Goal: Communication & Community: Answer question/provide support

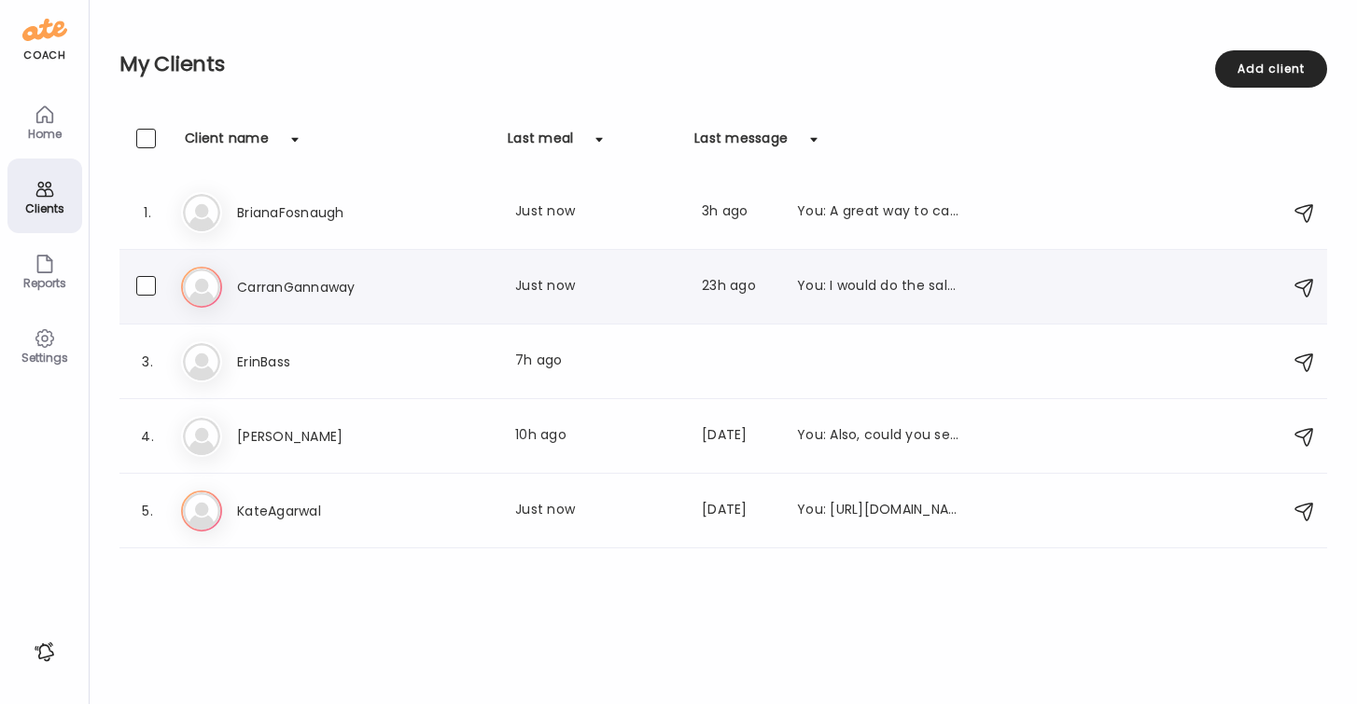
click at [291, 279] on h3 "CarranGannaway" at bounding box center [319, 287] width 164 height 22
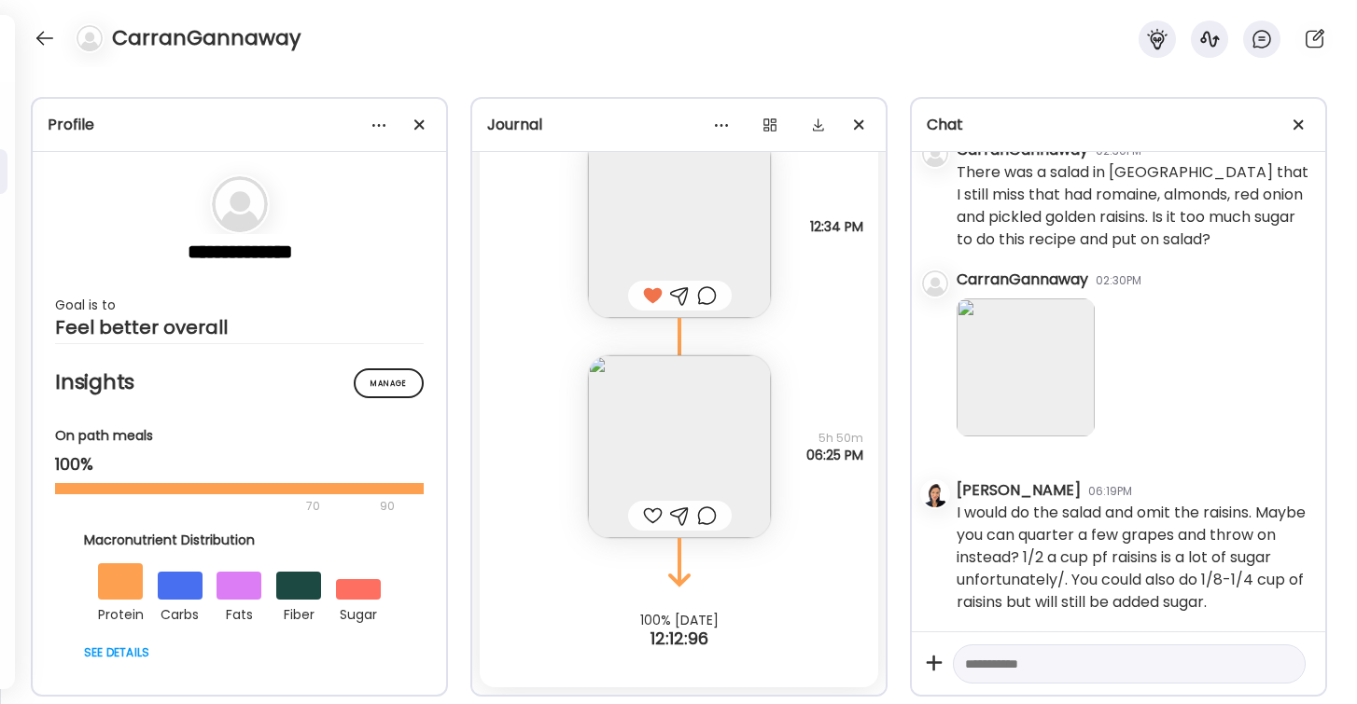
scroll to position [1837, 0]
click at [646, 509] on div at bounding box center [653, 516] width 20 height 22
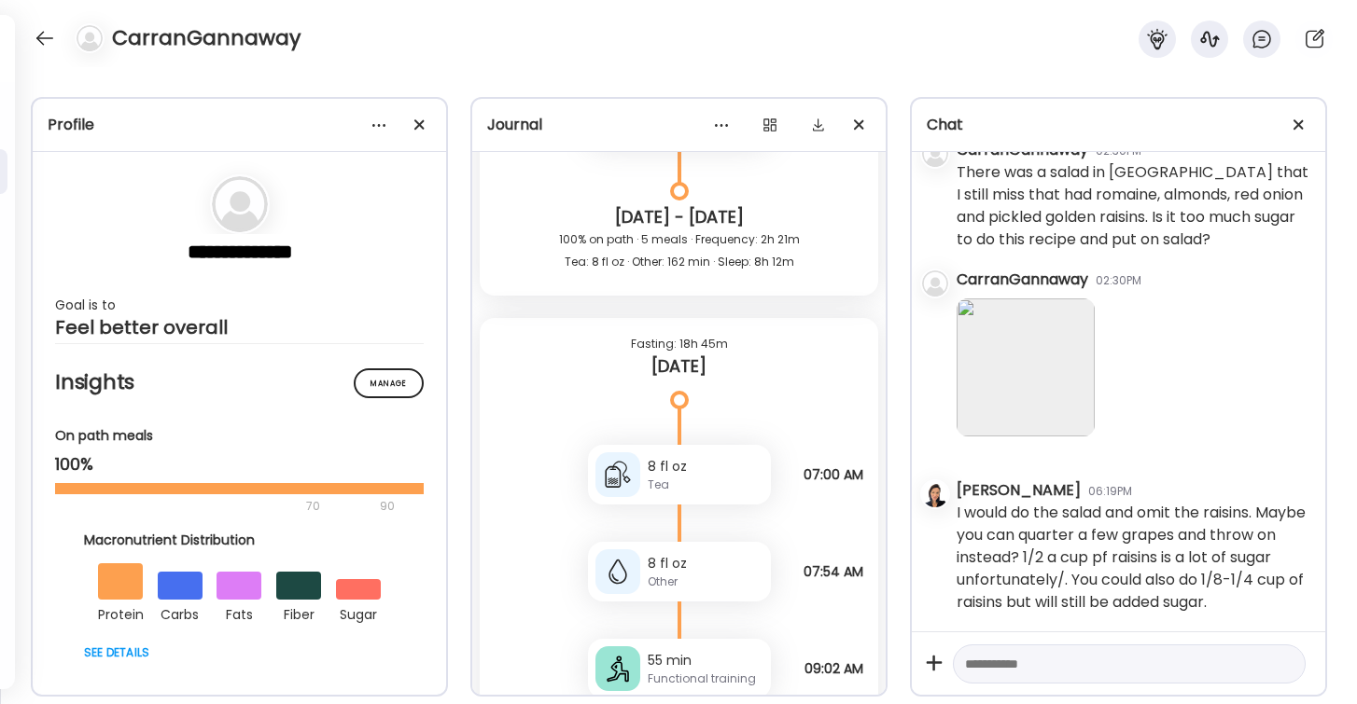
scroll to position [8830, 0]
click at [42, 43] on div at bounding box center [45, 38] width 30 height 30
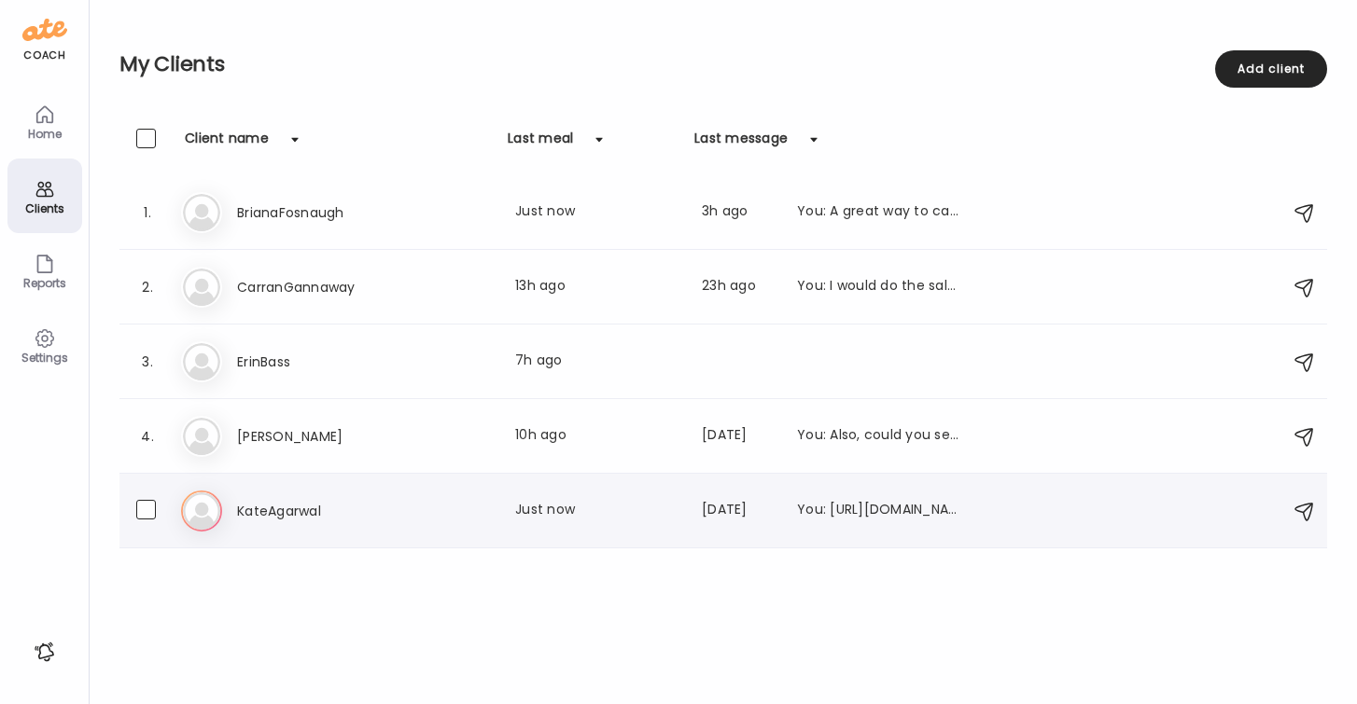
click at [316, 507] on h3 "KateAgarwal" at bounding box center [319, 511] width 164 height 22
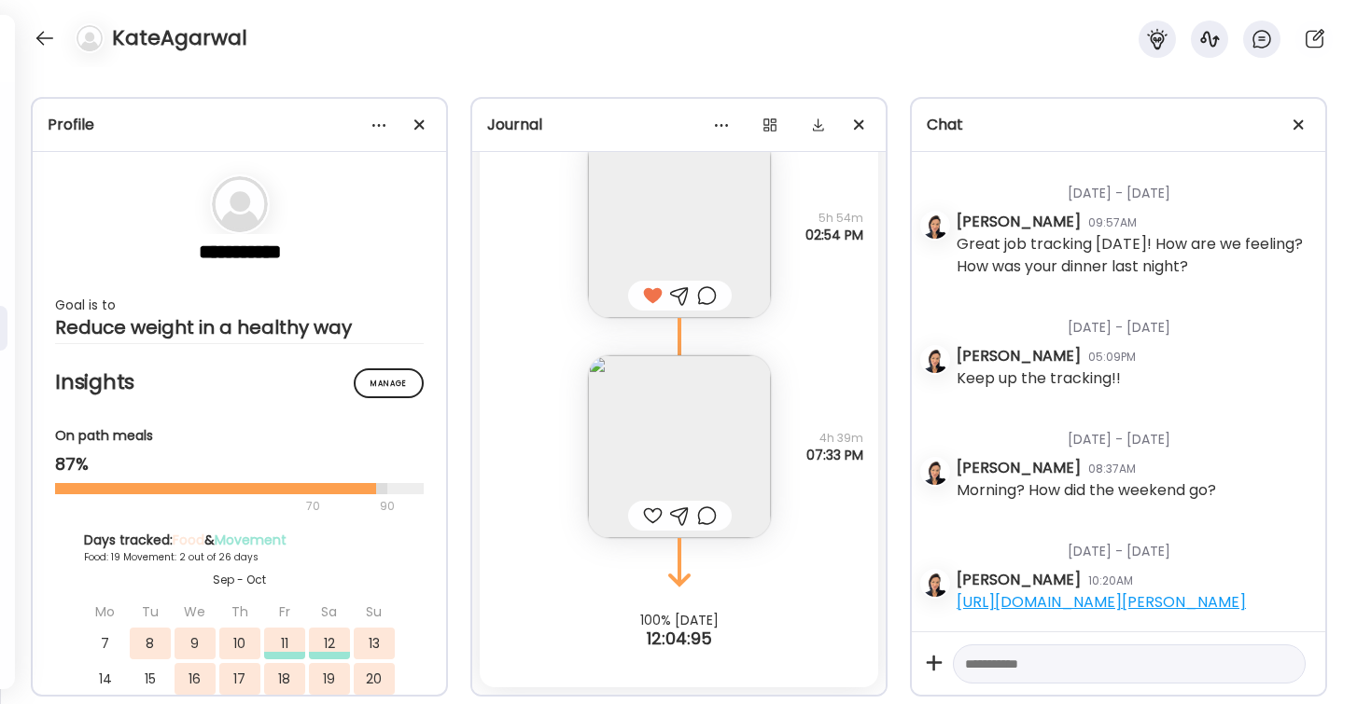
scroll to position [2976, 0]
click at [651, 520] on div at bounding box center [653, 516] width 20 height 22
click at [35, 42] on div at bounding box center [45, 38] width 30 height 30
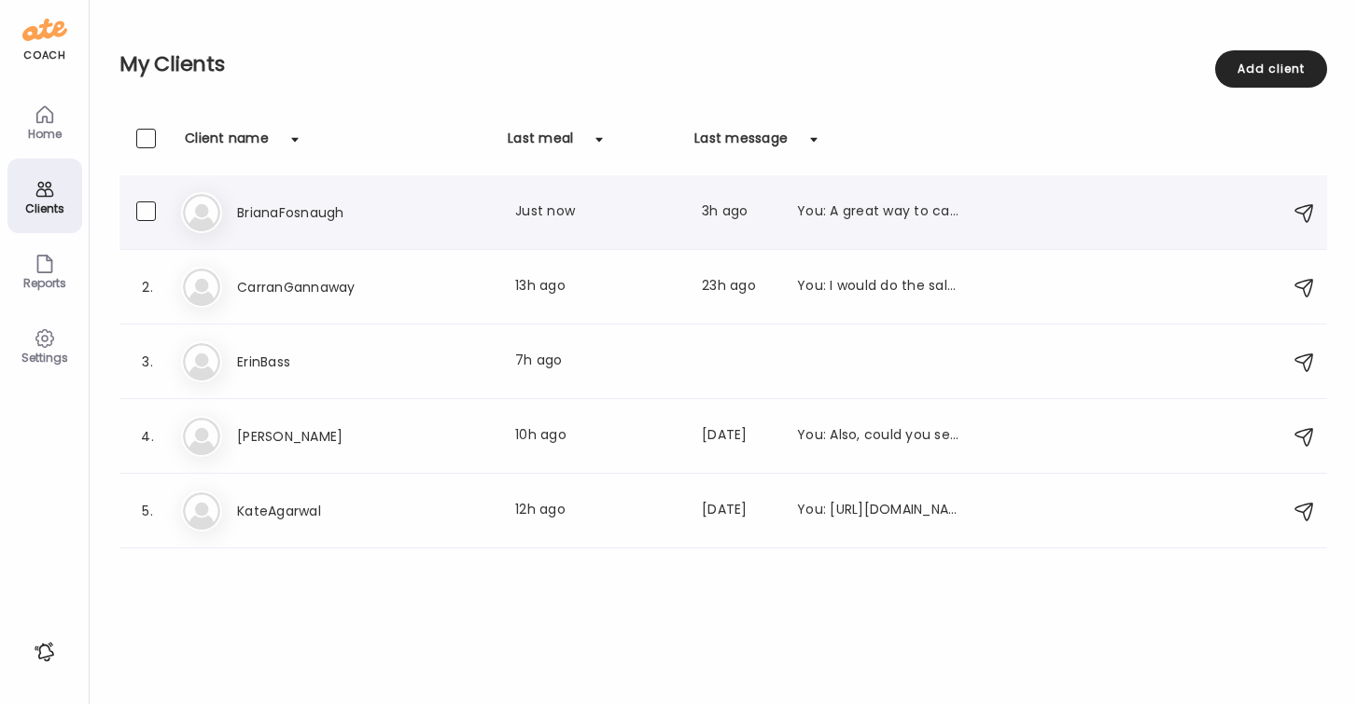
click at [347, 209] on h3 "BrianaFosnaugh" at bounding box center [319, 213] width 164 height 22
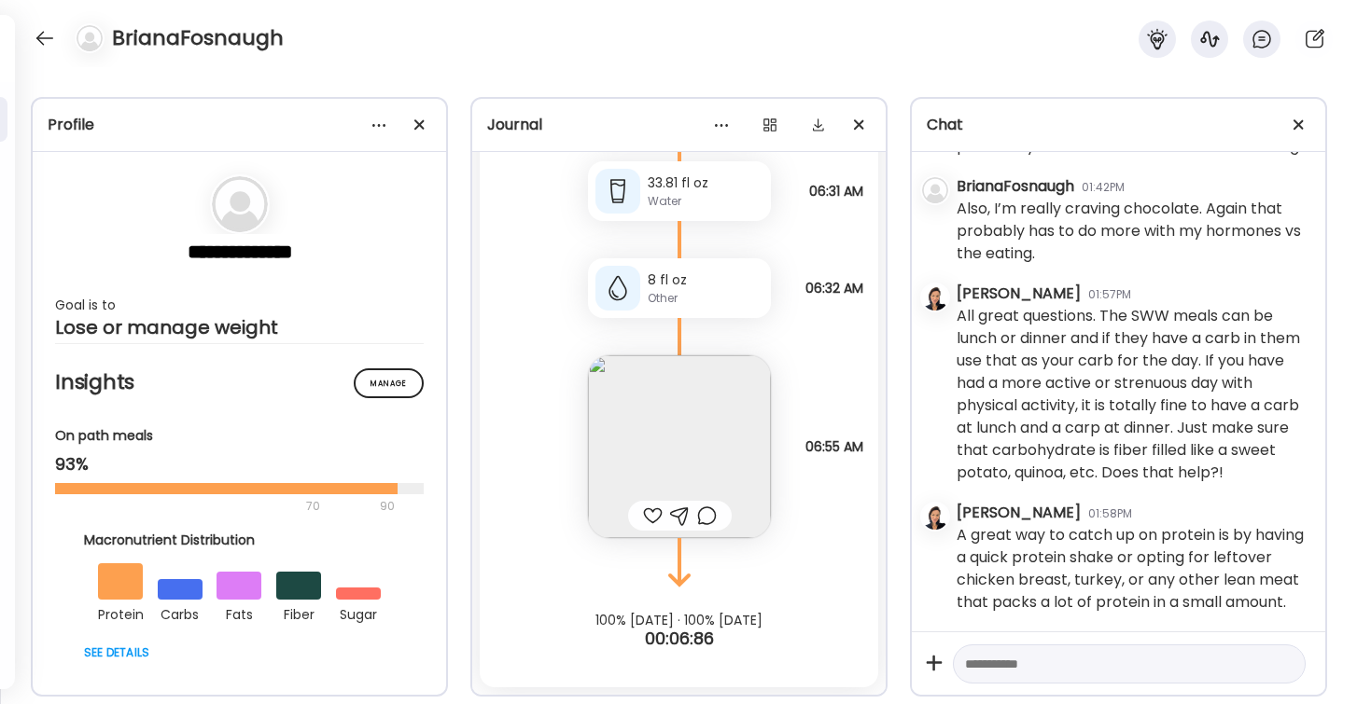
scroll to position [2322, 0]
click at [691, 441] on img at bounding box center [679, 446] width 183 height 183
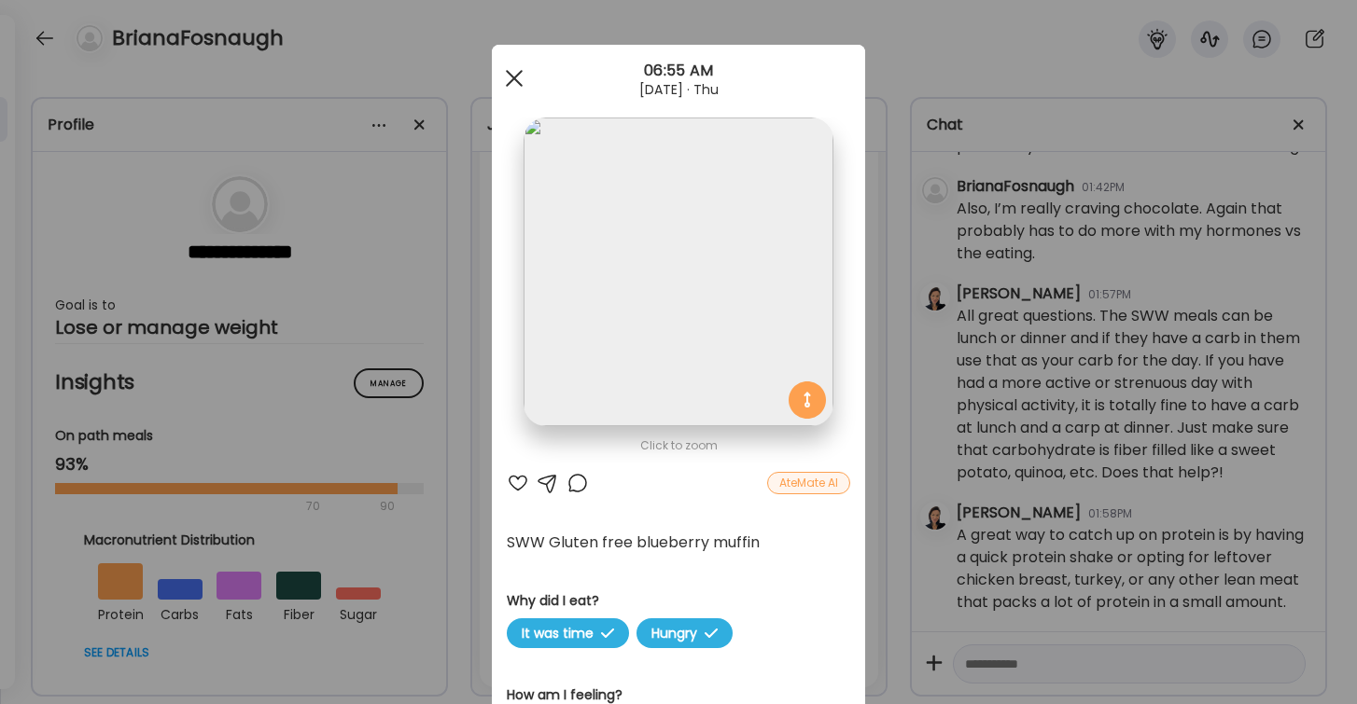
click at [509, 79] on div at bounding box center [513, 78] width 37 height 37
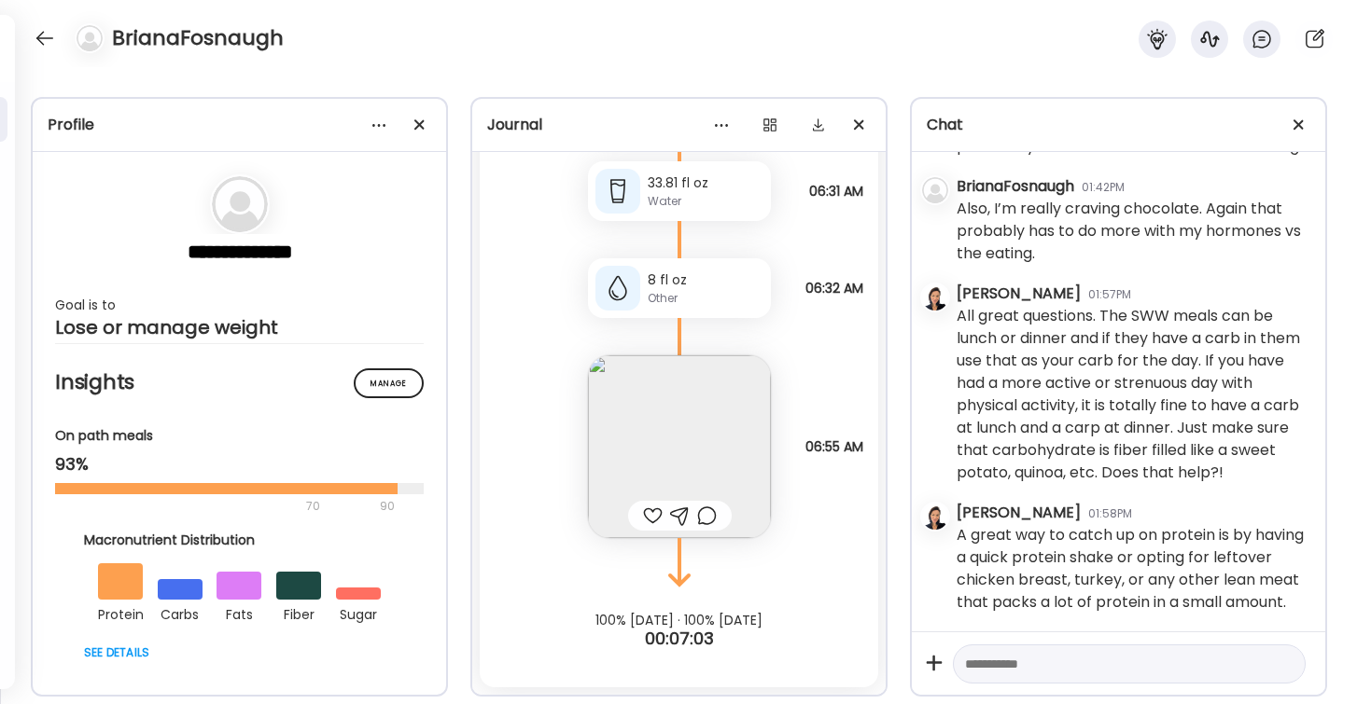
click at [651, 512] on div at bounding box center [653, 516] width 20 height 22
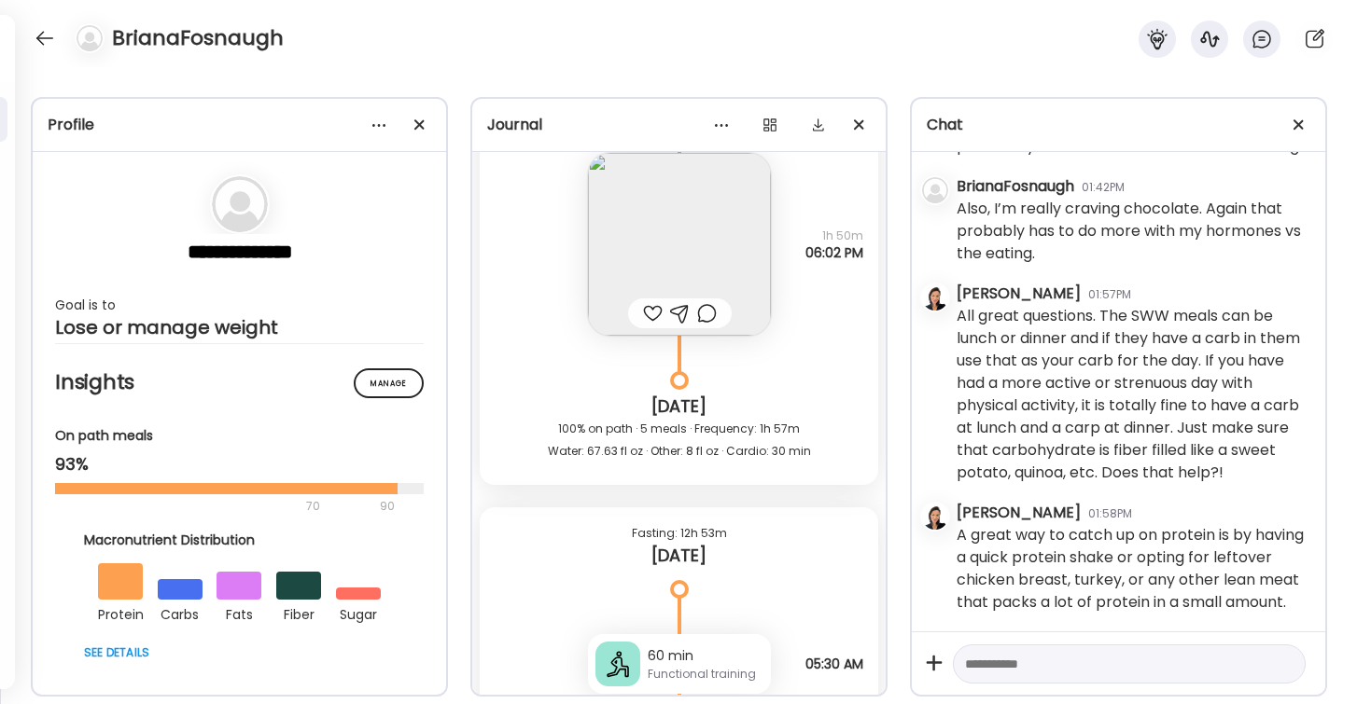
scroll to position [9702, 0]
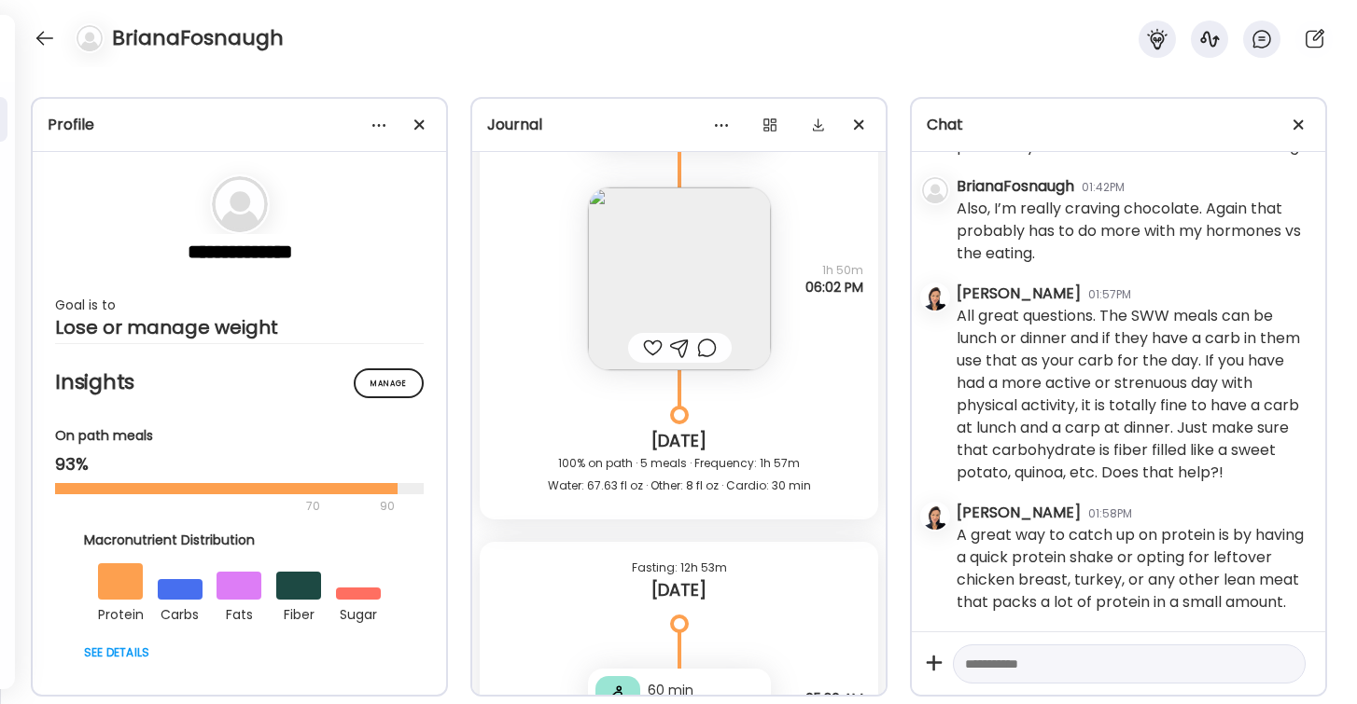
click at [648, 346] on div at bounding box center [653, 348] width 20 height 22
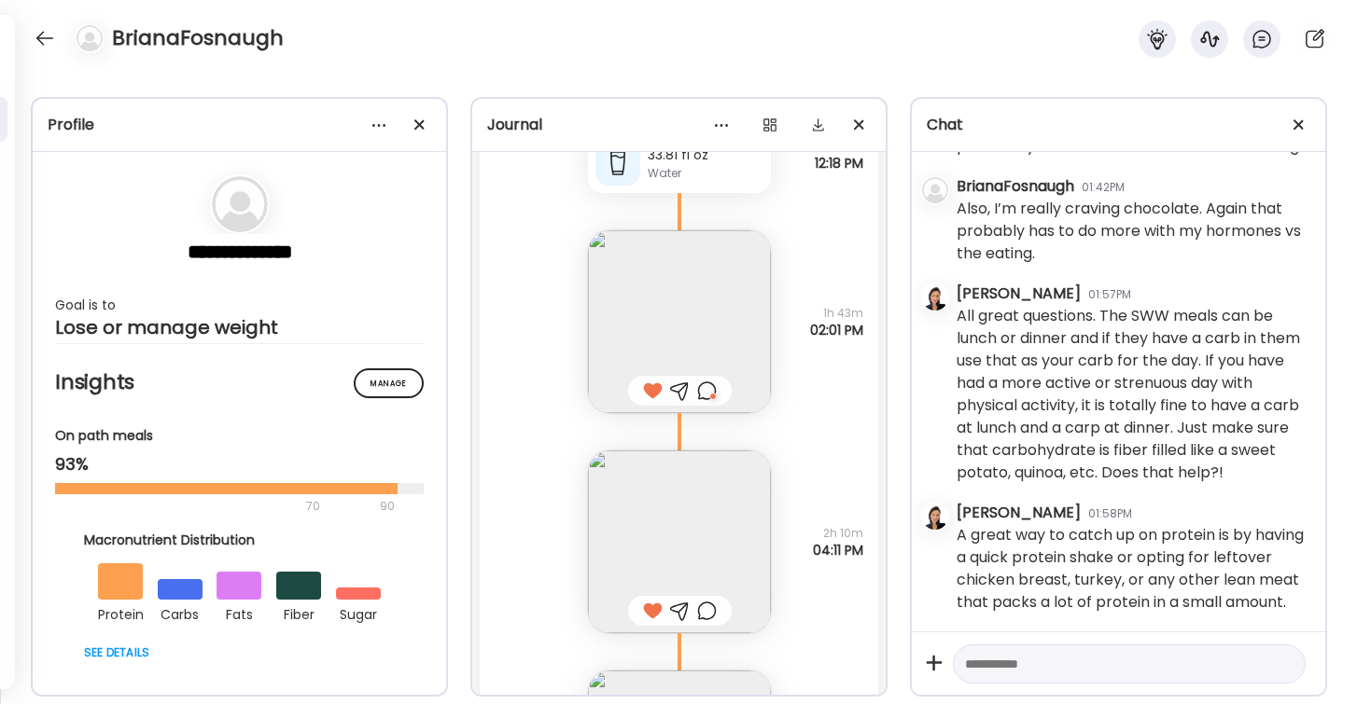
scroll to position [9217, 0]
click at [35, 33] on div at bounding box center [45, 38] width 30 height 30
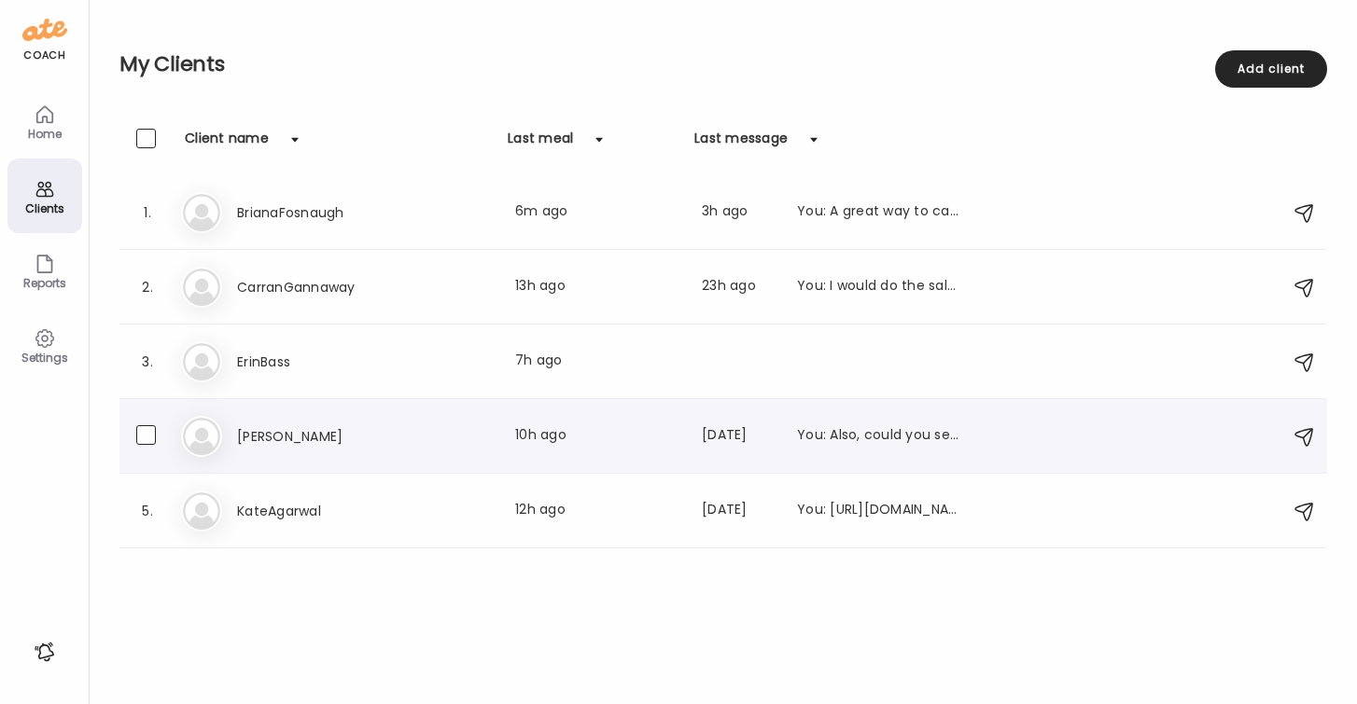
click at [283, 426] on h3 "[PERSON_NAME]" at bounding box center [319, 436] width 164 height 22
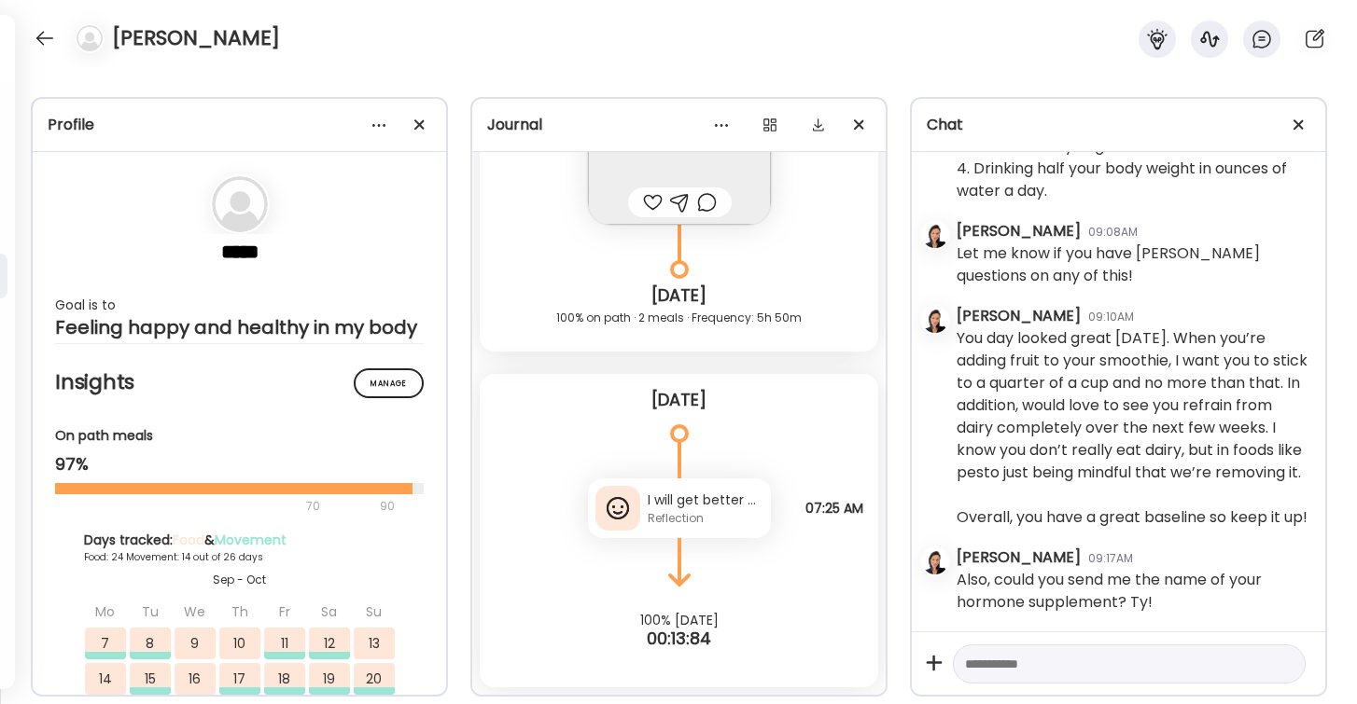
scroll to position [1404, 0]
click at [677, 501] on div "I will get better with meal timing and planning. I am probably making it more c…" at bounding box center [706, 501] width 116 height 20
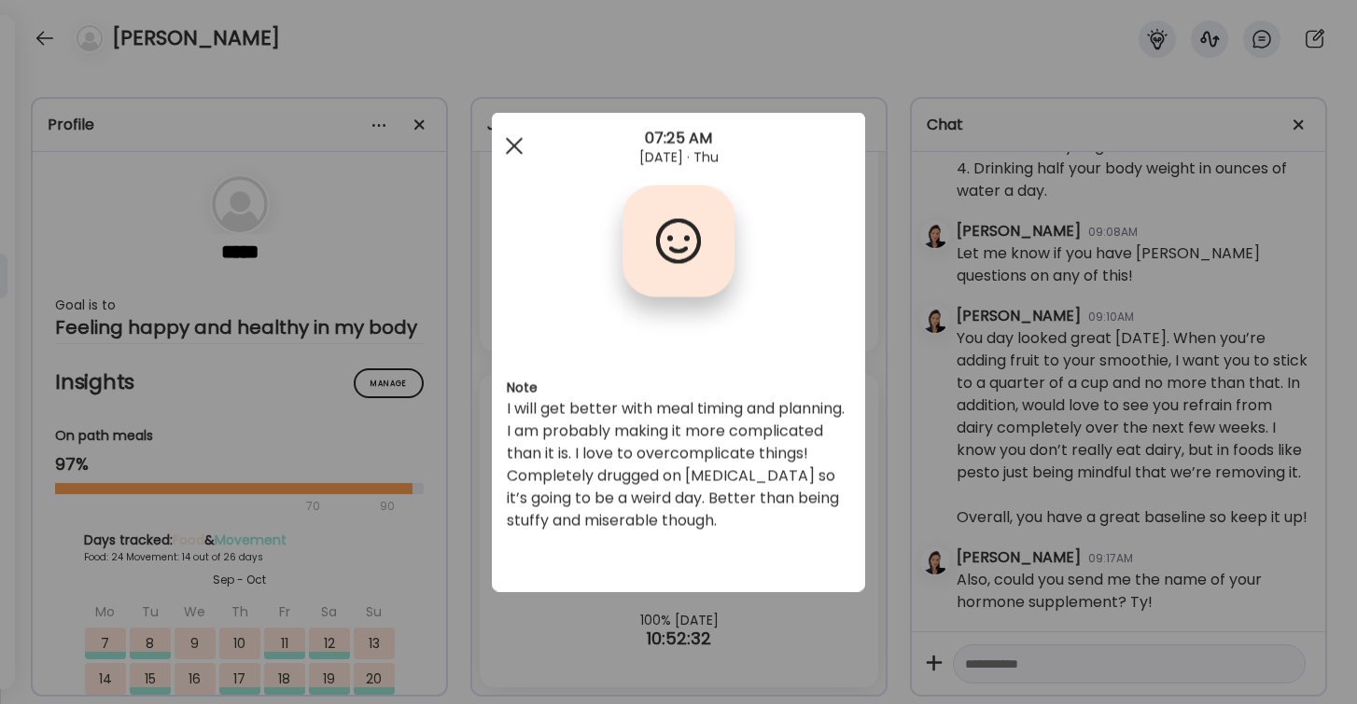
click at [508, 143] on div at bounding box center [513, 146] width 37 height 37
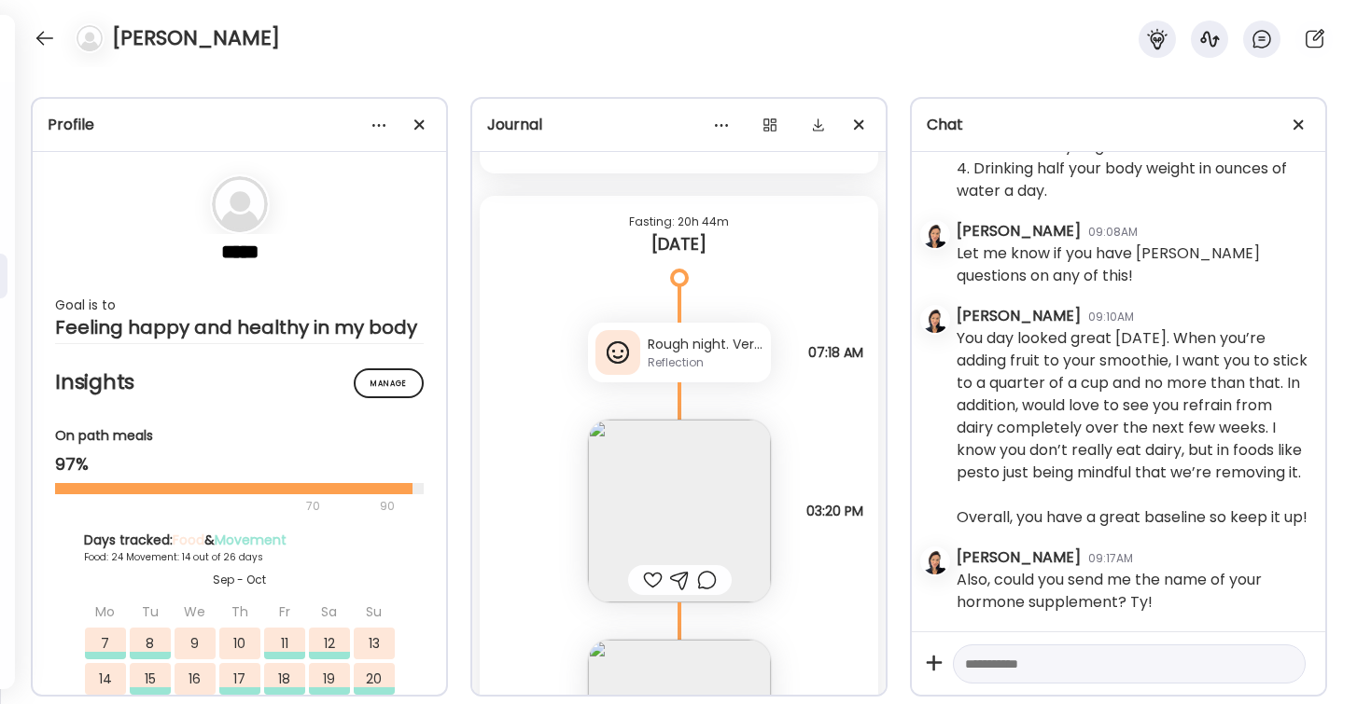
scroll to position [44765, 0]
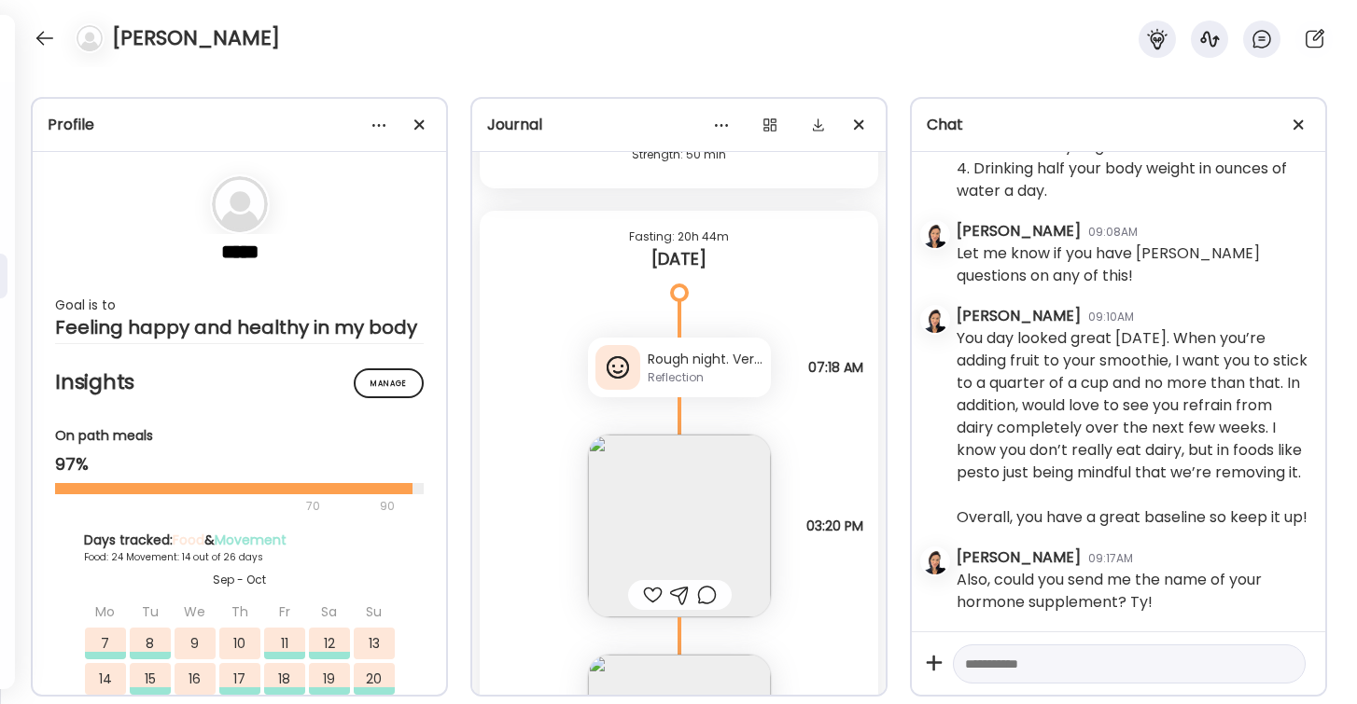
click at [655, 360] on div "Rough night. Very sore throat. Ate at least 10 cough drops (not sugar free) cou…" at bounding box center [706, 360] width 116 height 20
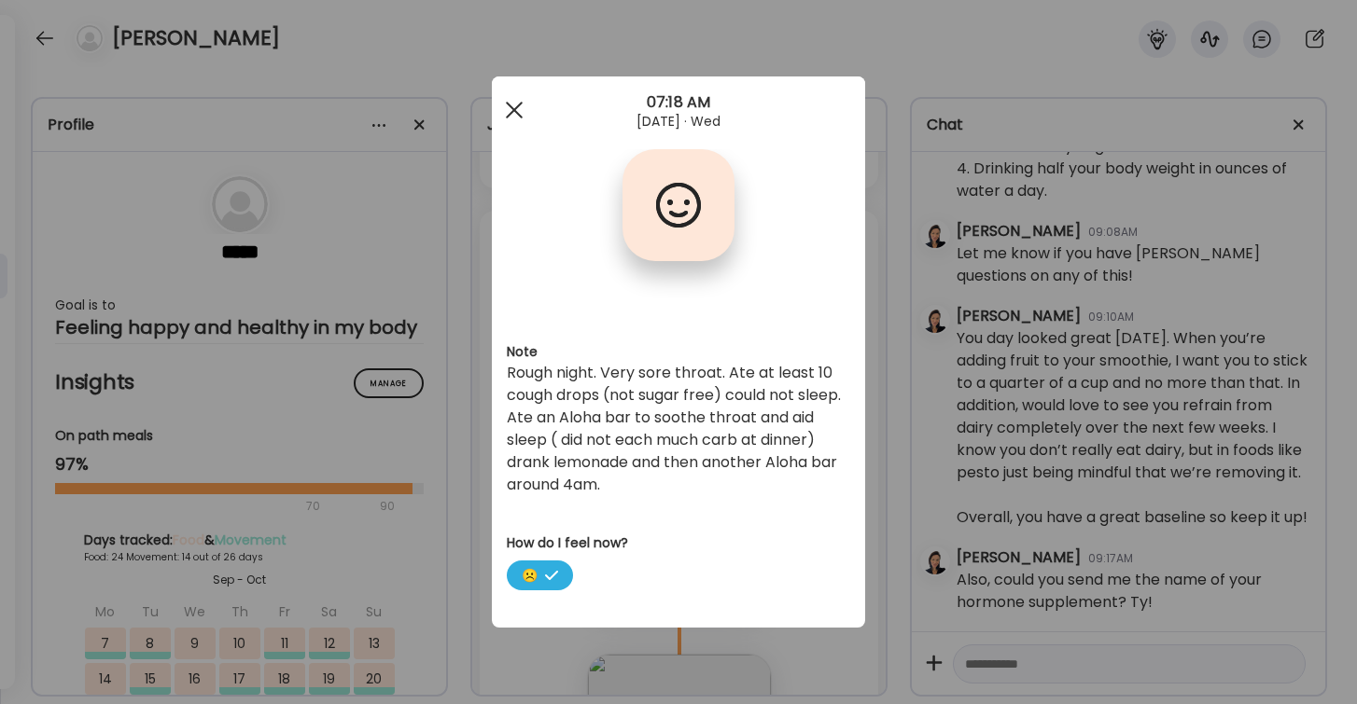
click at [514, 107] on div at bounding box center [513, 109] width 37 height 37
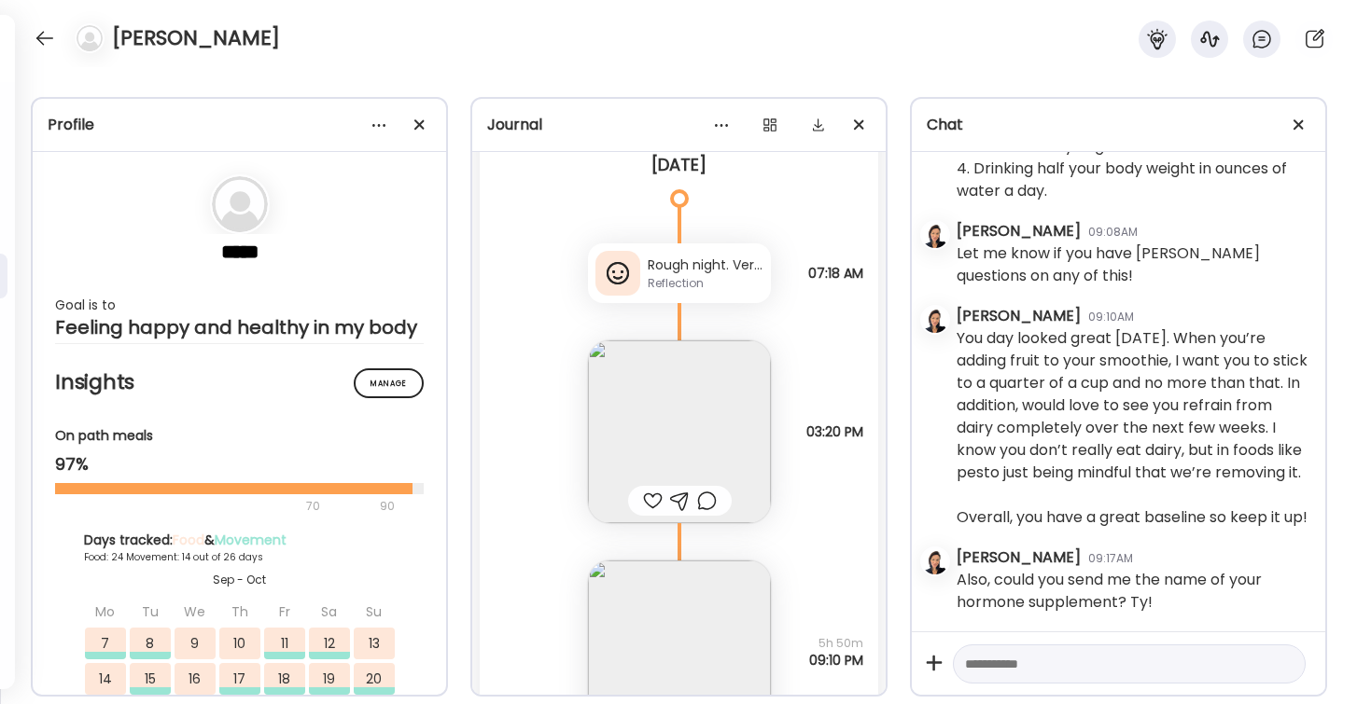
scroll to position [44936, 0]
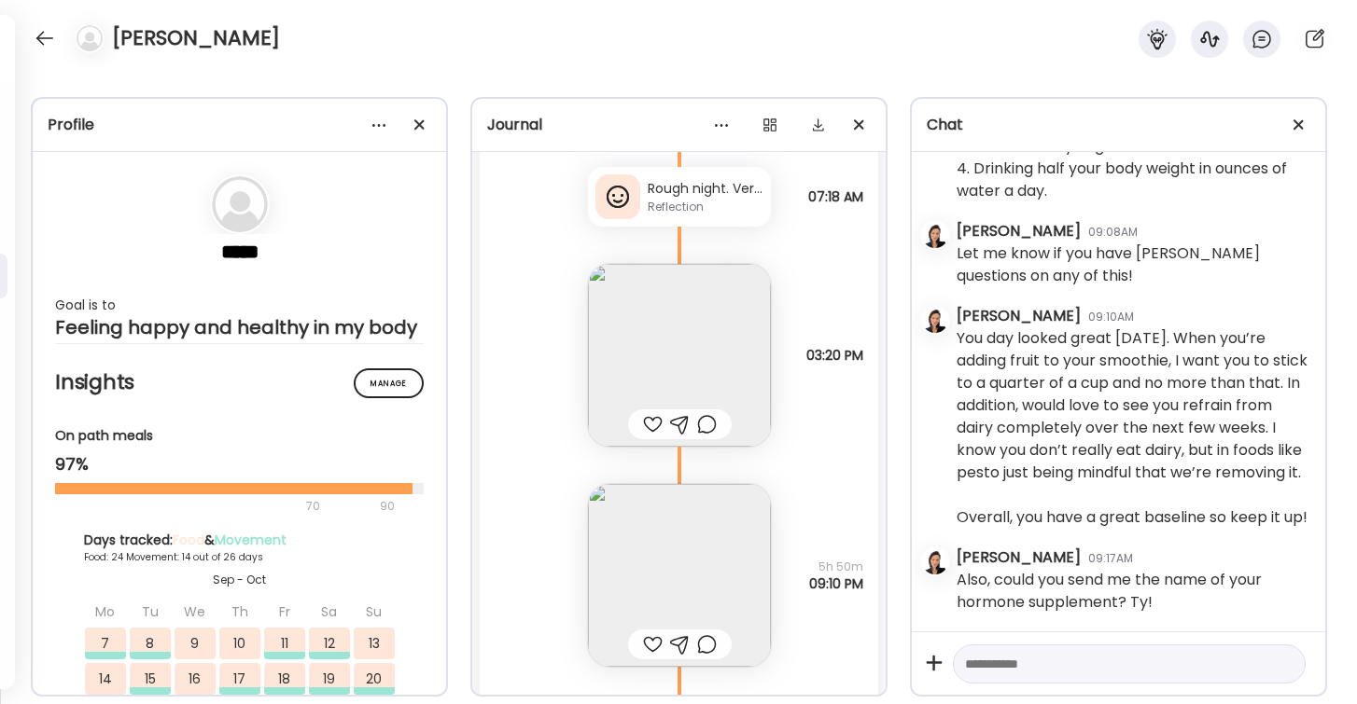
click at [667, 346] on img at bounding box center [679, 355] width 183 height 183
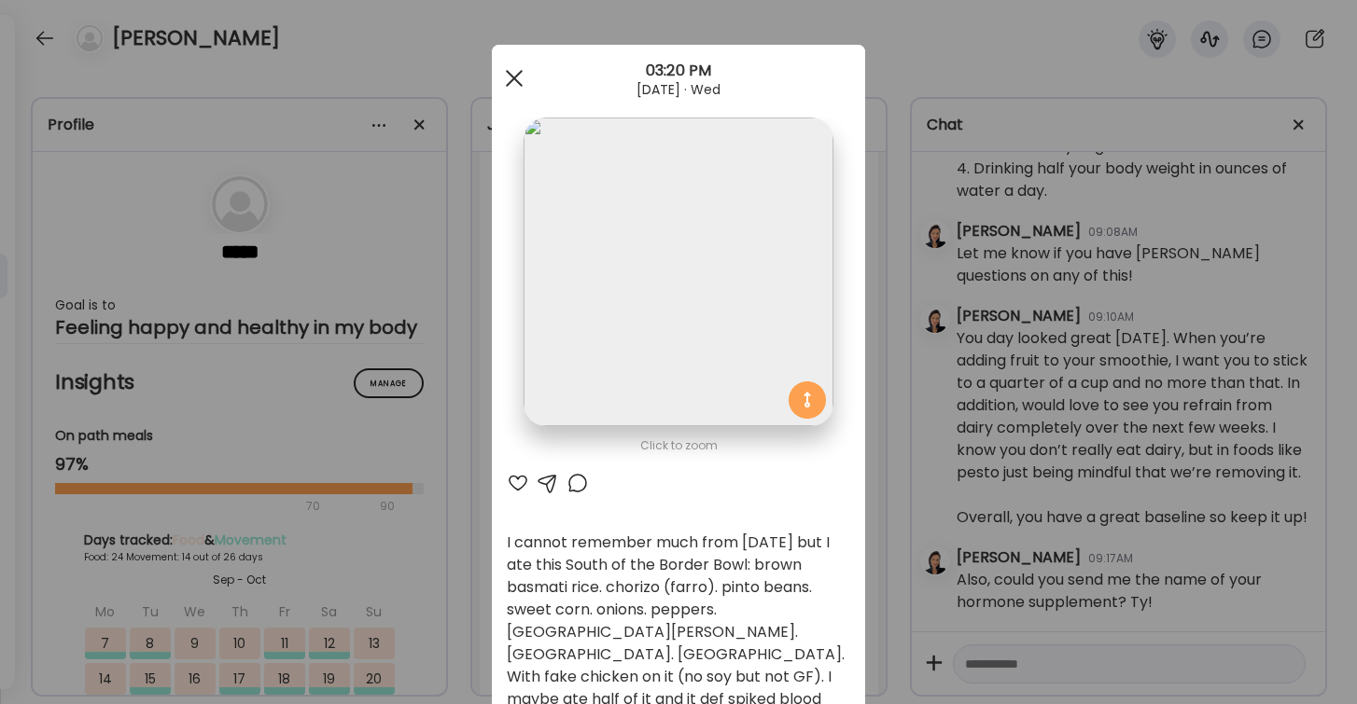
scroll to position [0, 0]
click at [513, 77] on span at bounding box center [514, 78] width 17 height 17
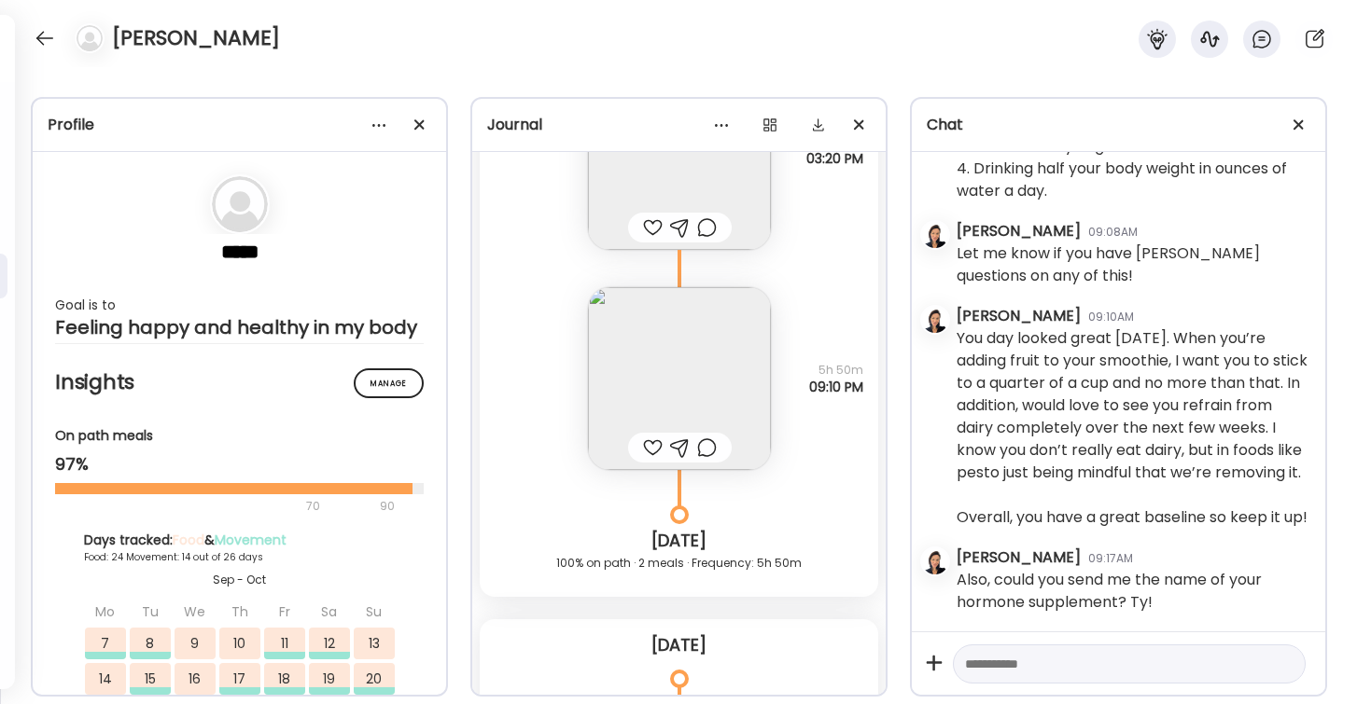
scroll to position [45144, 0]
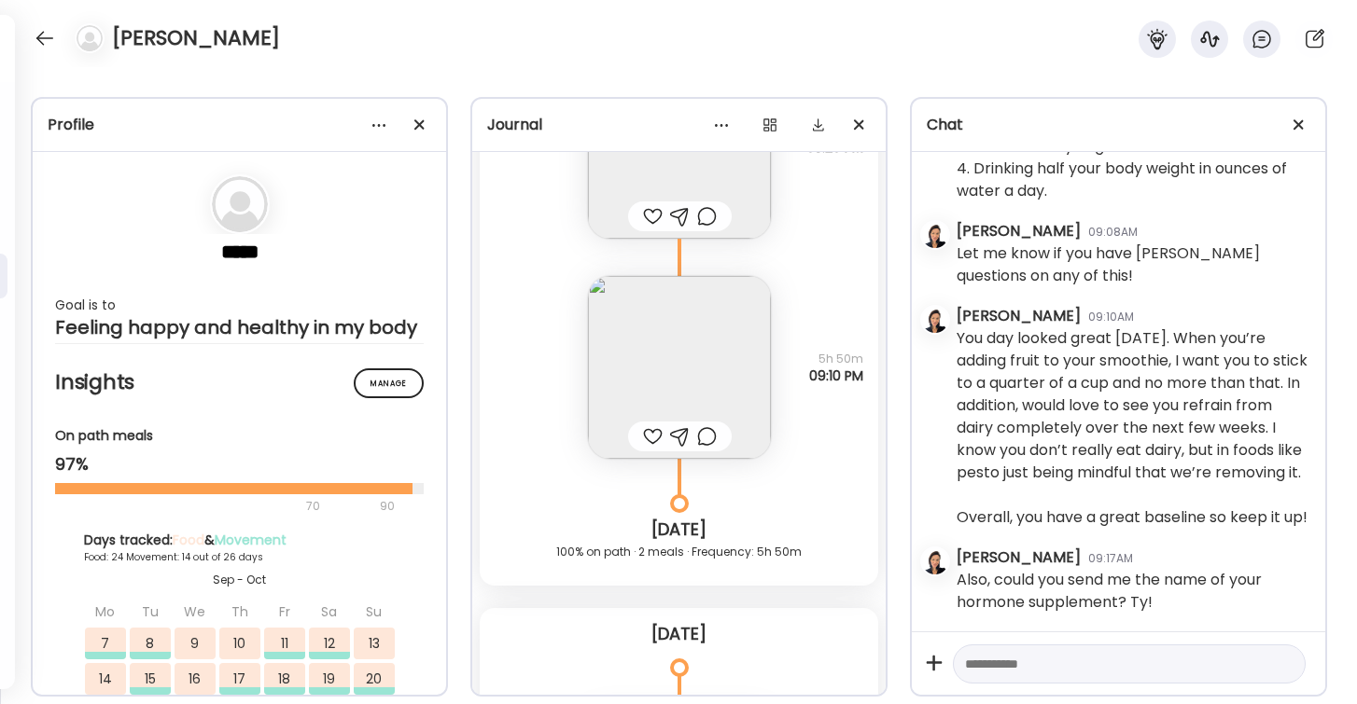
click at [662, 386] on img at bounding box center [679, 367] width 183 height 183
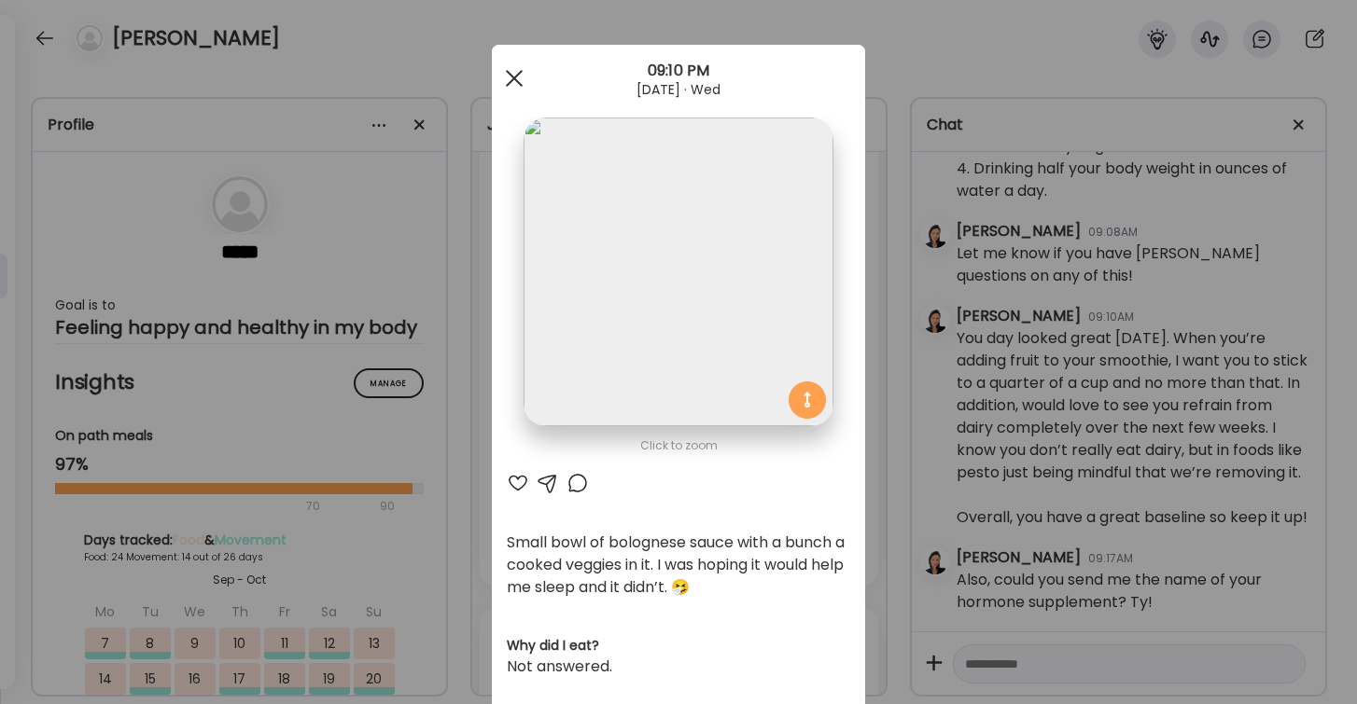
click at [517, 82] on span at bounding box center [514, 78] width 17 height 17
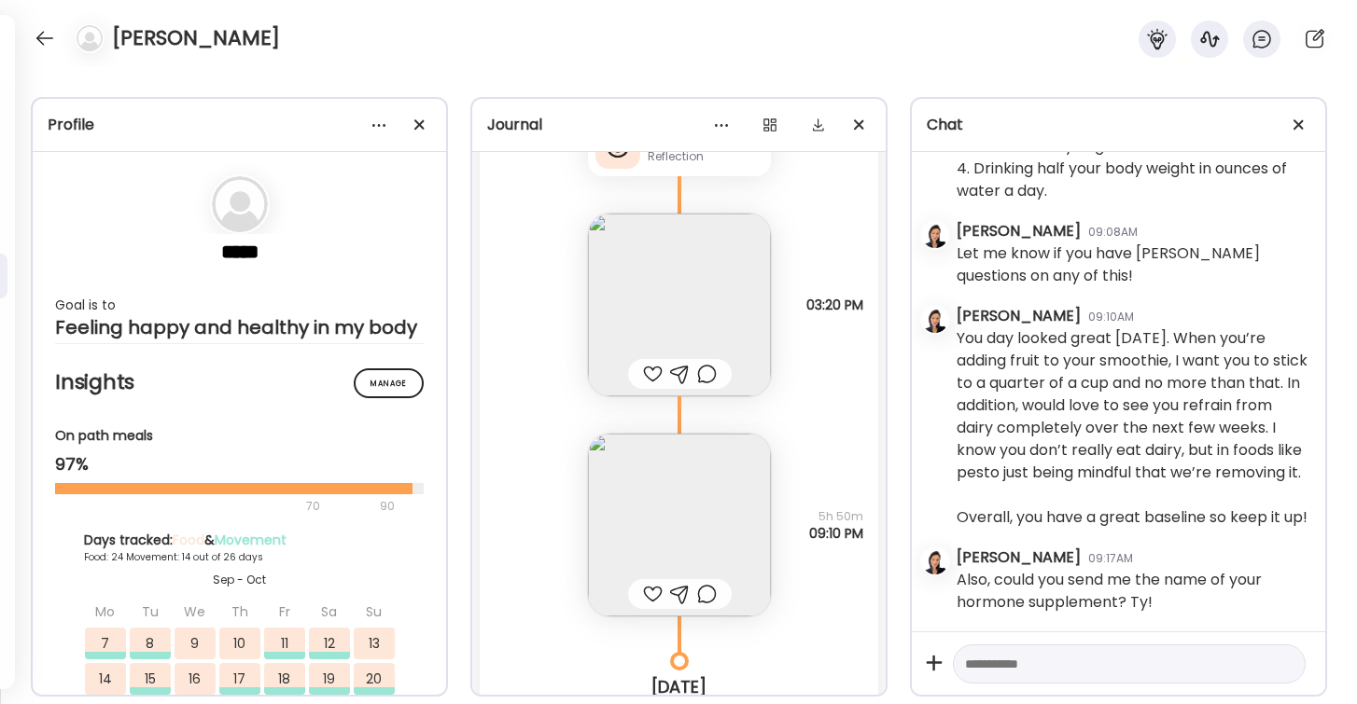
scroll to position [45106, 0]
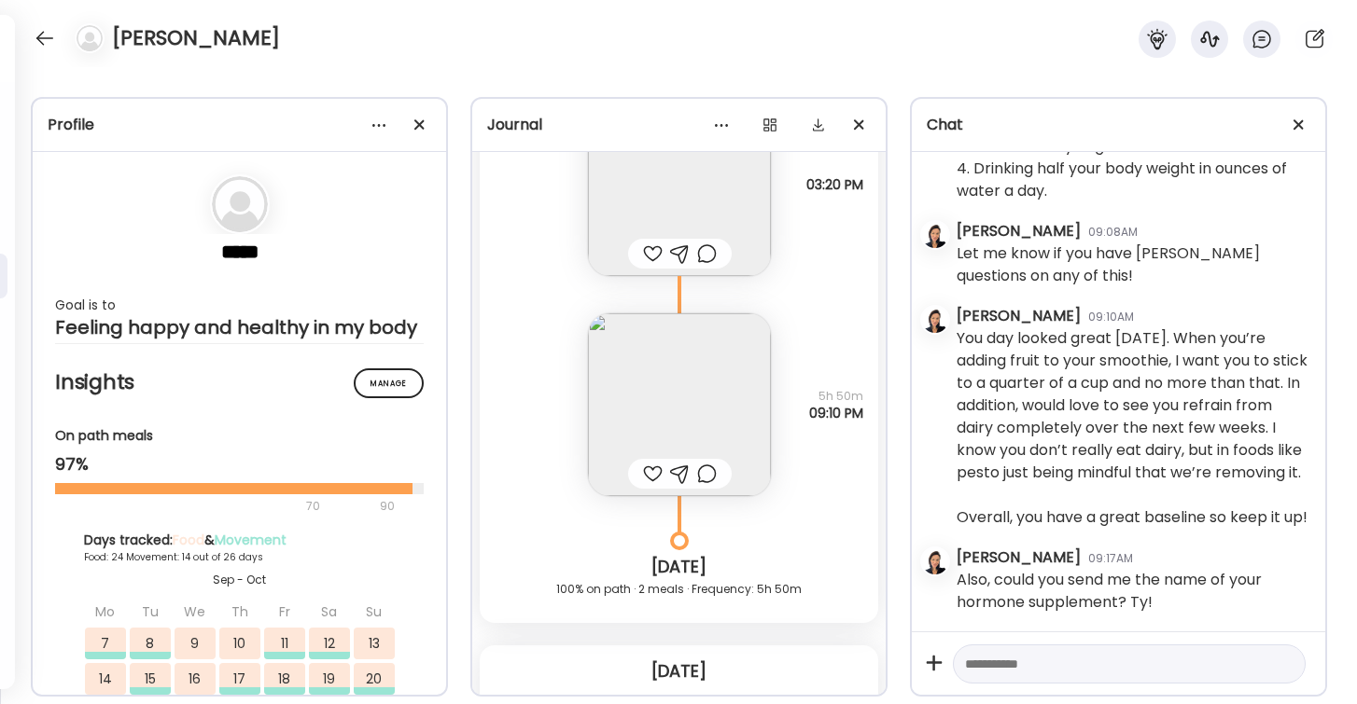
click at [690, 213] on img at bounding box center [679, 184] width 183 height 183
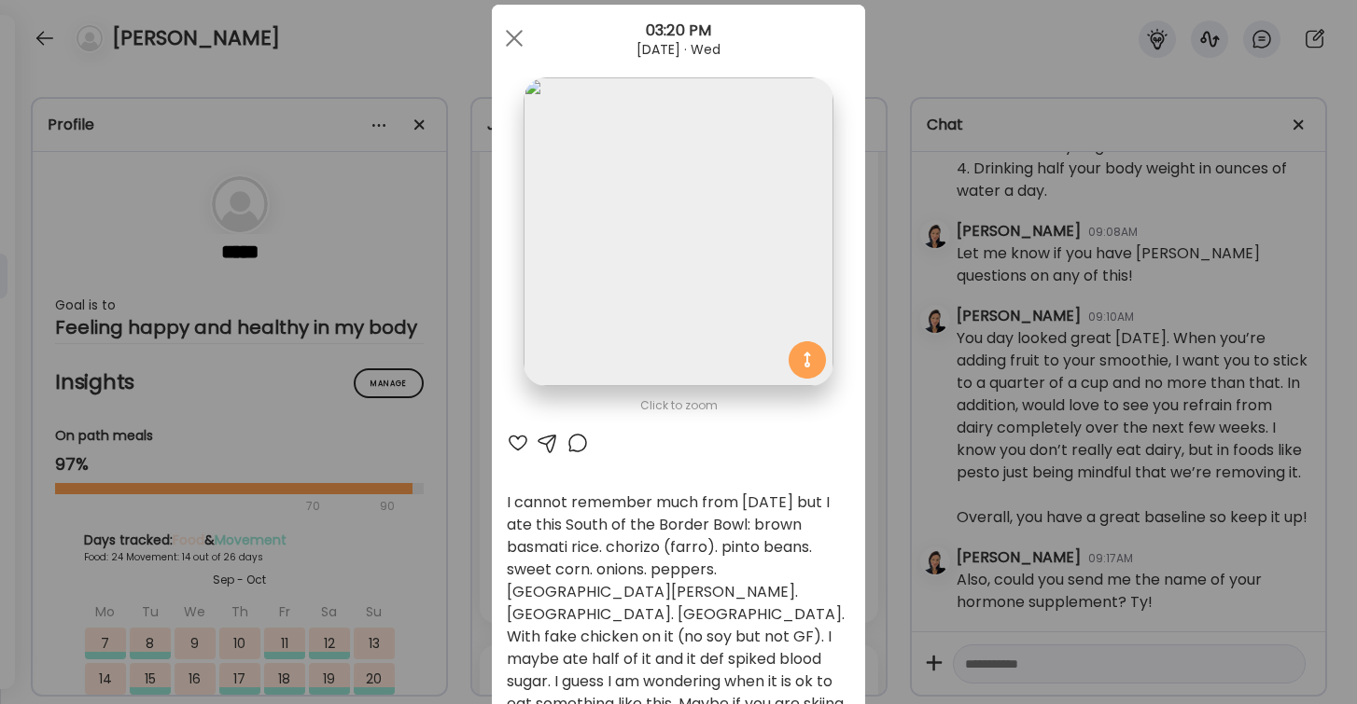
scroll to position [33, 0]
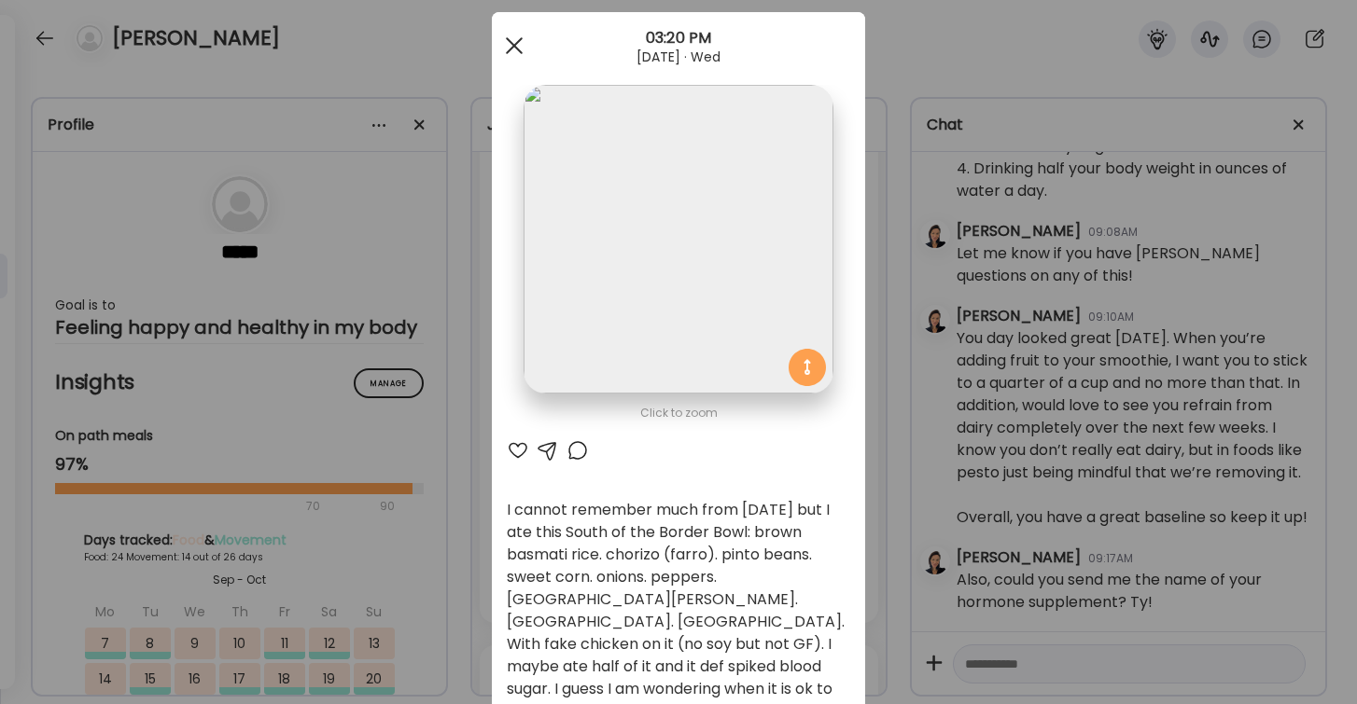
click at [514, 48] on div at bounding box center [513, 45] width 37 height 37
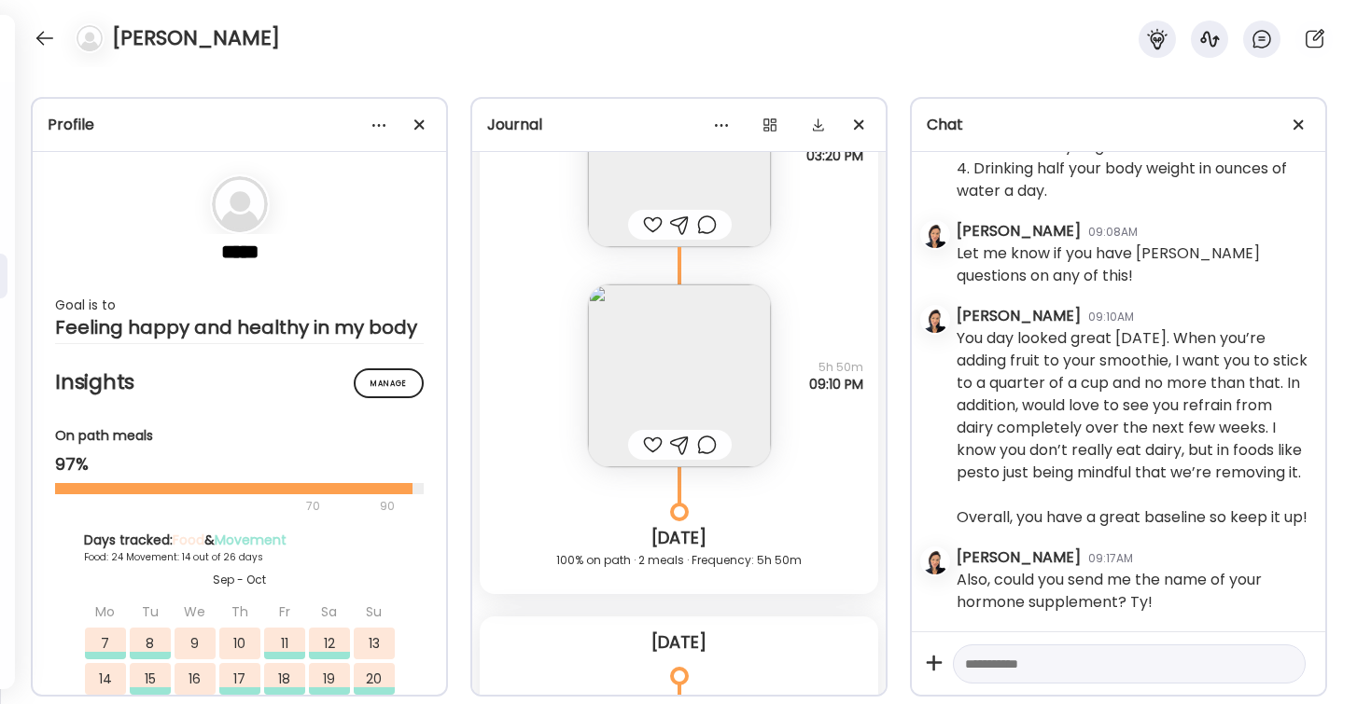
scroll to position [45026, 0]
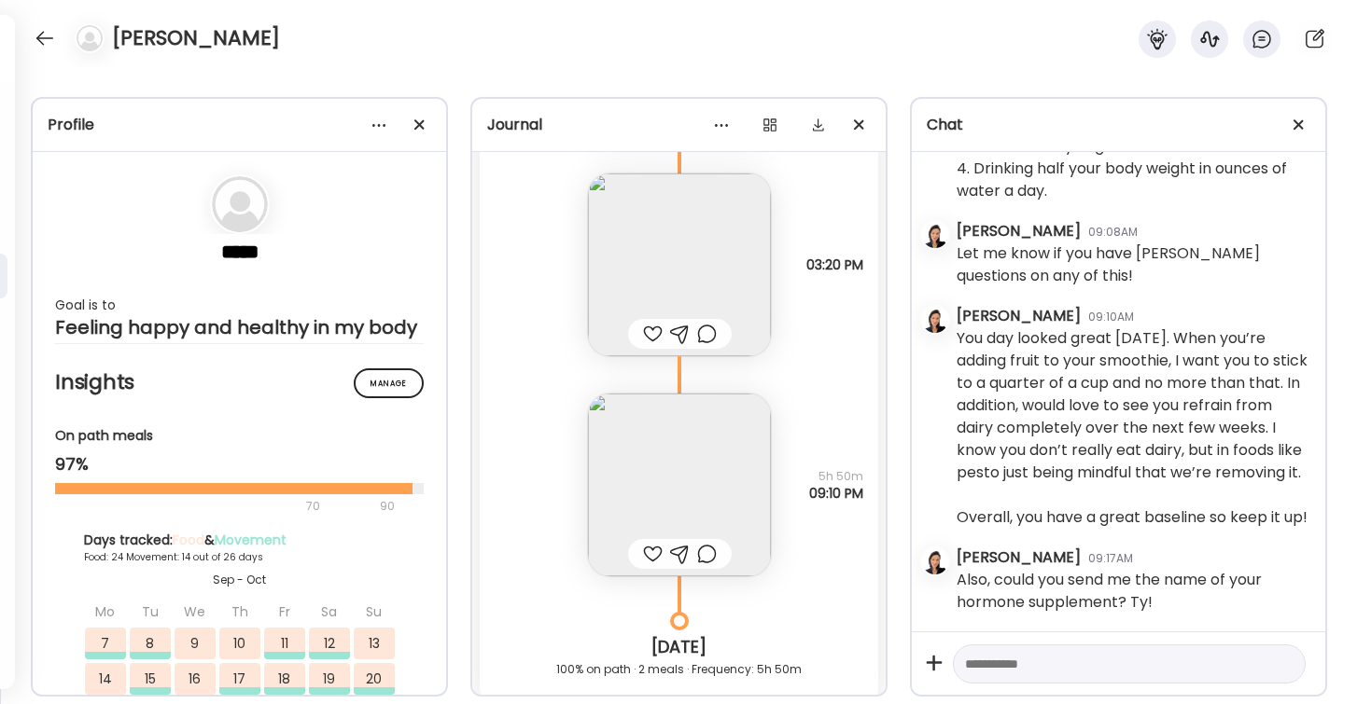
click at [690, 244] on img at bounding box center [679, 265] width 183 height 183
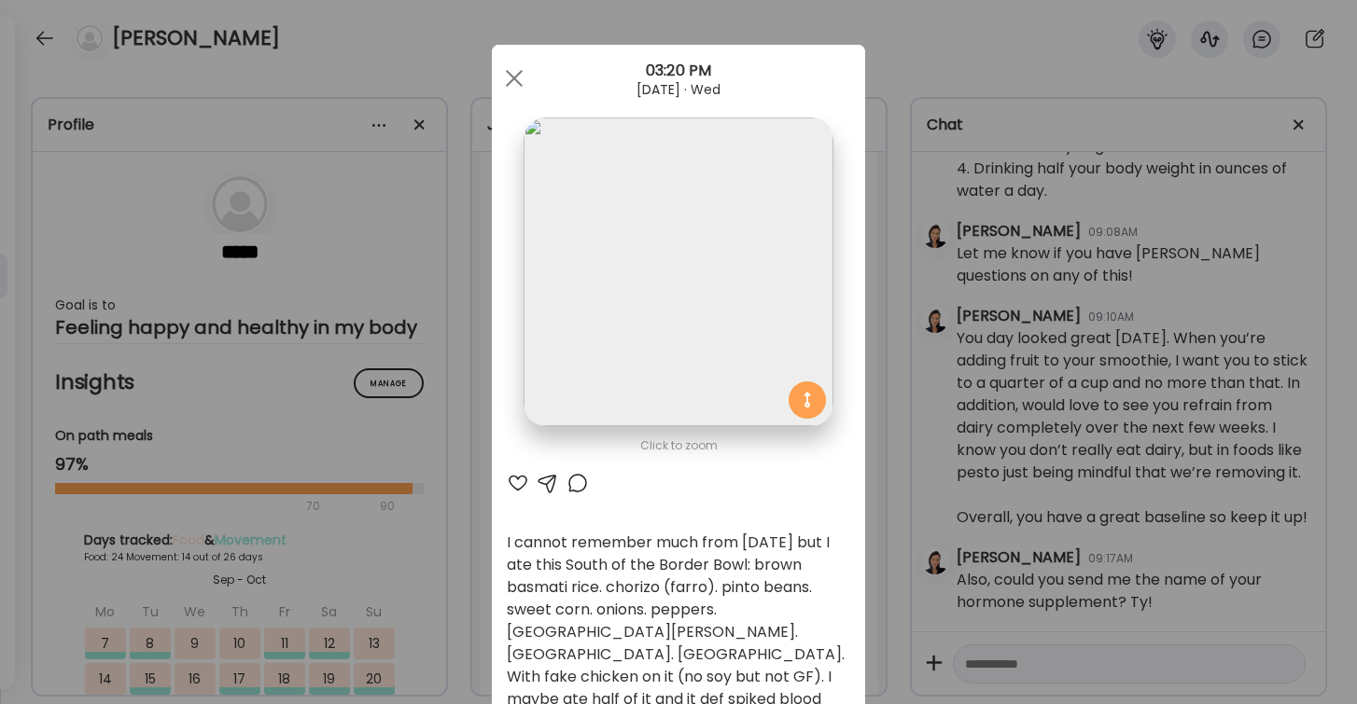
scroll to position [0, 0]
click at [519, 75] on span at bounding box center [514, 78] width 17 height 17
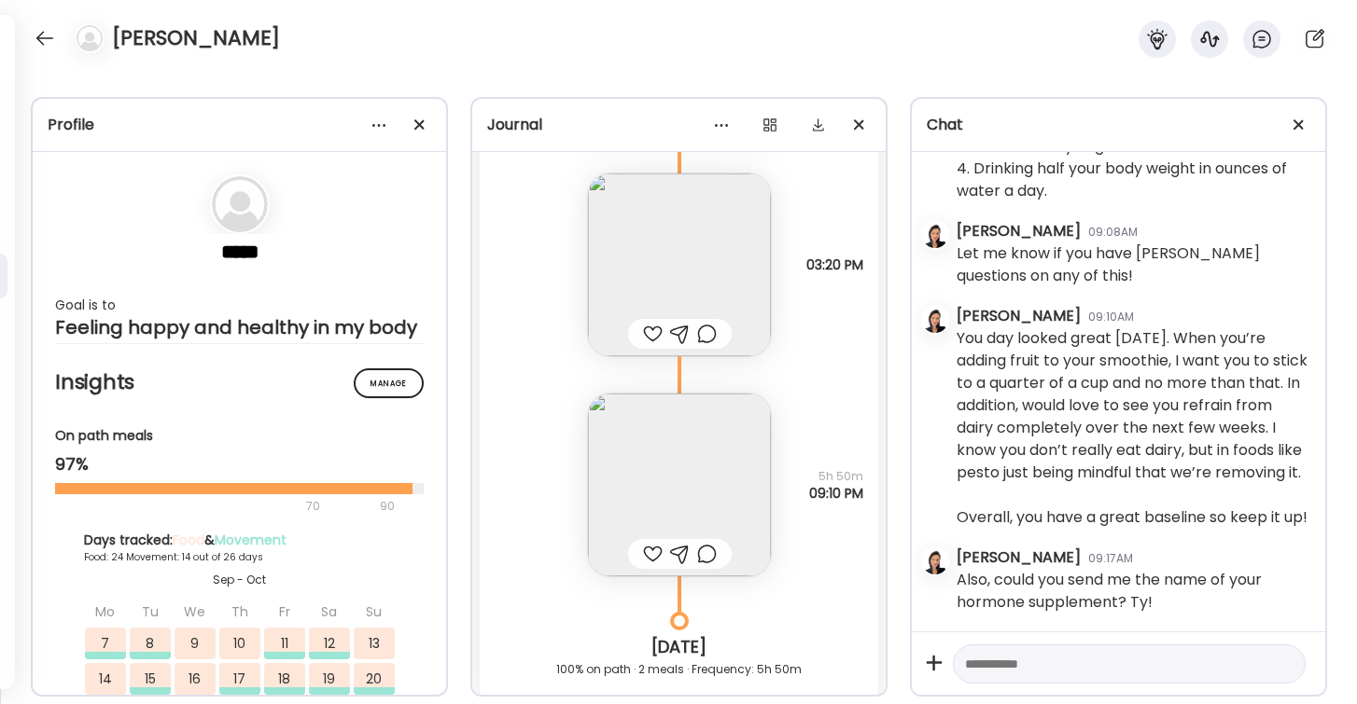
scroll to position [45113, 0]
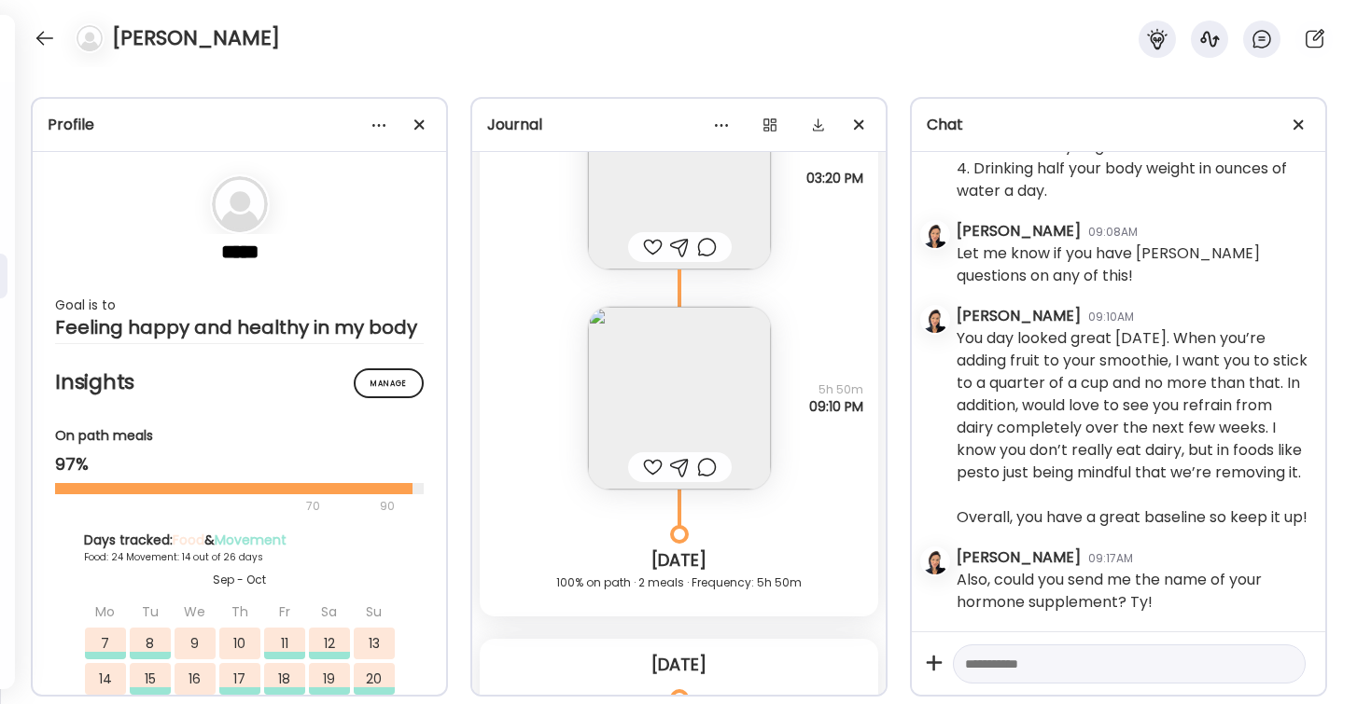
click at [675, 363] on img at bounding box center [679, 398] width 183 height 183
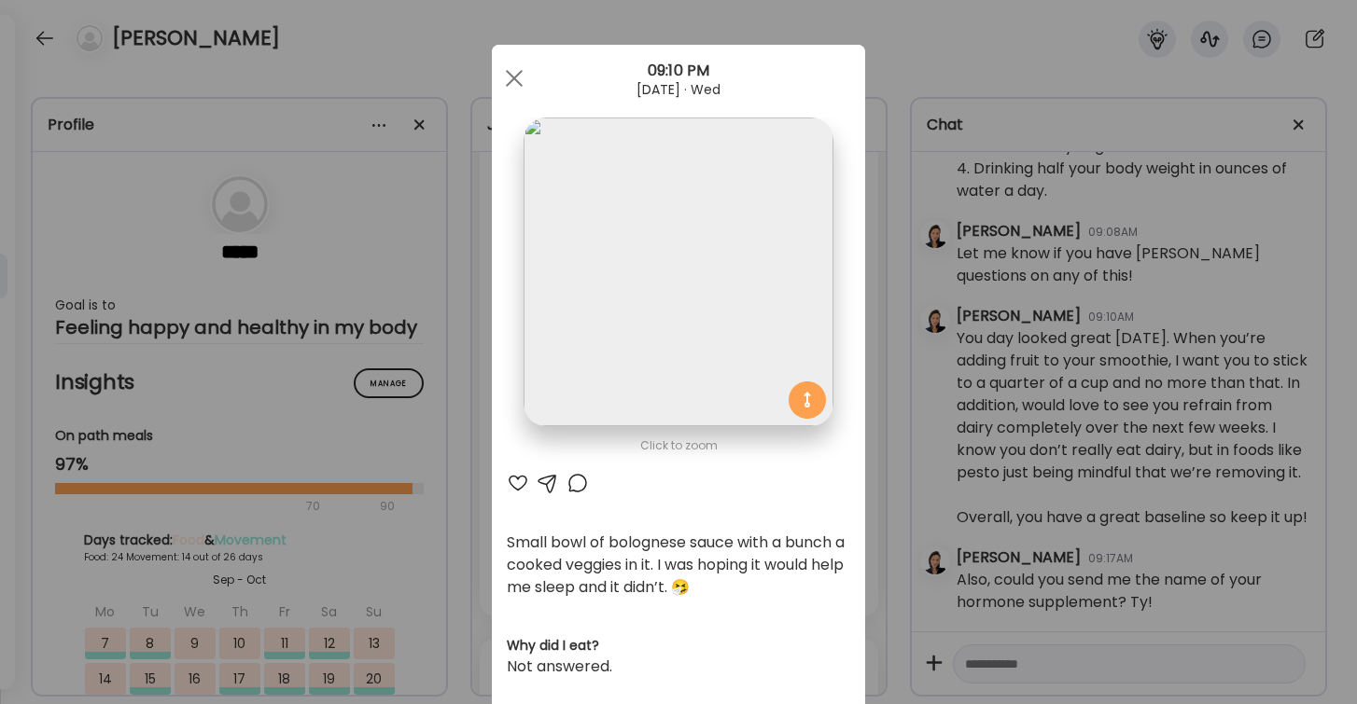
scroll to position [0, 0]
click at [509, 80] on div at bounding box center [513, 78] width 37 height 37
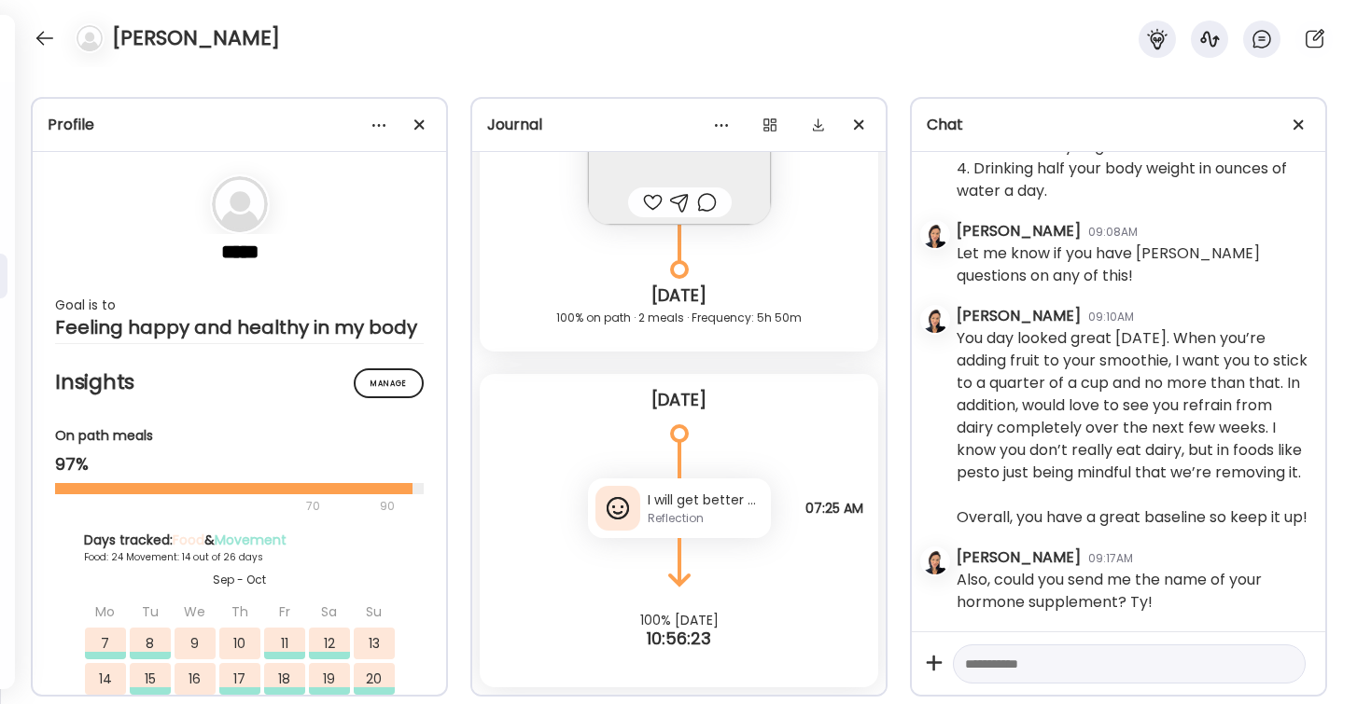
scroll to position [45378, 0]
click at [690, 510] on div "Reflection" at bounding box center [706, 518] width 116 height 17
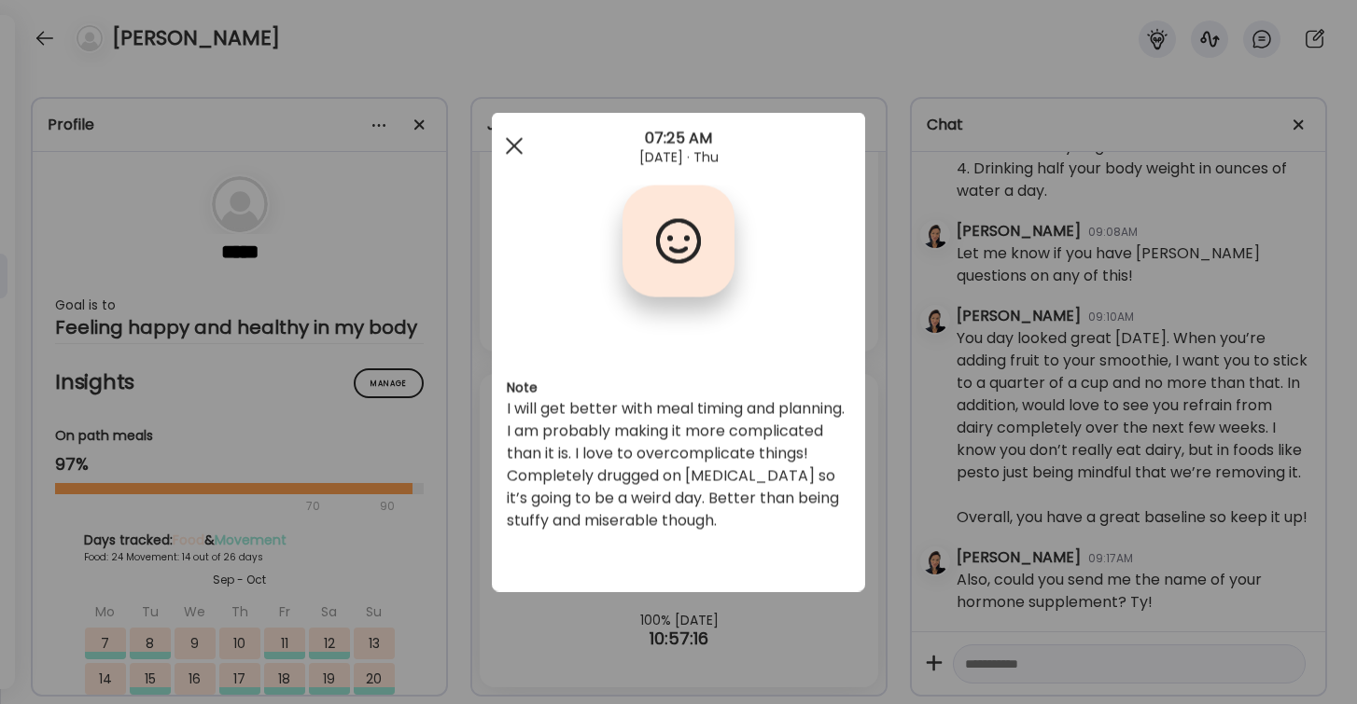
click at [511, 146] on div at bounding box center [513, 146] width 37 height 37
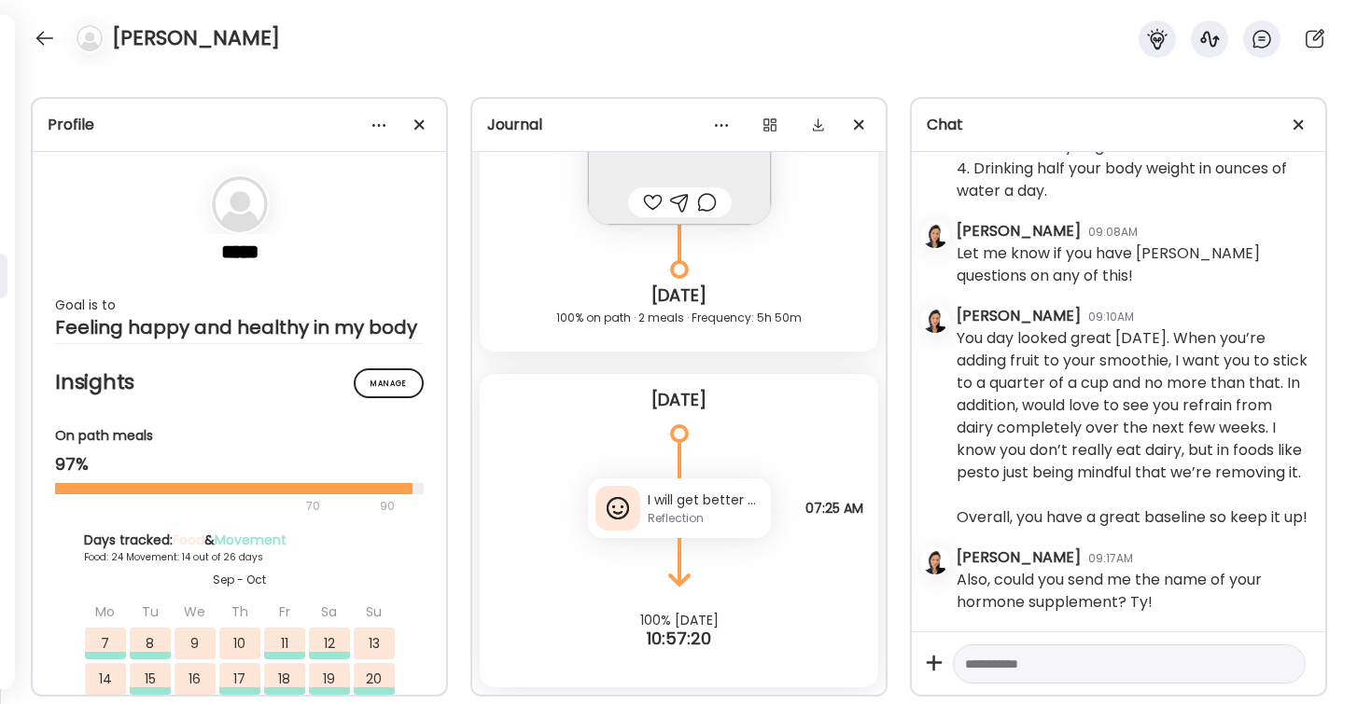
click at [27, 39] on div "[PERSON_NAME]" at bounding box center [678, 33] width 1357 height 67
click at [38, 37] on div at bounding box center [45, 38] width 30 height 30
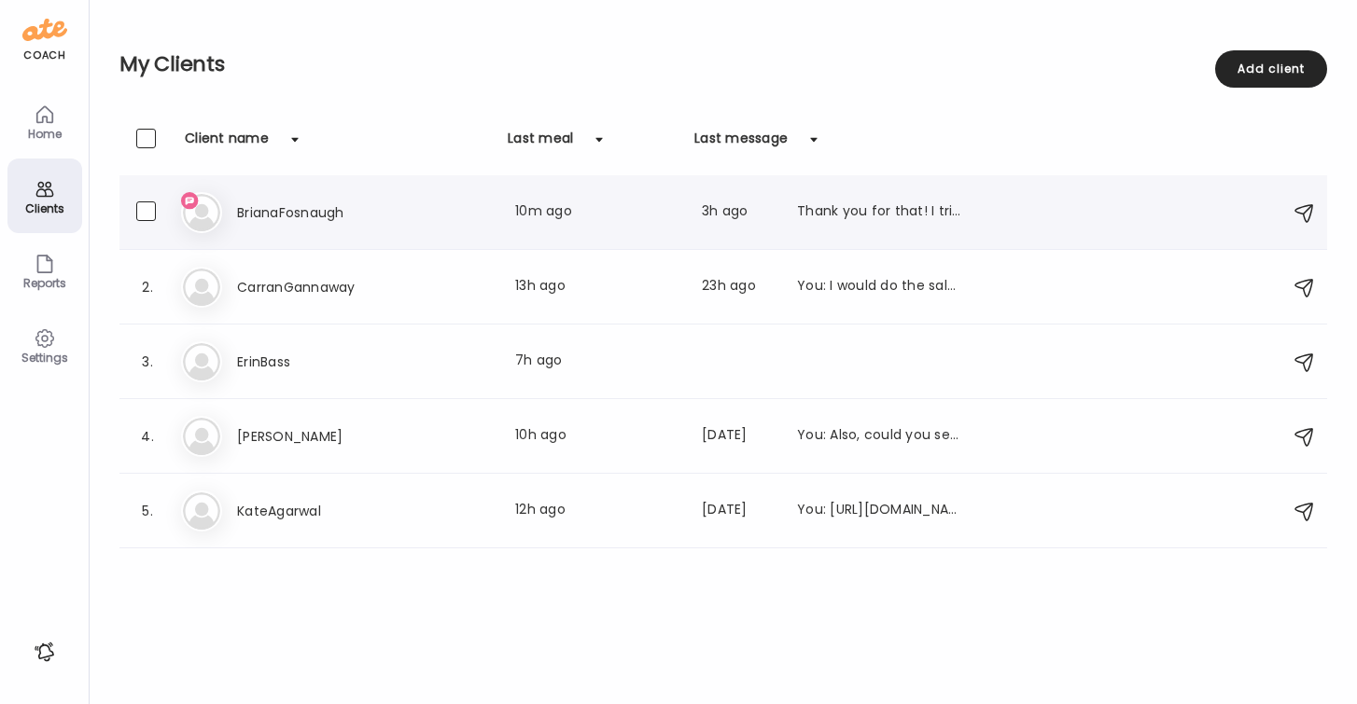
click at [303, 216] on h3 "BrianaFosnaugh" at bounding box center [319, 213] width 164 height 22
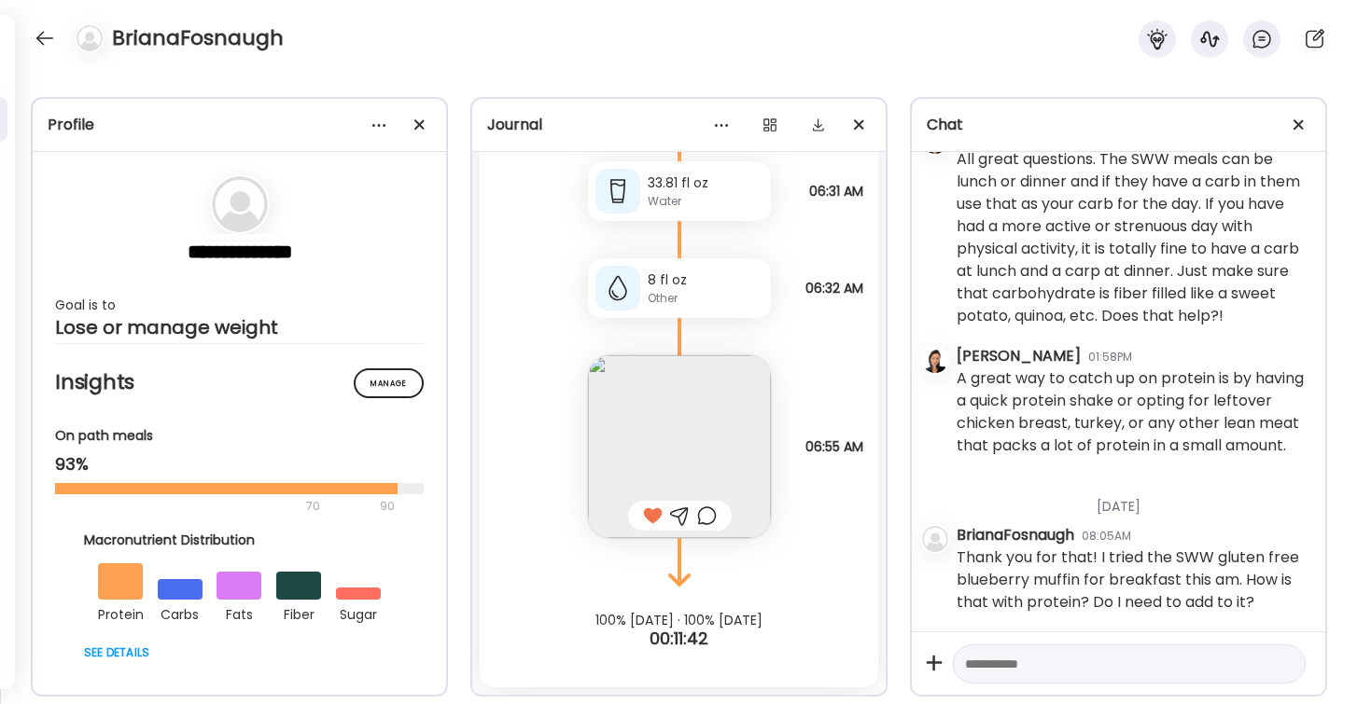
scroll to position [2479, 0]
drag, startPoint x: 1176, startPoint y: 556, endPoint x: 1082, endPoint y: 580, distance: 96.4
click at [1082, 580] on div "Thank you for that! I tried the SWW gluten free blueberry muffin for breakfast …" at bounding box center [1133, 580] width 354 height 67
copy div "SWW gluten free blueberry muffin"
click at [983, 658] on textarea at bounding box center [1112, 664] width 295 height 22
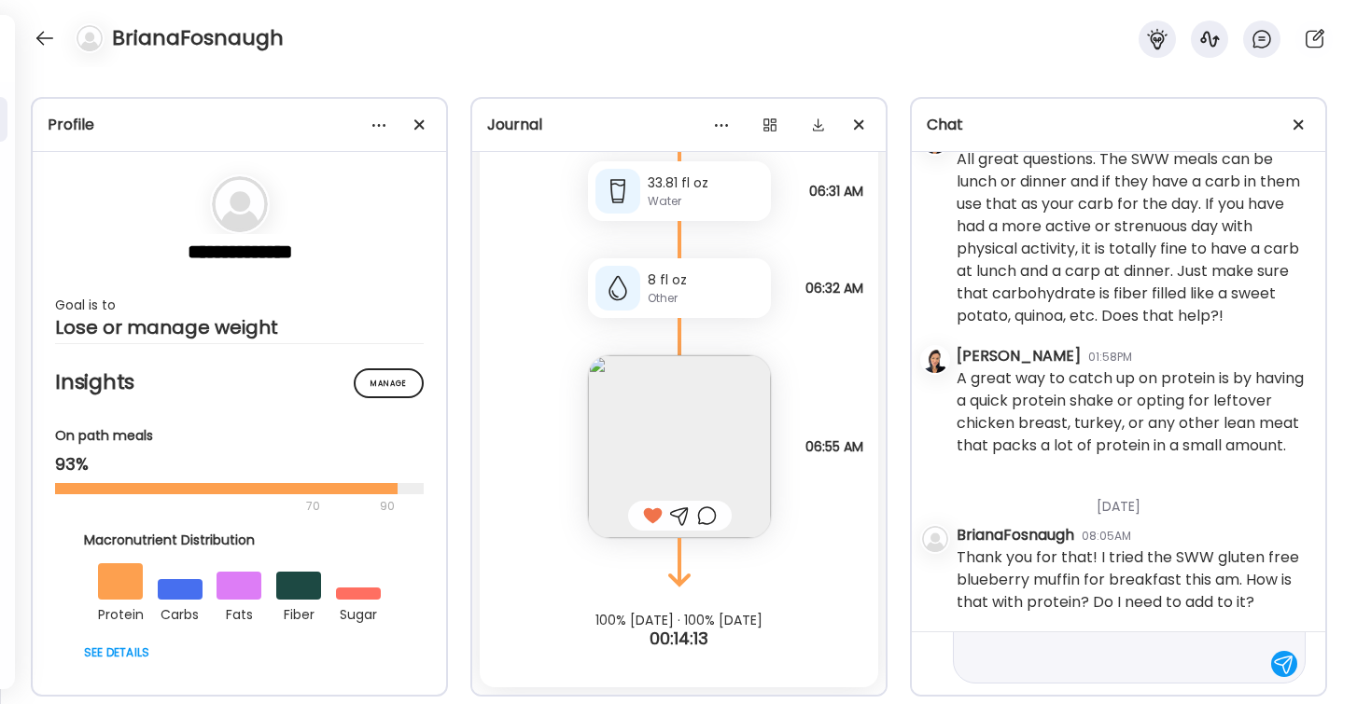
scroll to position [111, 0]
type textarea "**********"
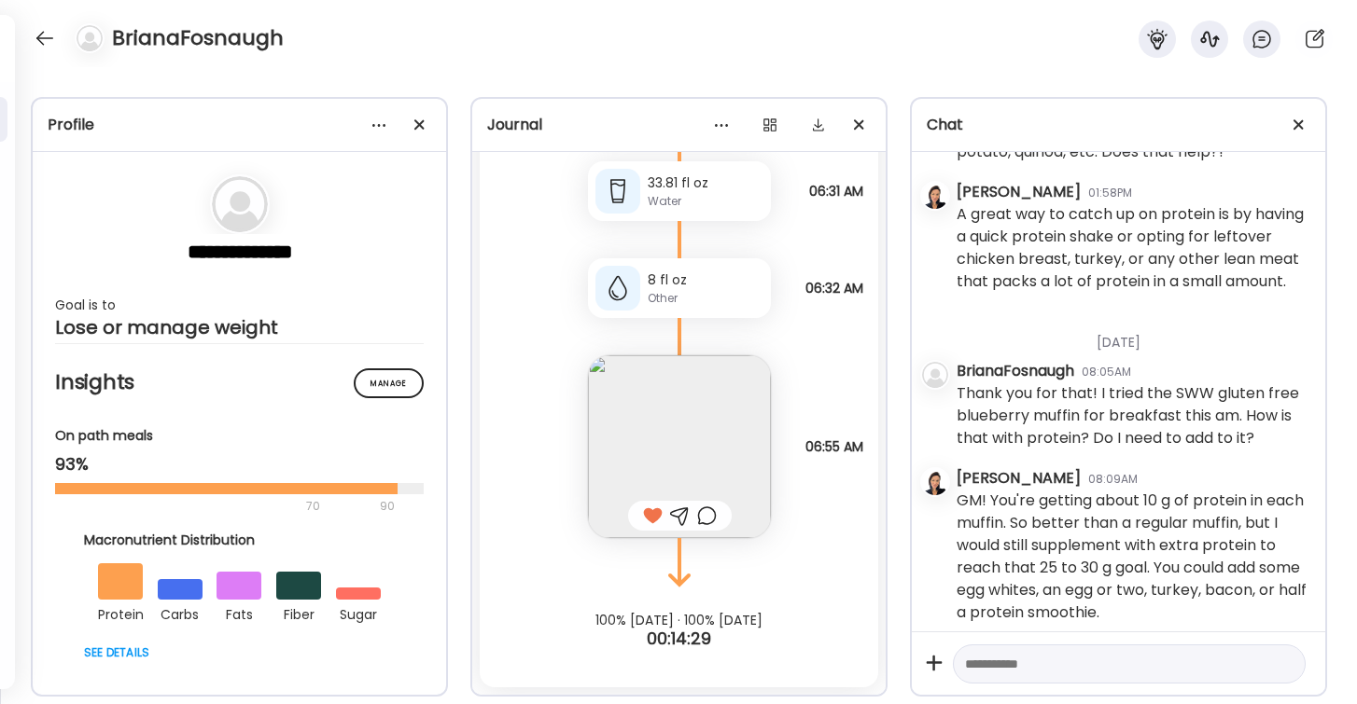
scroll to position [2654, 0]
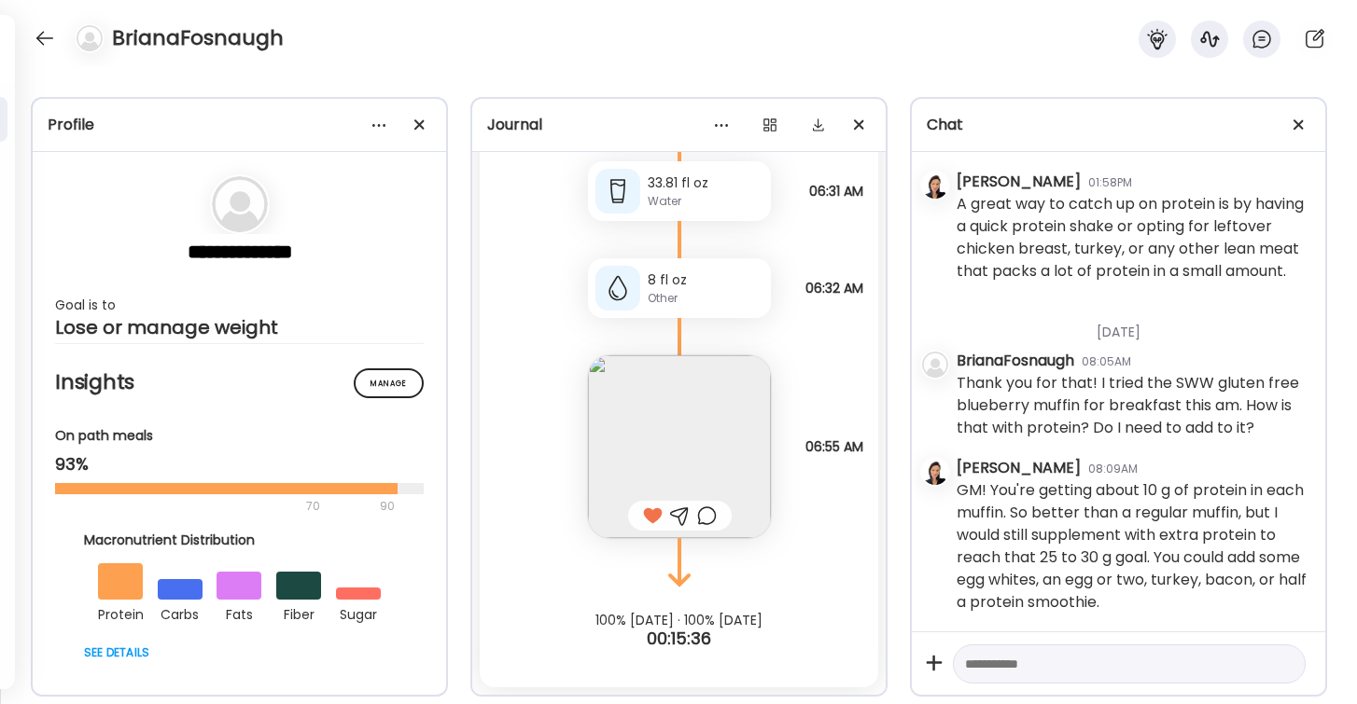
click at [341, 70] on div "**********" at bounding box center [678, 385] width 1357 height 637
click at [39, 31] on div at bounding box center [45, 38] width 30 height 30
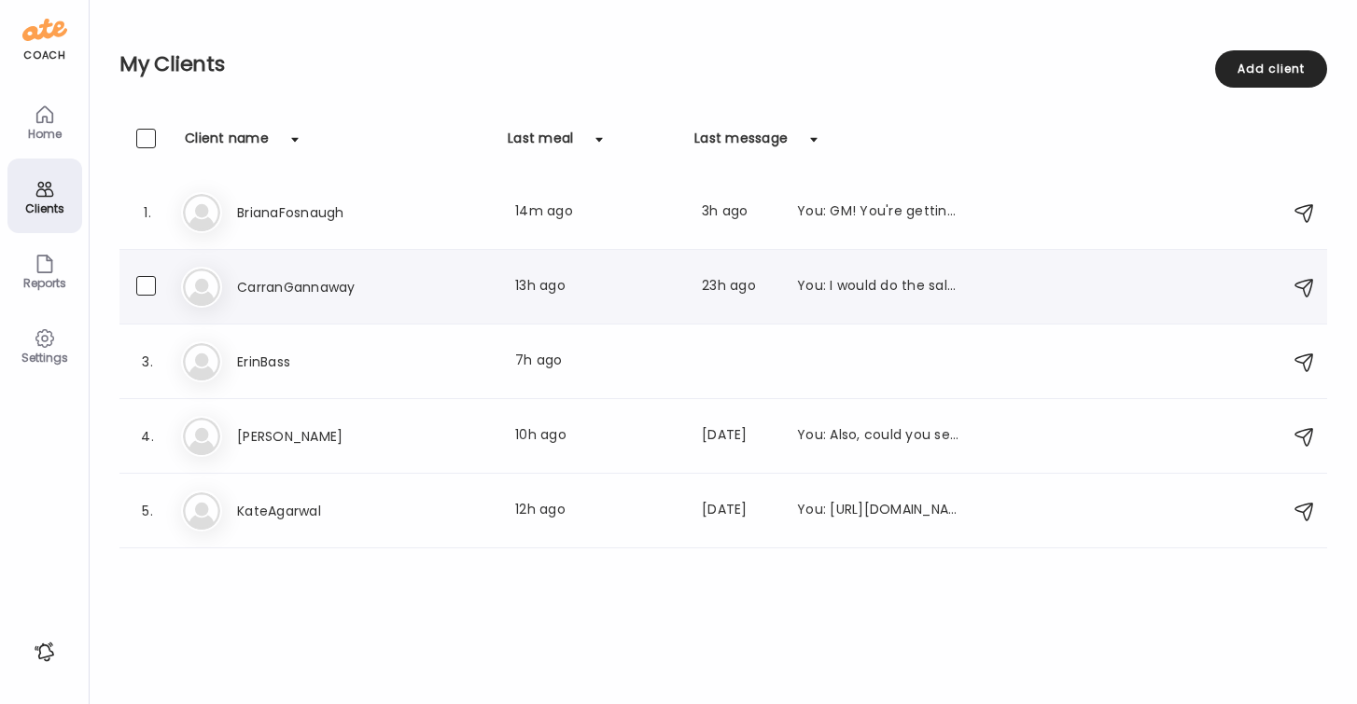
click at [375, 282] on h3 "CarranGannaway" at bounding box center [319, 287] width 164 height 22
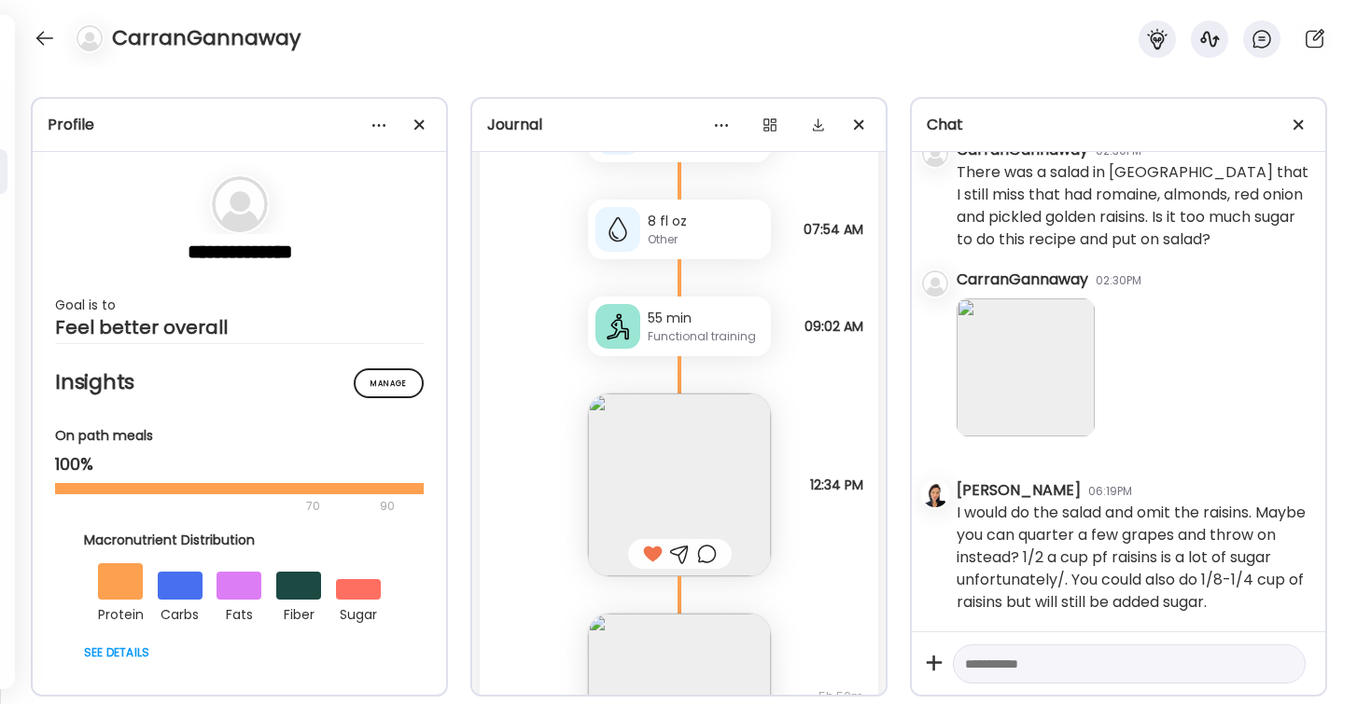
scroll to position [9222, 0]
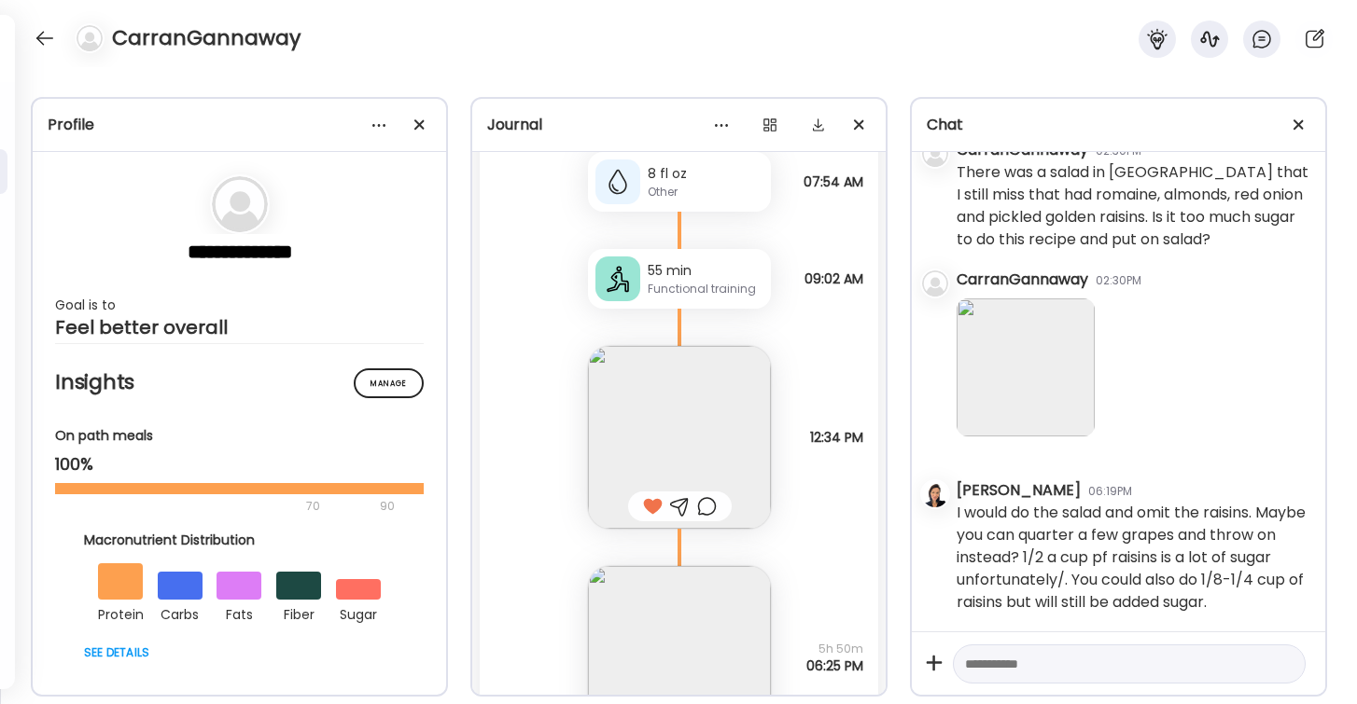
click at [702, 431] on img at bounding box center [679, 437] width 183 height 183
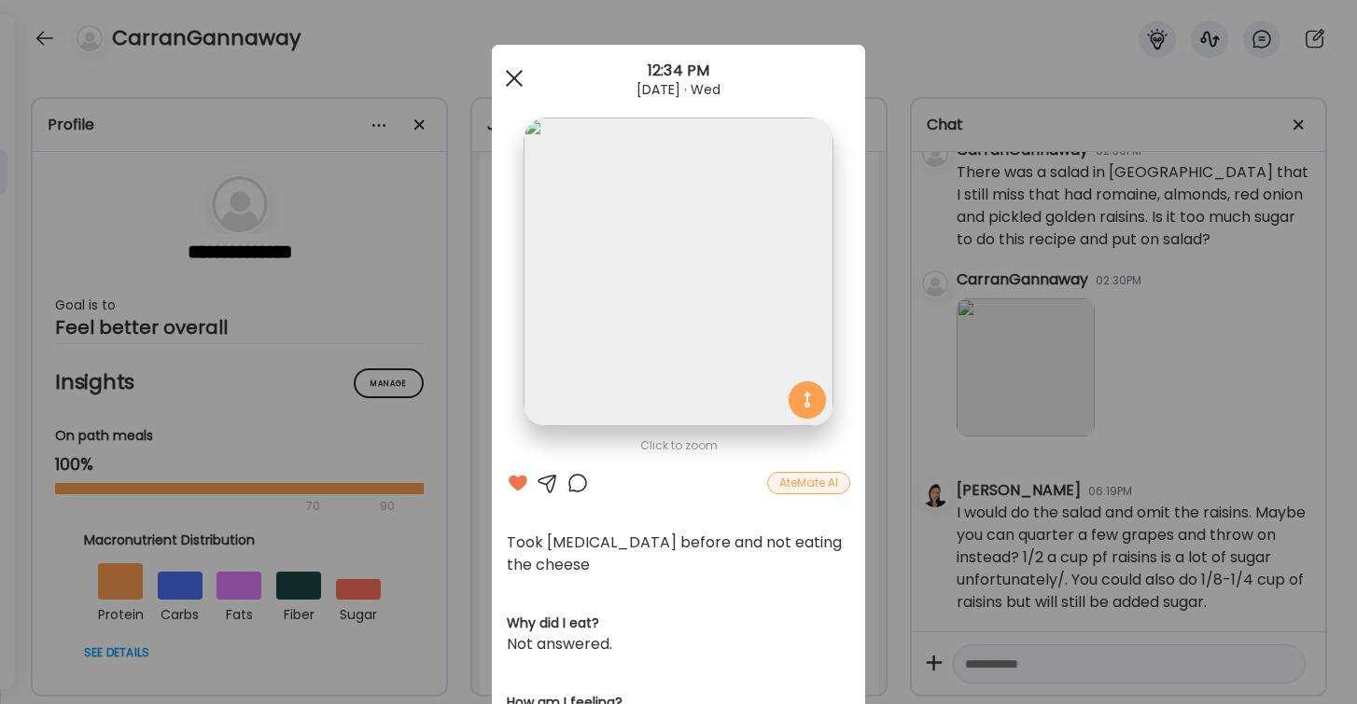
click at [512, 79] on span at bounding box center [514, 78] width 17 height 17
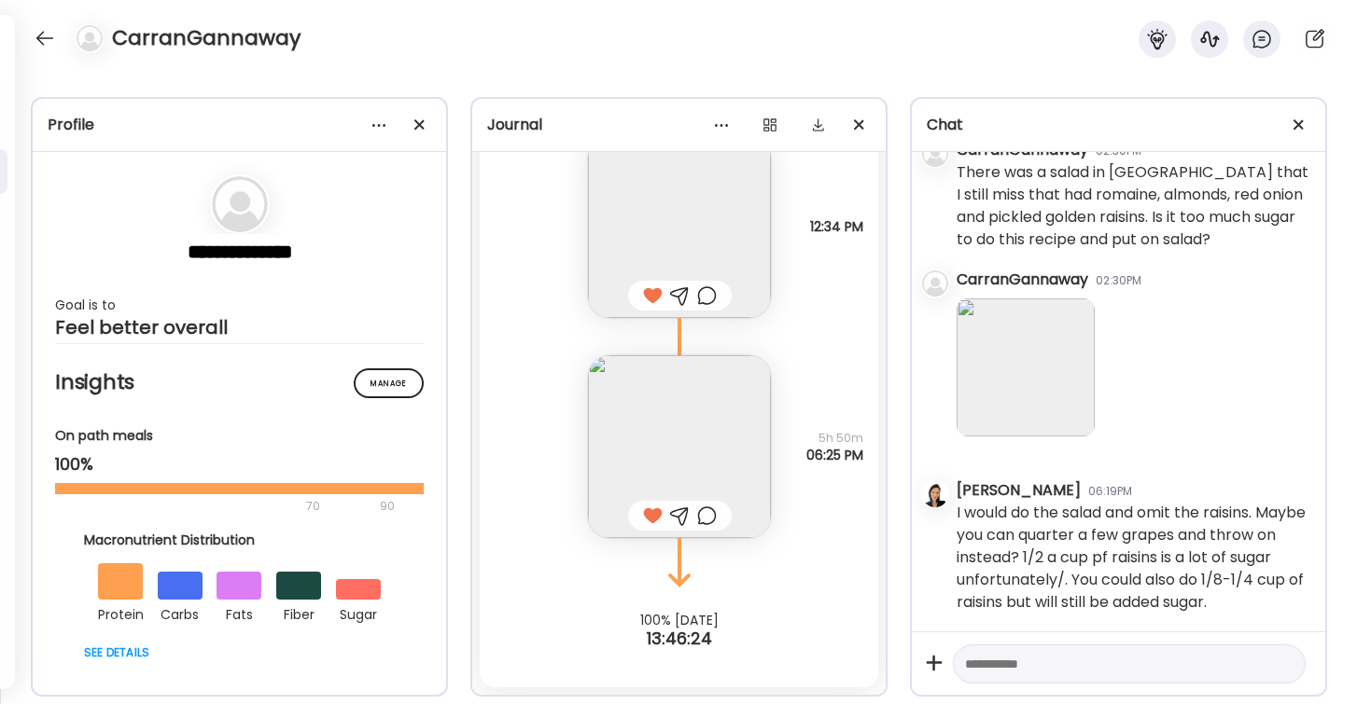
click at [694, 481] on img at bounding box center [679, 446] width 183 height 183
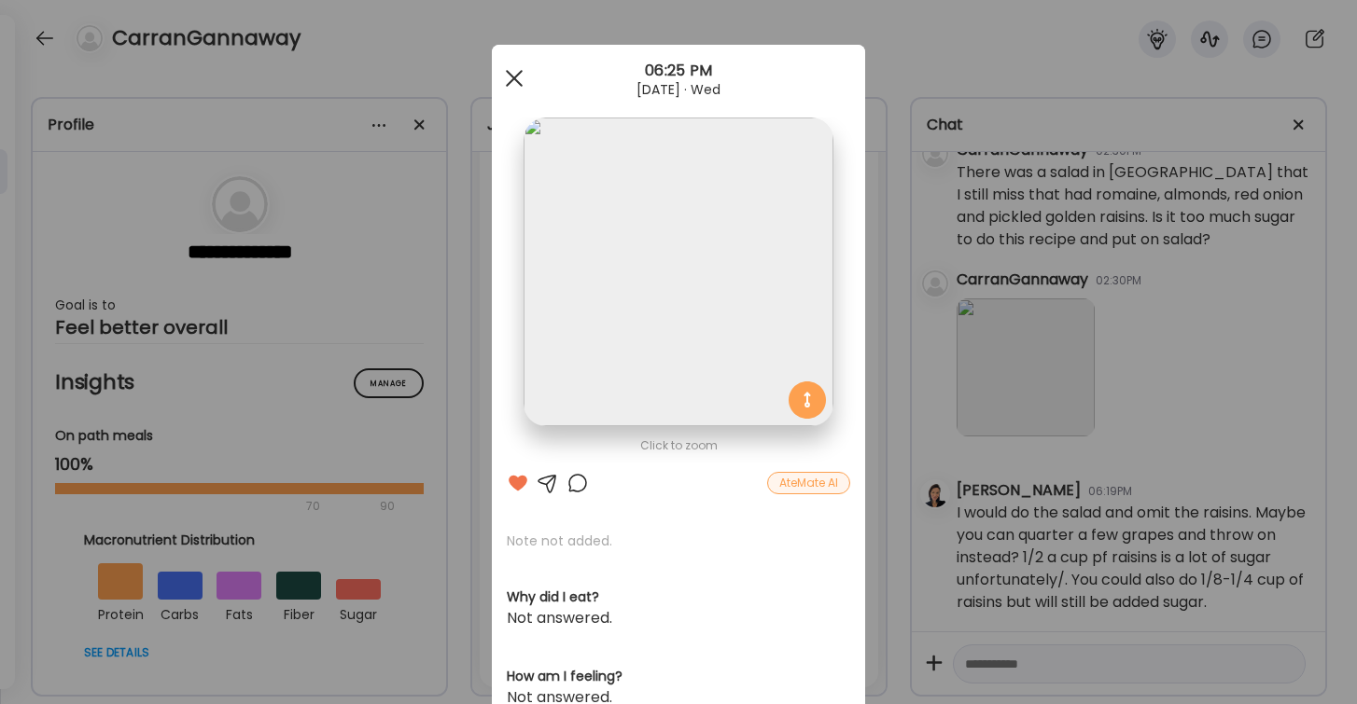
click at [518, 73] on div at bounding box center [513, 78] width 37 height 37
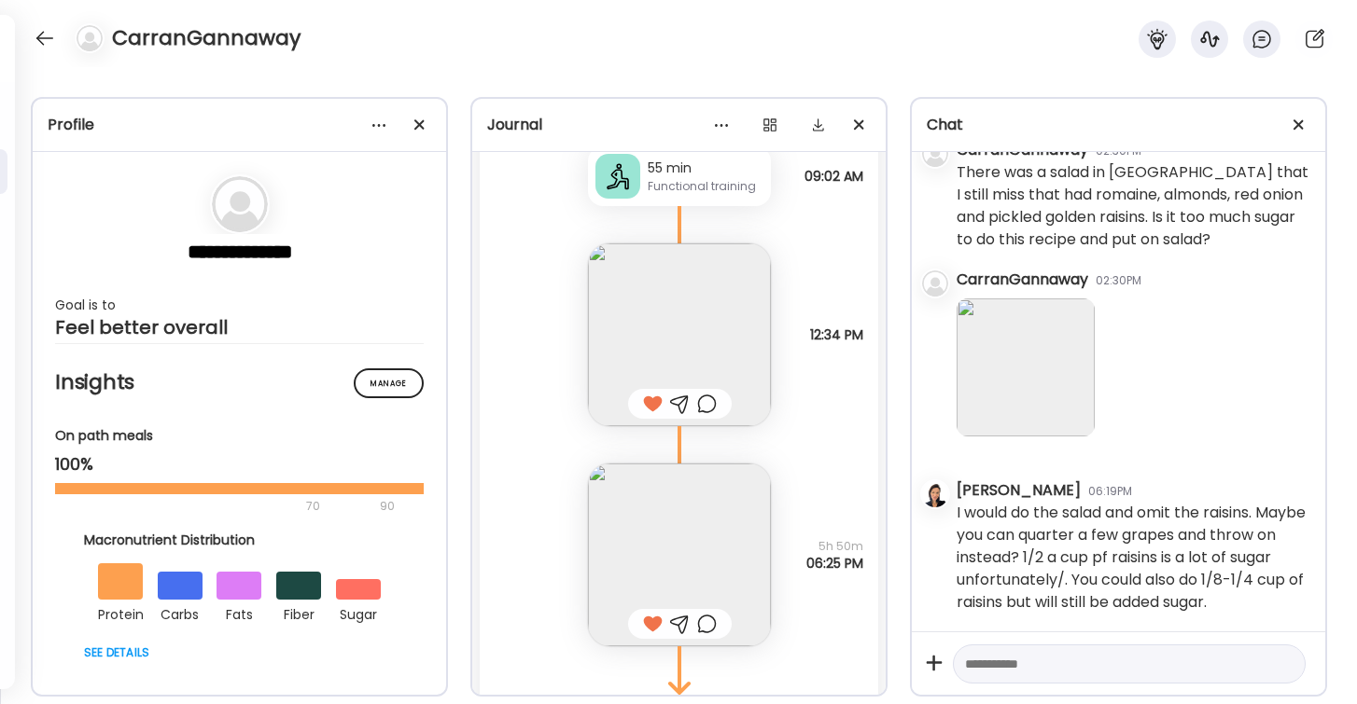
scroll to position [9326, 0]
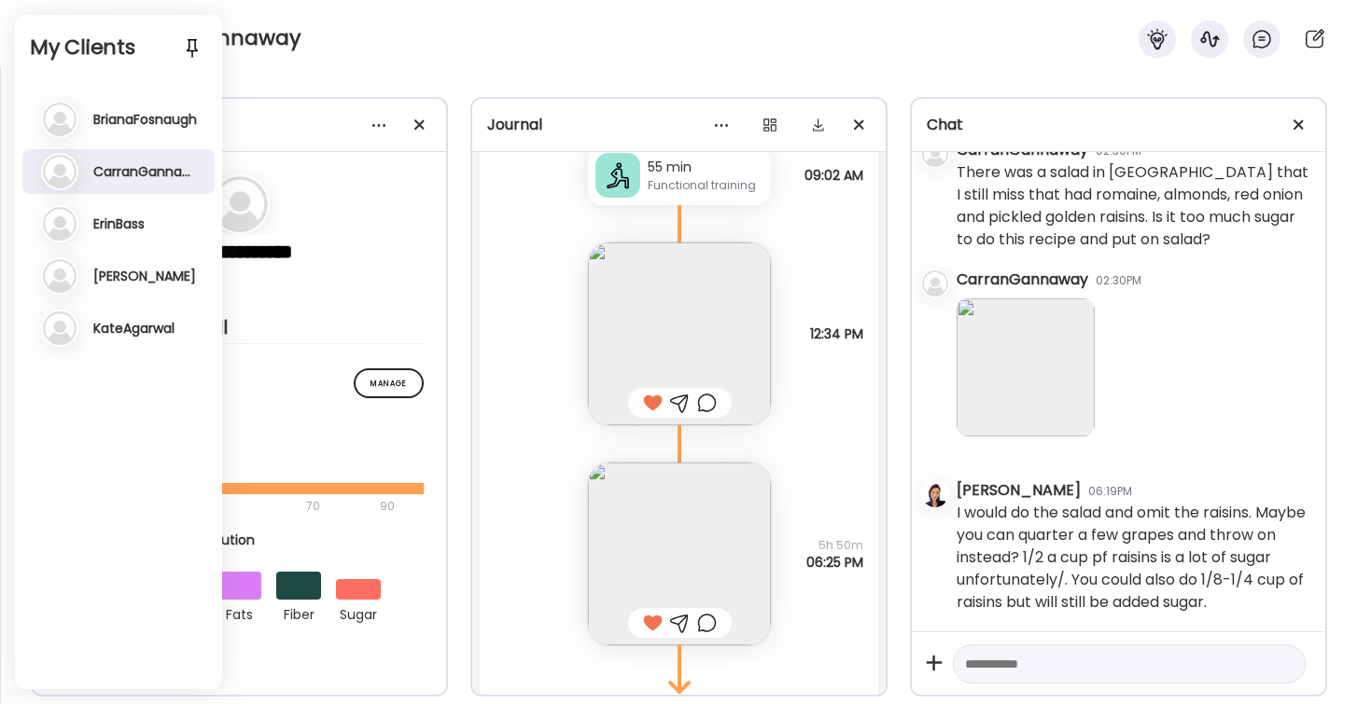
click at [289, 75] on div "**********" at bounding box center [678, 385] width 1357 height 637
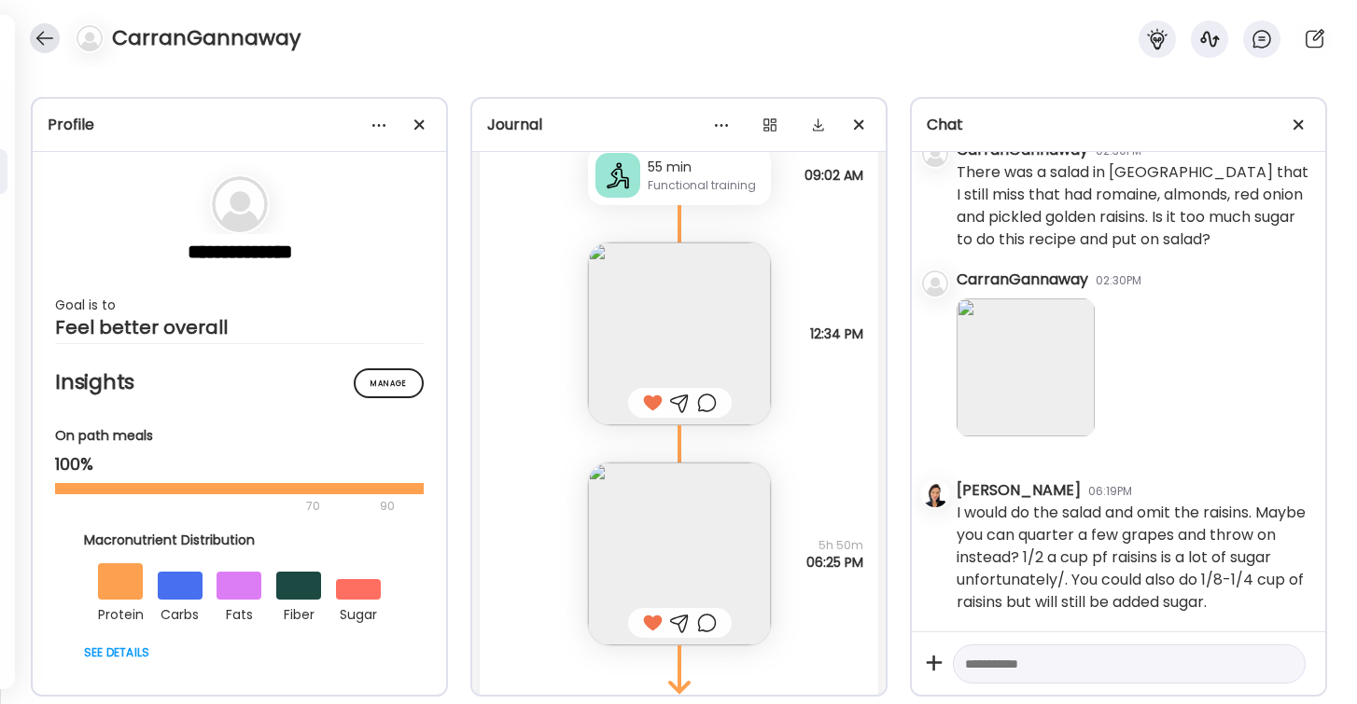
click at [48, 36] on div at bounding box center [45, 38] width 30 height 30
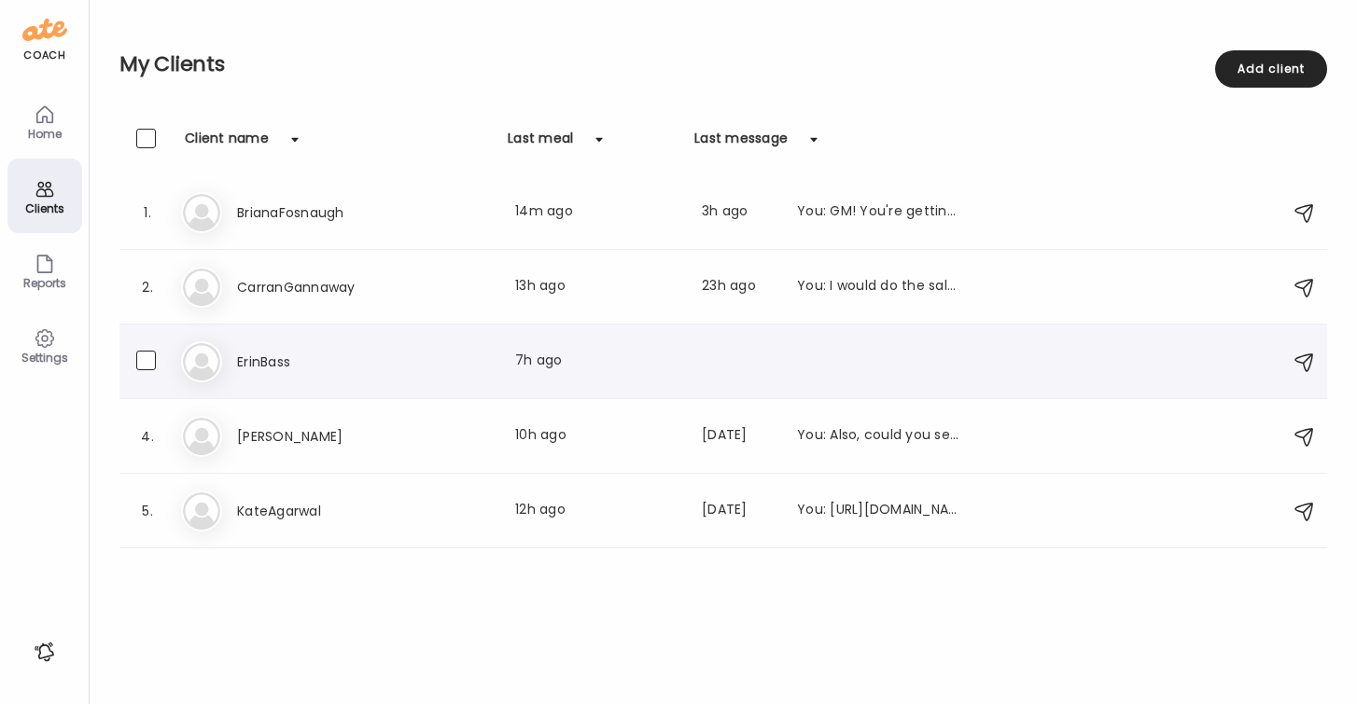
click at [414, 355] on div "ErinBass Last meal: 7h ago" at bounding box center [599, 362] width 724 height 22
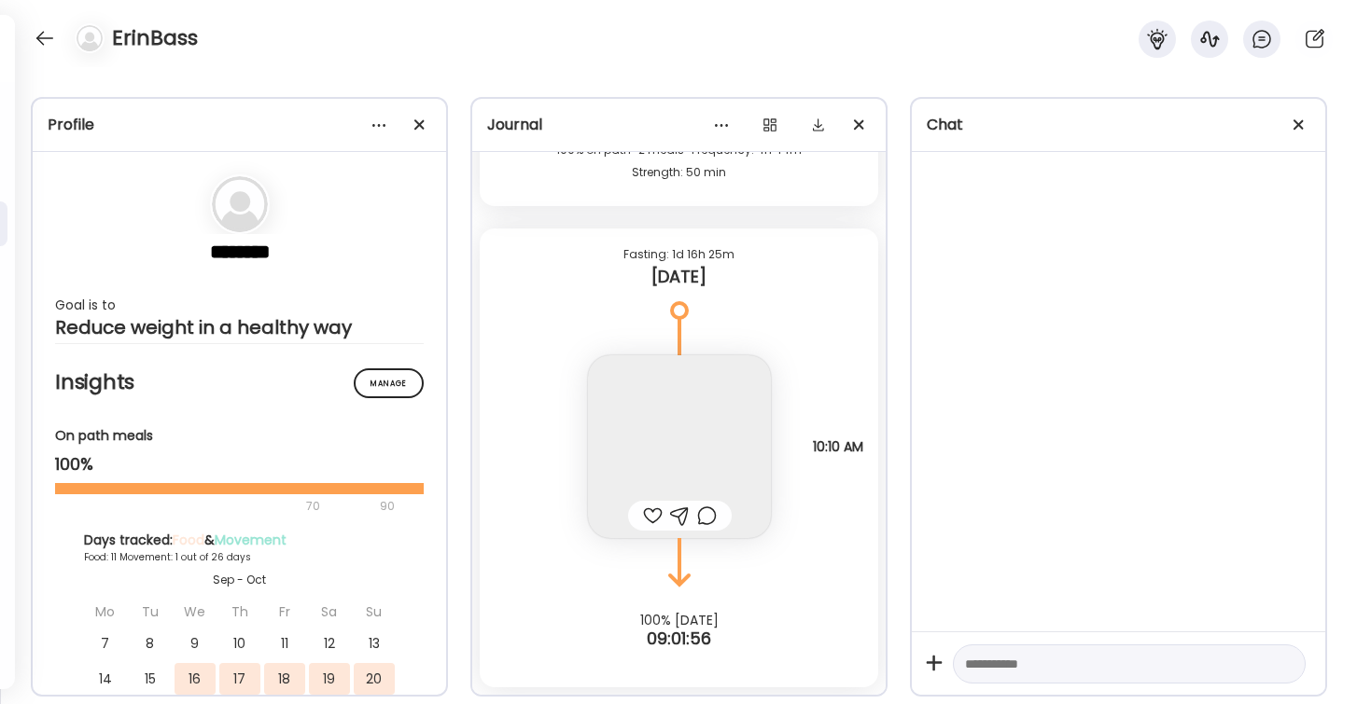
scroll to position [21820, 0]
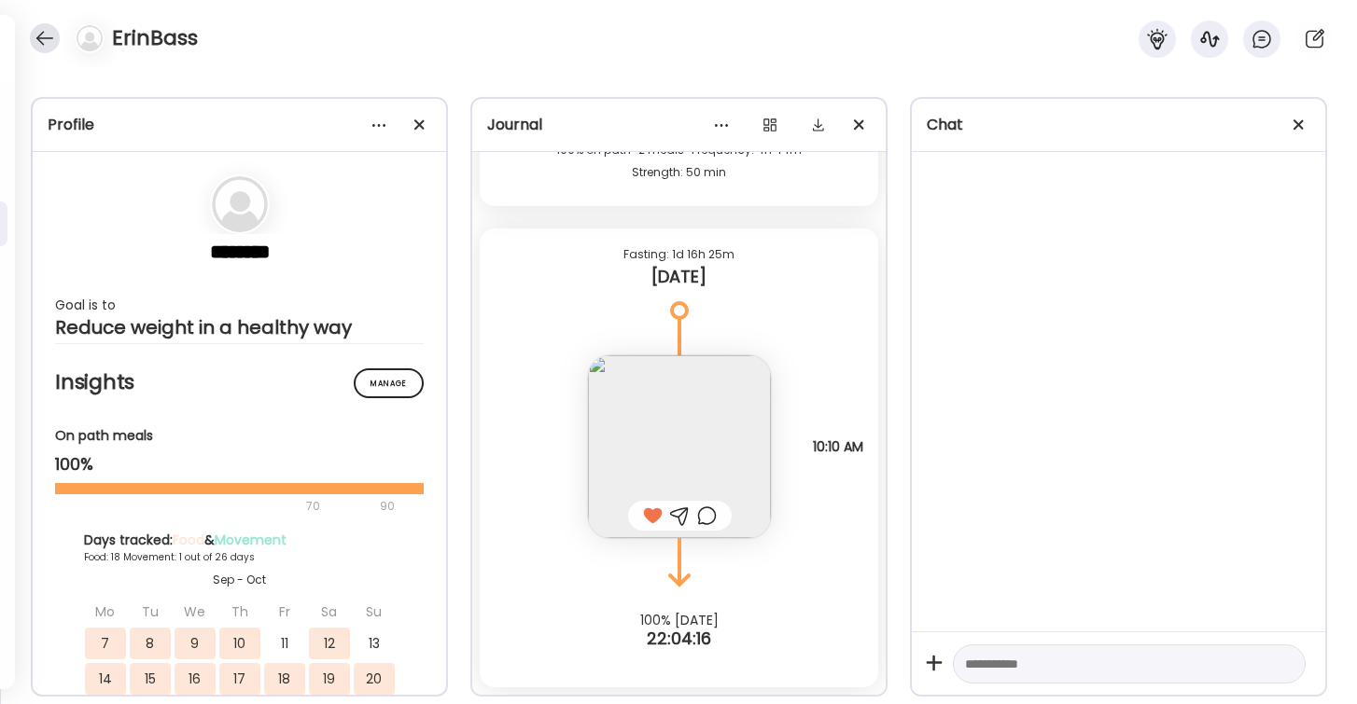
click at [49, 35] on div at bounding box center [45, 38] width 30 height 30
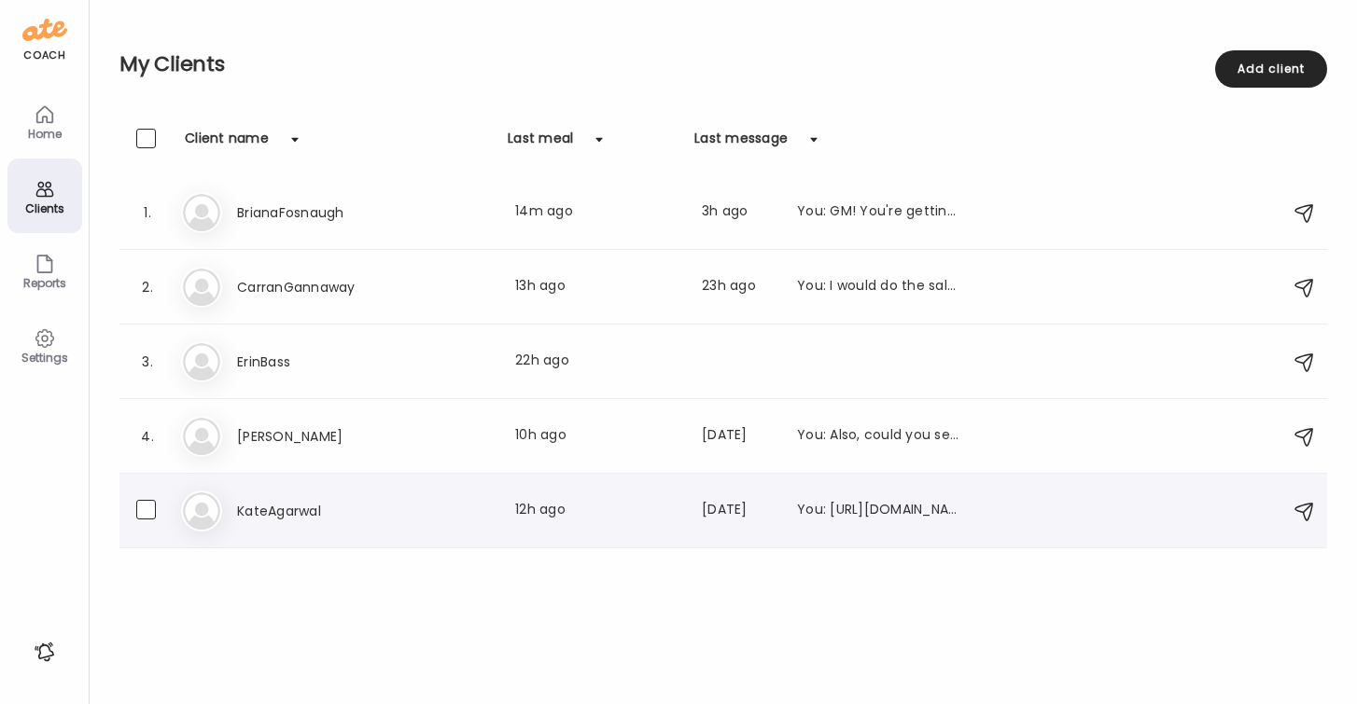
click at [280, 515] on h3 "KateAgarwal" at bounding box center [319, 511] width 164 height 22
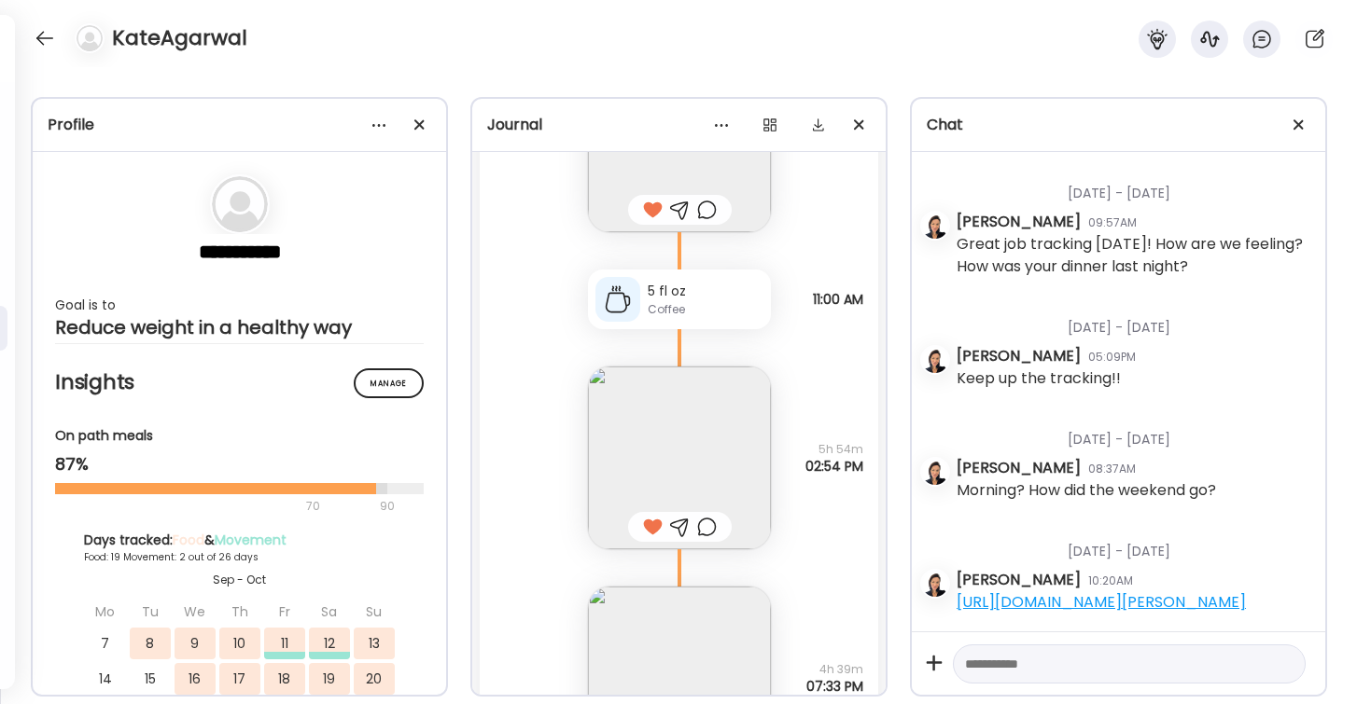
scroll to position [29083, 0]
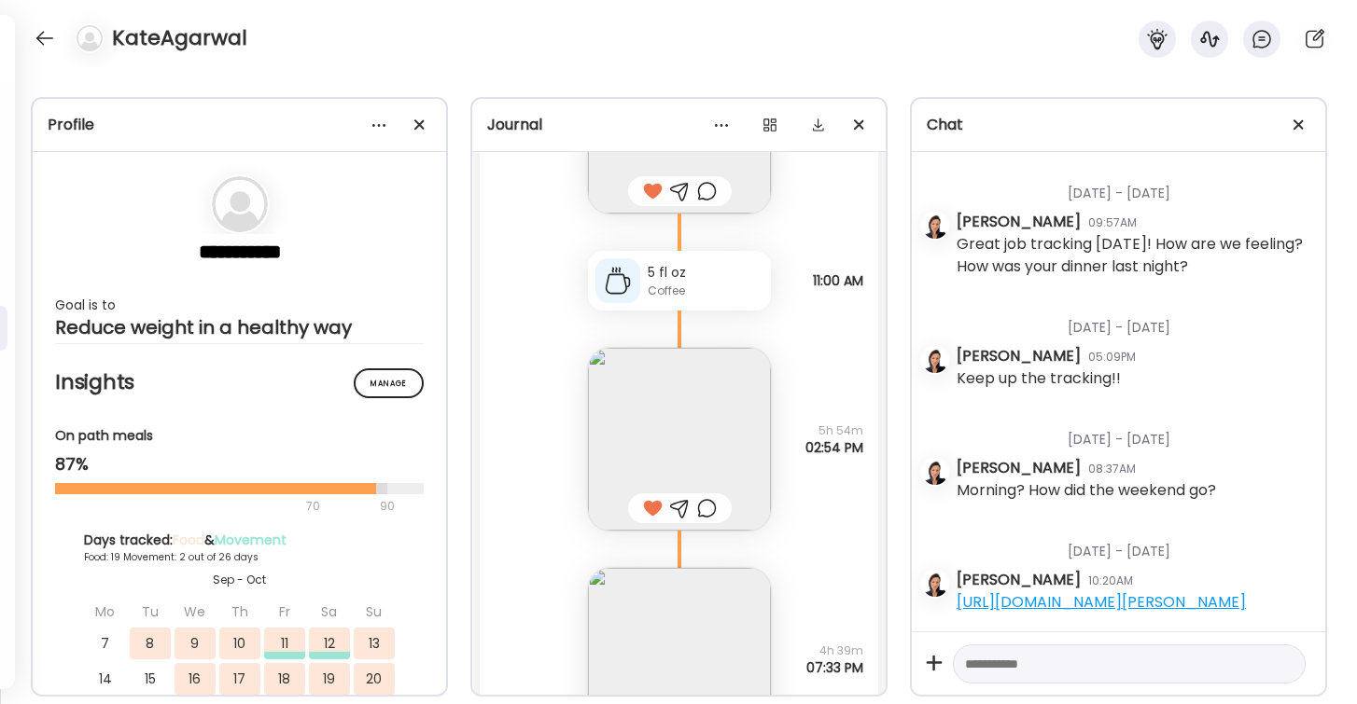
click at [653, 450] on img at bounding box center [679, 439] width 183 height 183
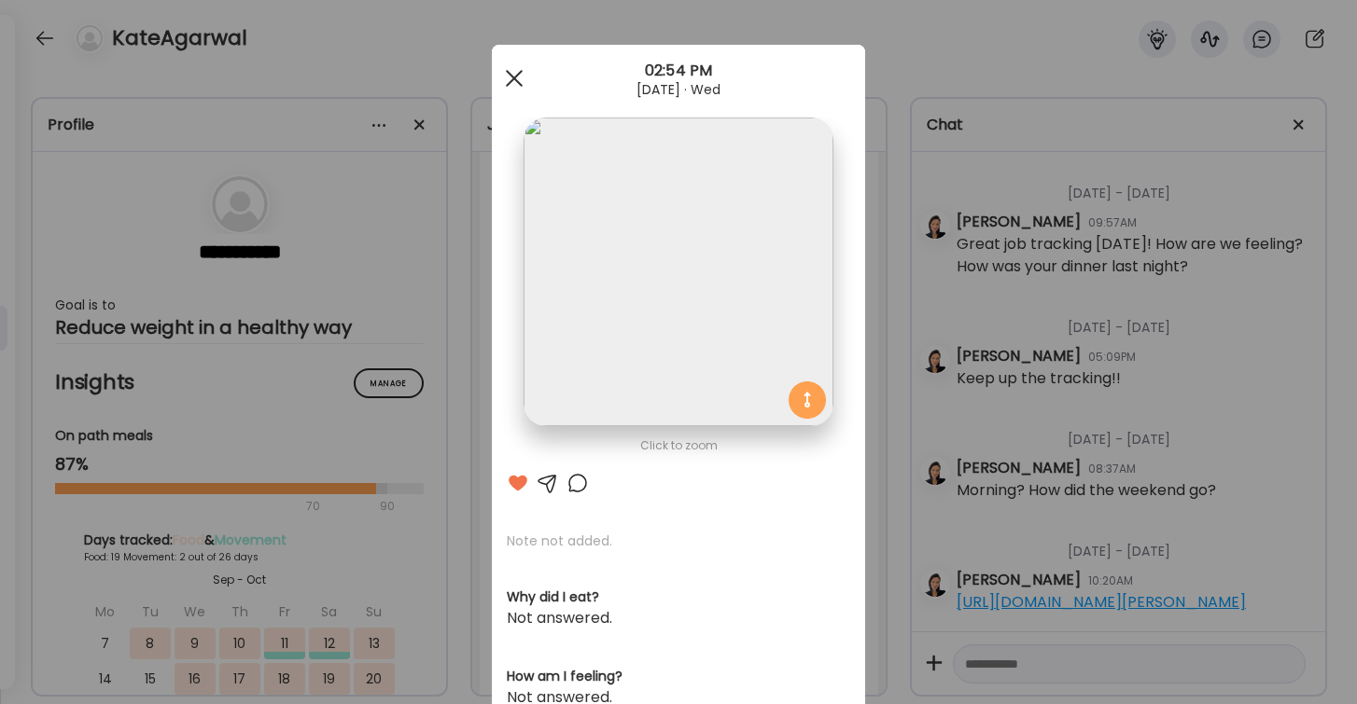
click at [514, 82] on div at bounding box center [513, 78] width 37 height 37
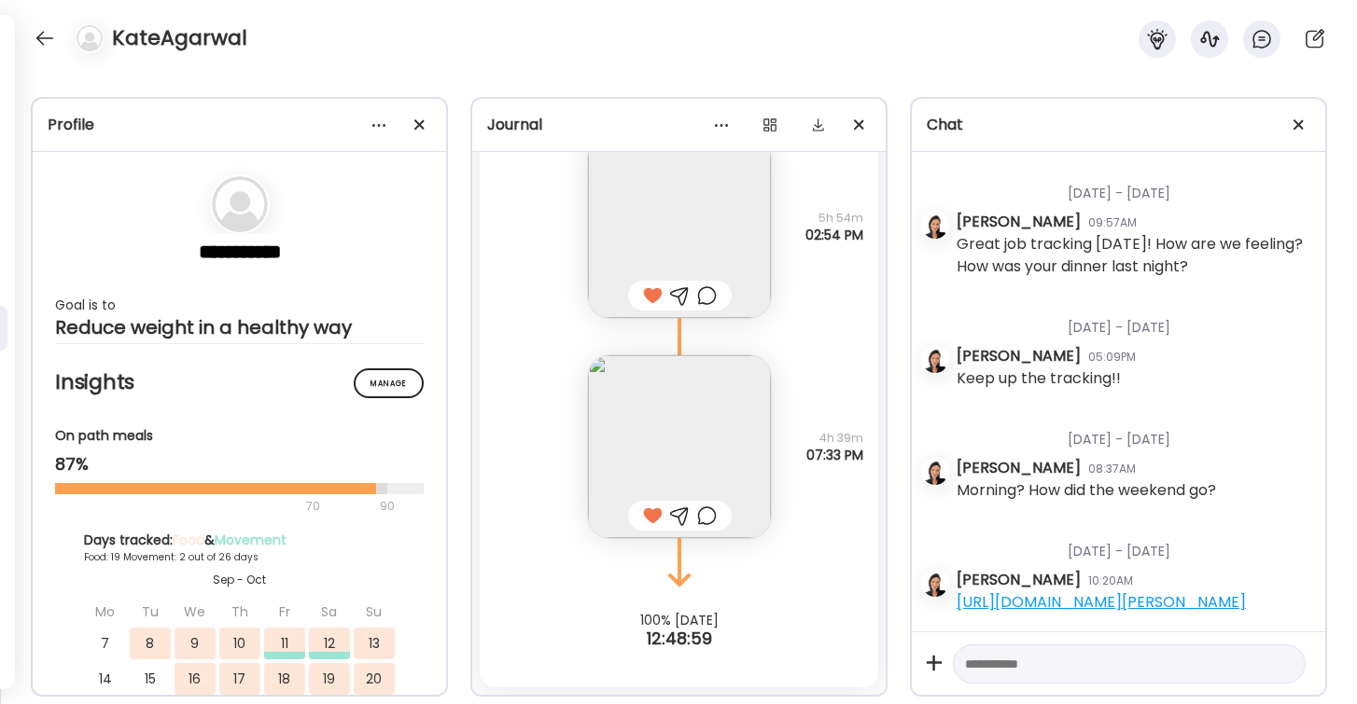
scroll to position [29296, 0]
click at [718, 439] on img at bounding box center [679, 446] width 183 height 183
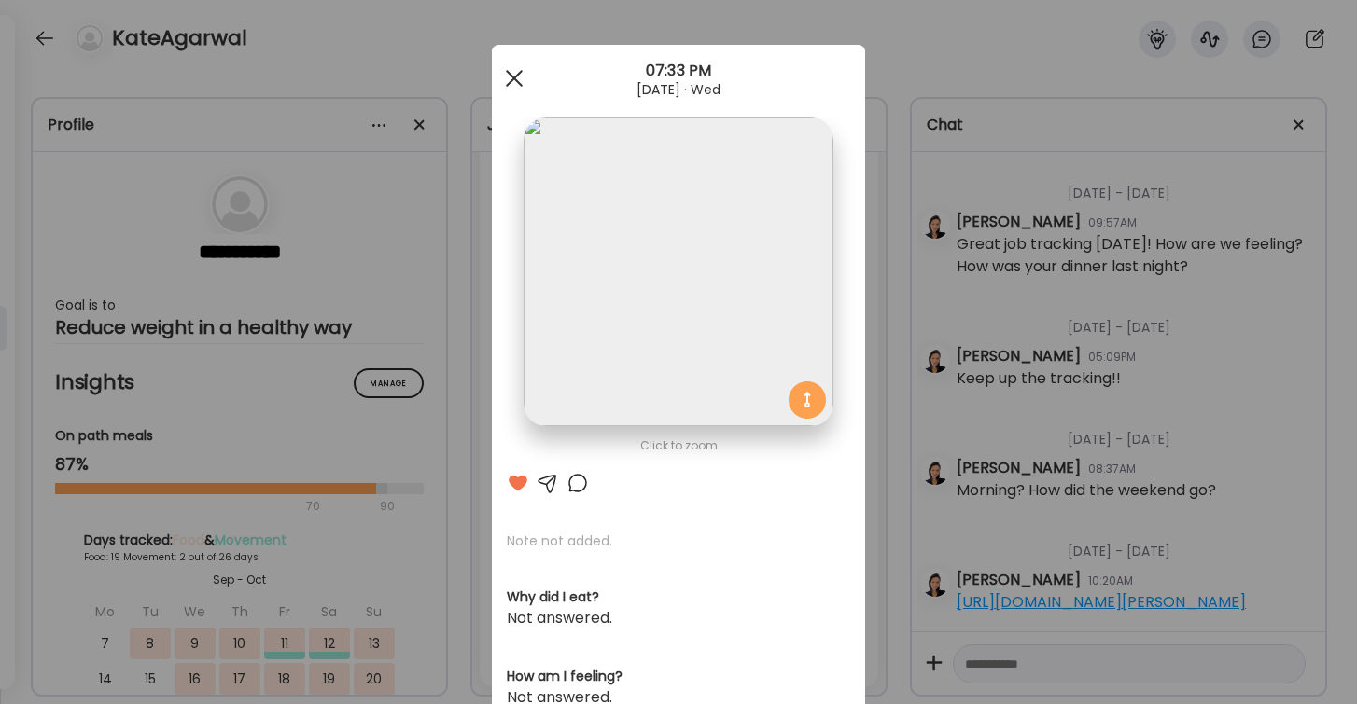
click at [519, 76] on div at bounding box center [513, 78] width 37 height 37
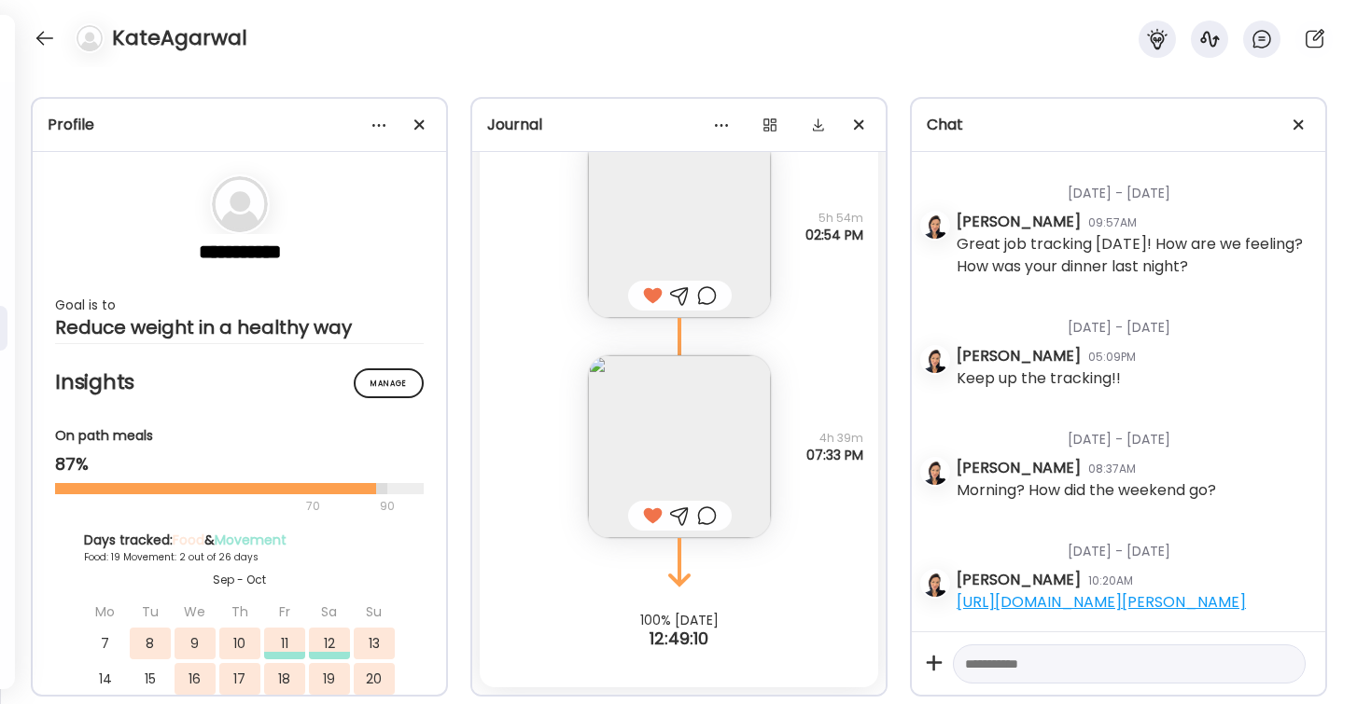
click at [730, 488] on img at bounding box center [679, 446] width 183 height 183
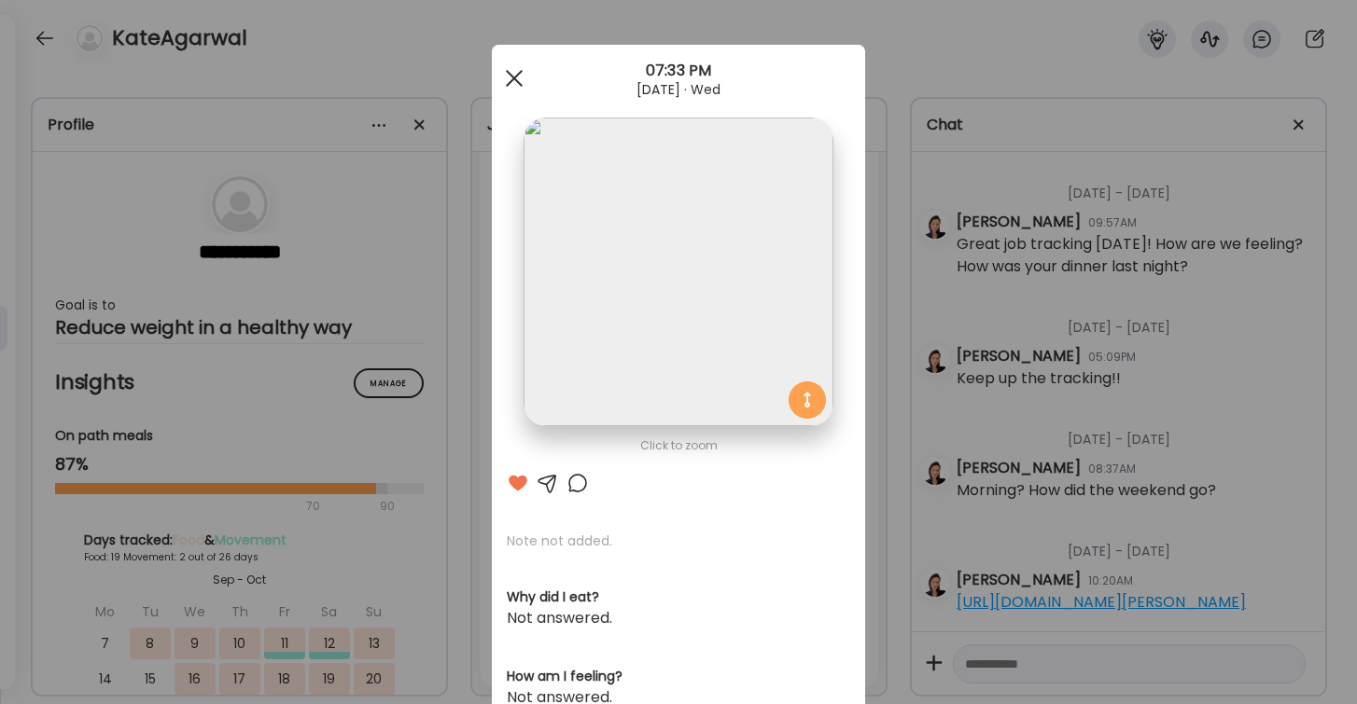
click at [517, 85] on div at bounding box center [513, 78] width 37 height 37
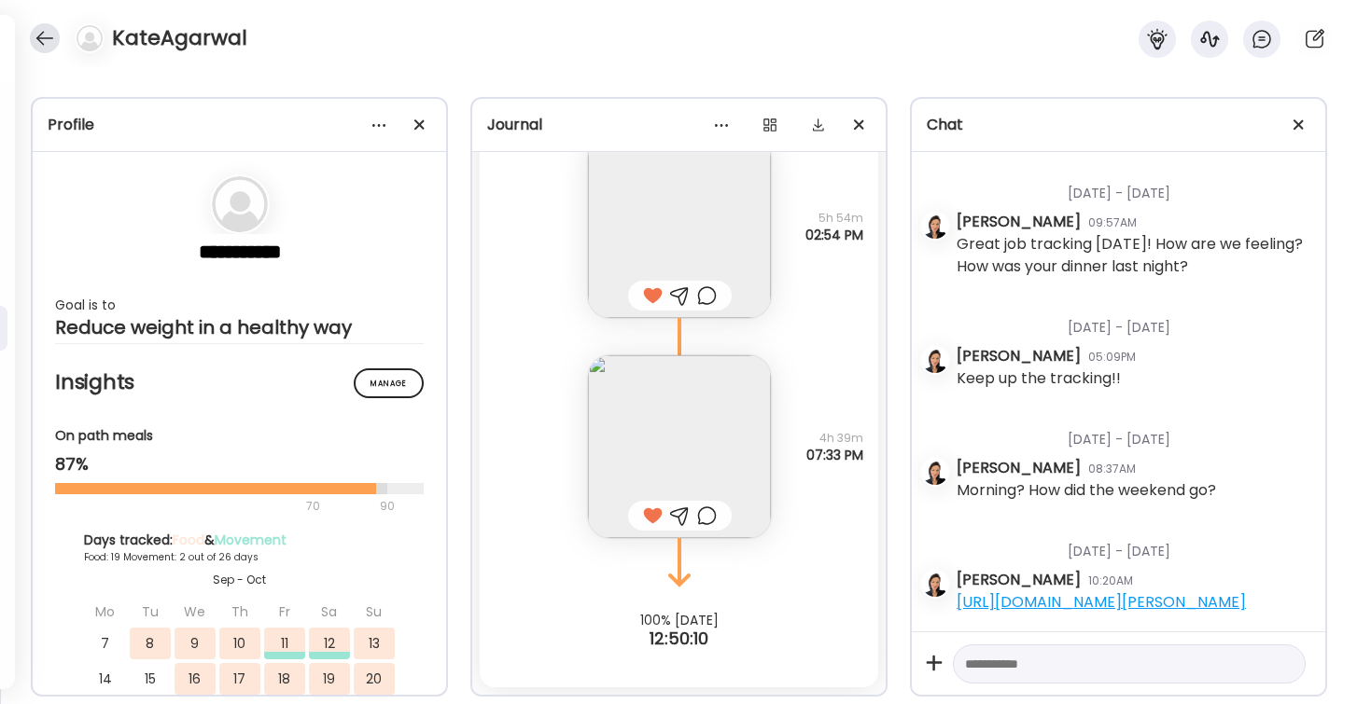
click at [40, 35] on div at bounding box center [45, 38] width 30 height 30
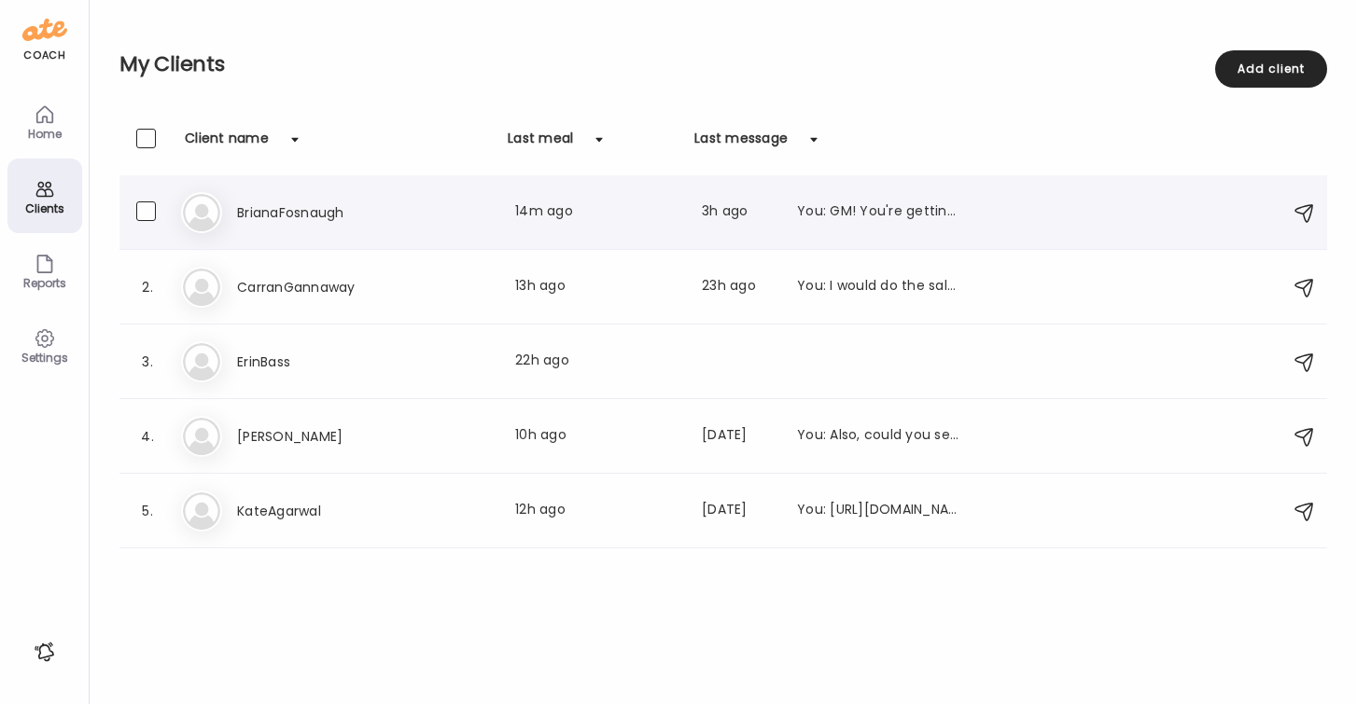
click at [284, 209] on h3 "BrianaFosnaugh" at bounding box center [319, 213] width 164 height 22
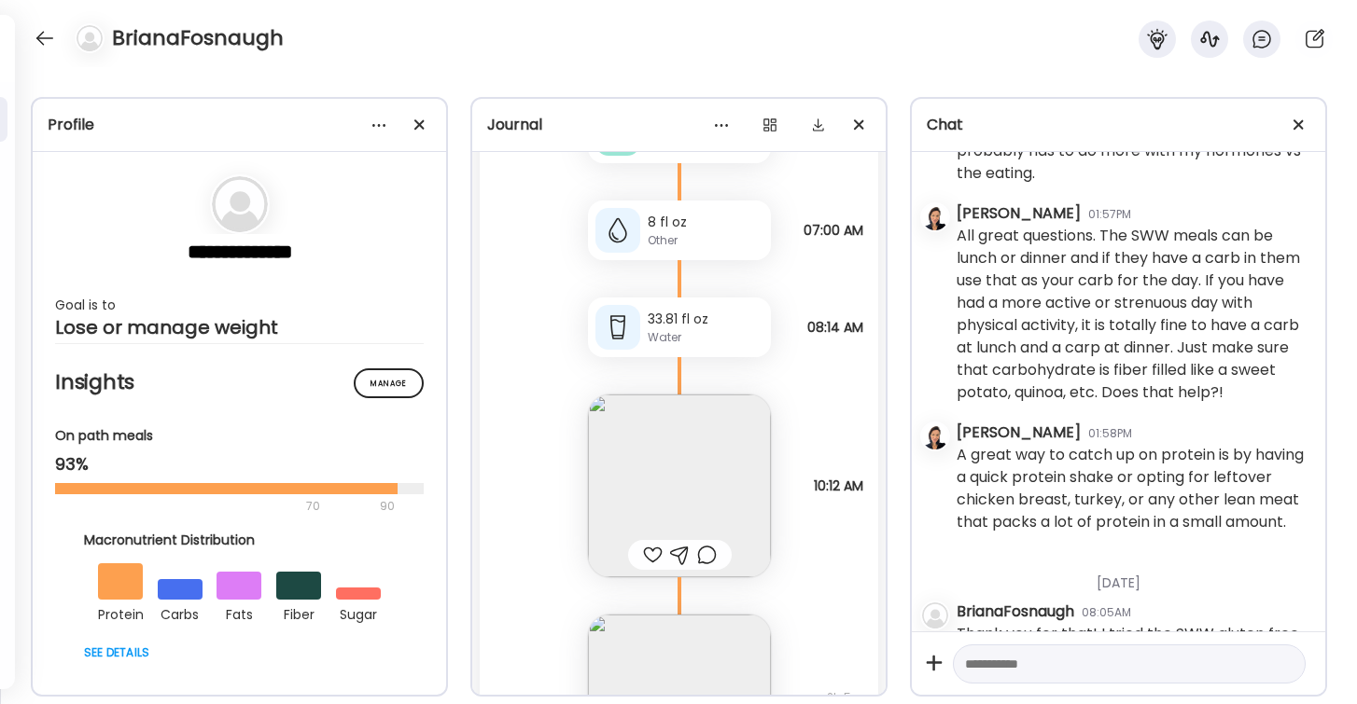
scroll to position [8497, 0]
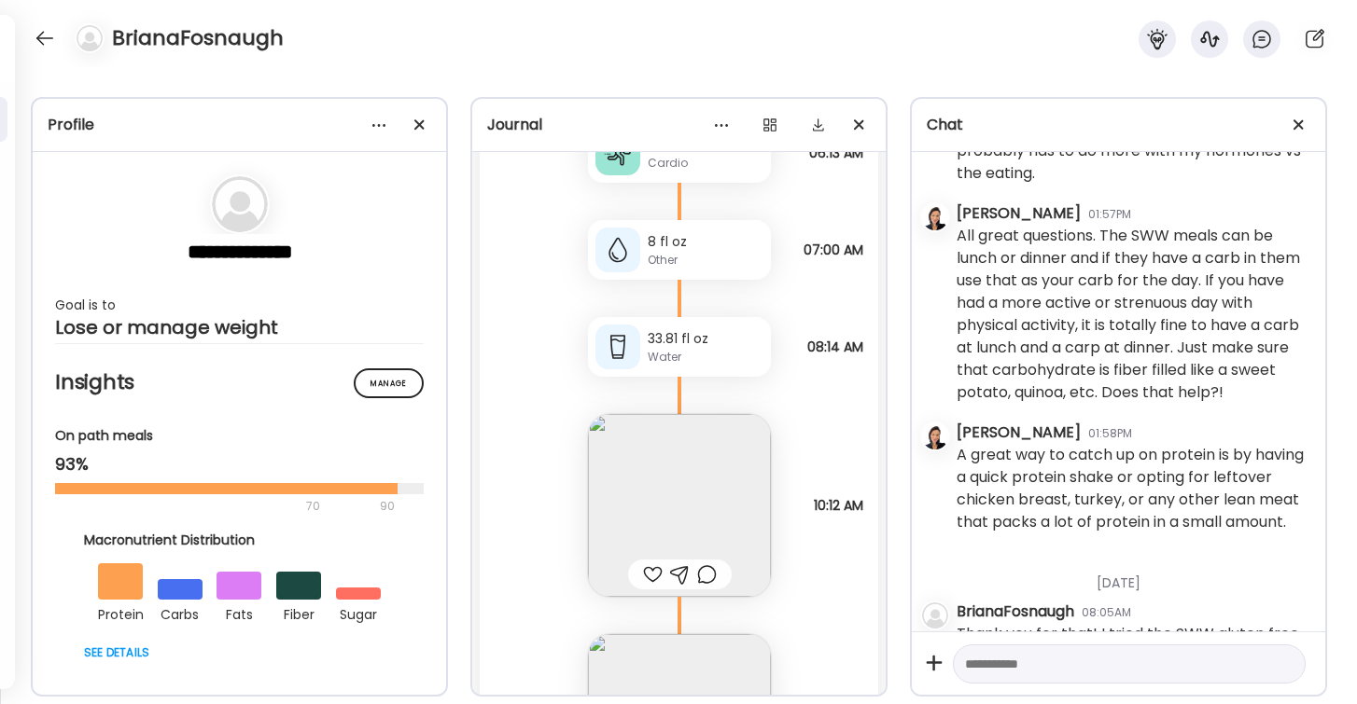
click at [1025, 659] on textarea at bounding box center [1112, 664] width 295 height 22
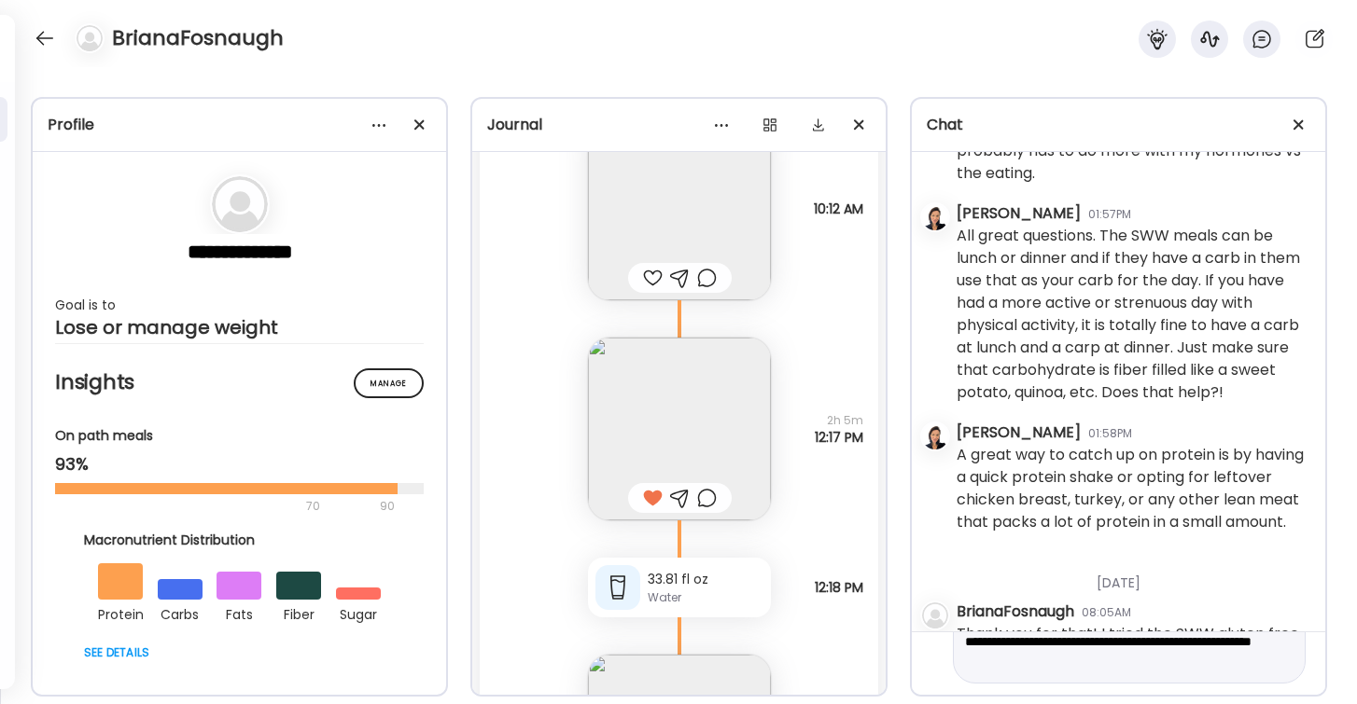
scroll to position [0, 0]
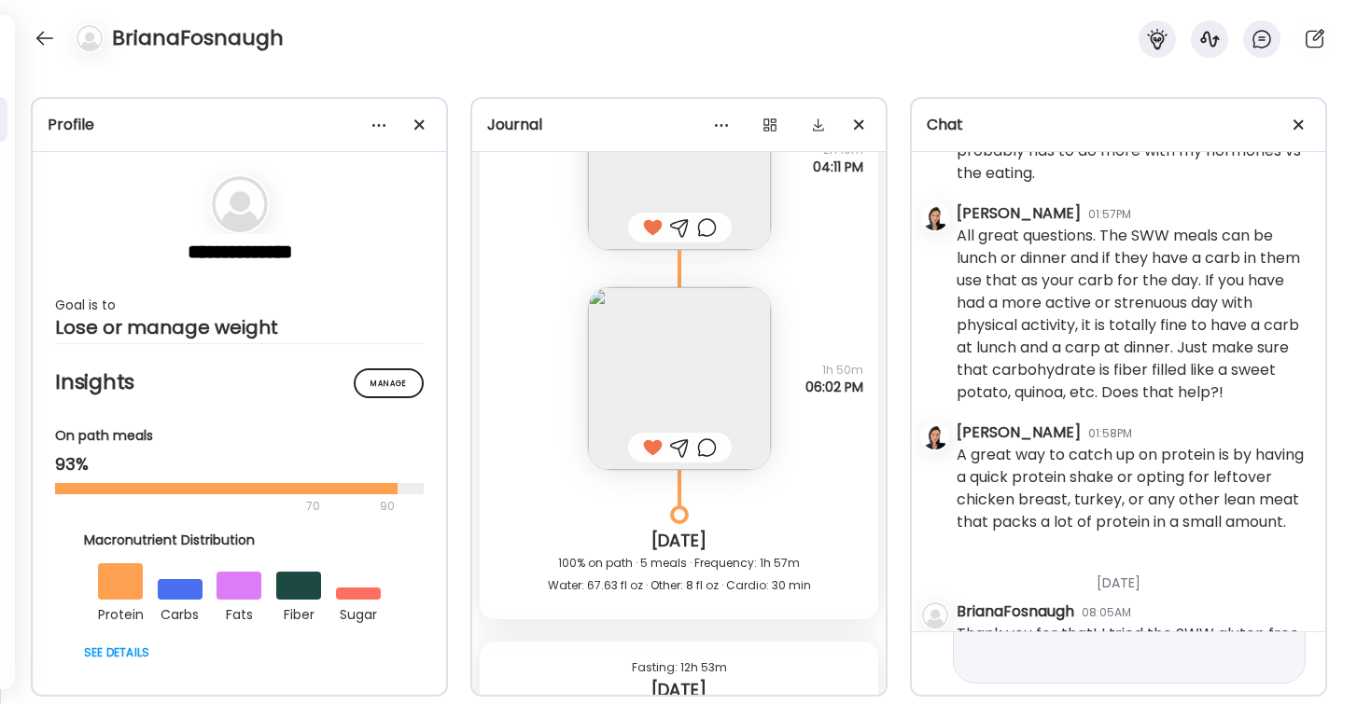
click at [686, 439] on div at bounding box center [680, 448] width 20 height 22
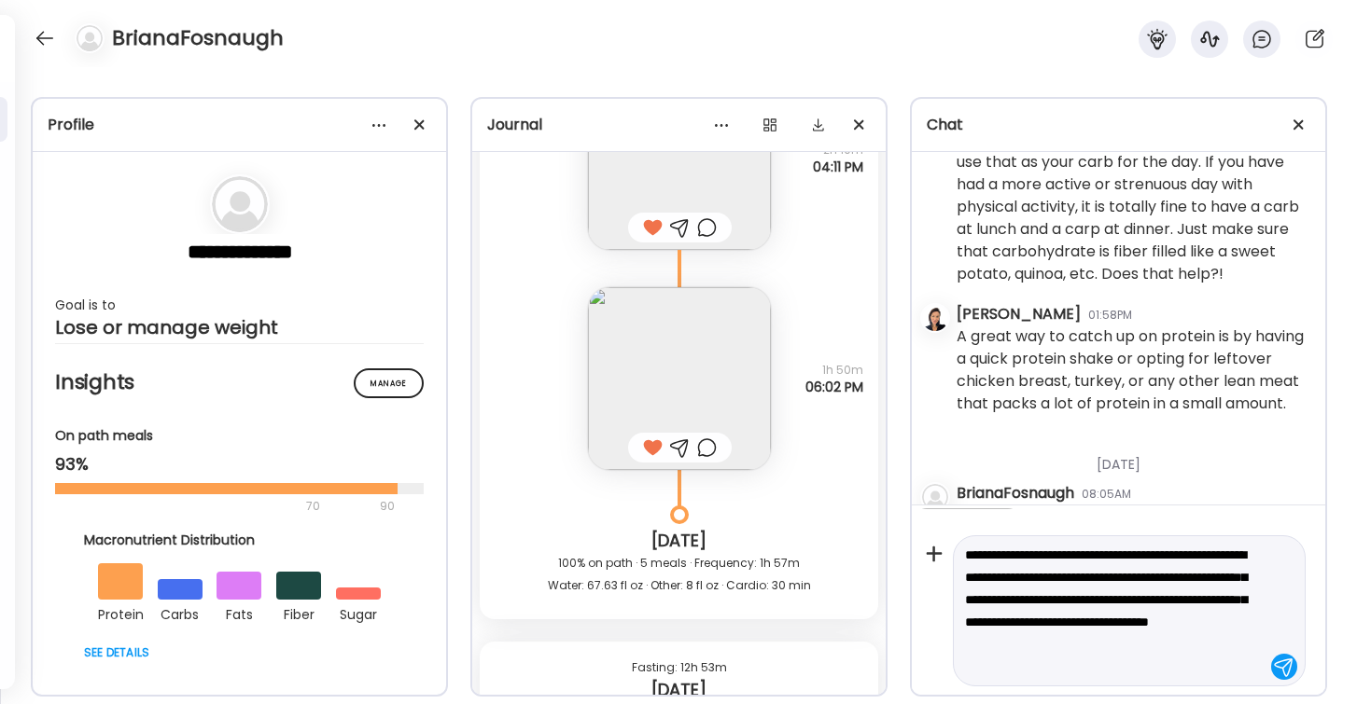
click at [687, 391] on img at bounding box center [679, 378] width 183 height 183
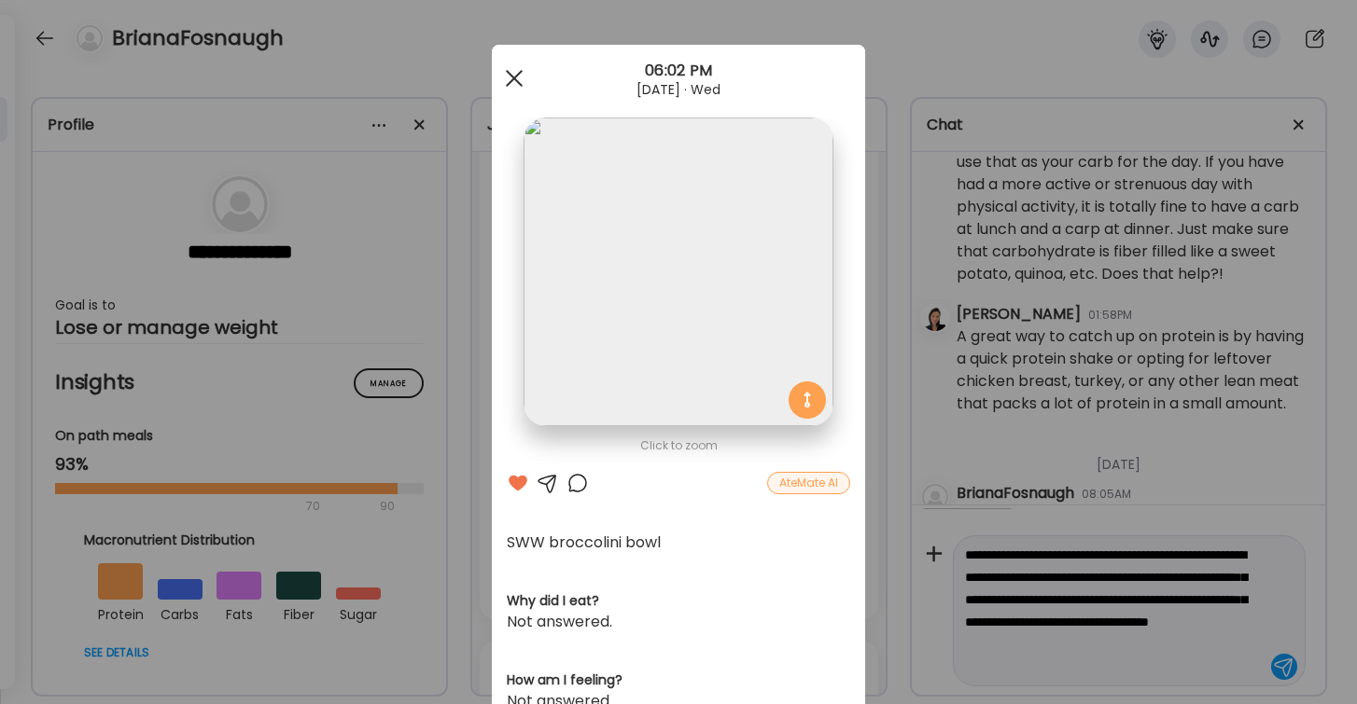
click at [509, 75] on span at bounding box center [514, 78] width 17 height 17
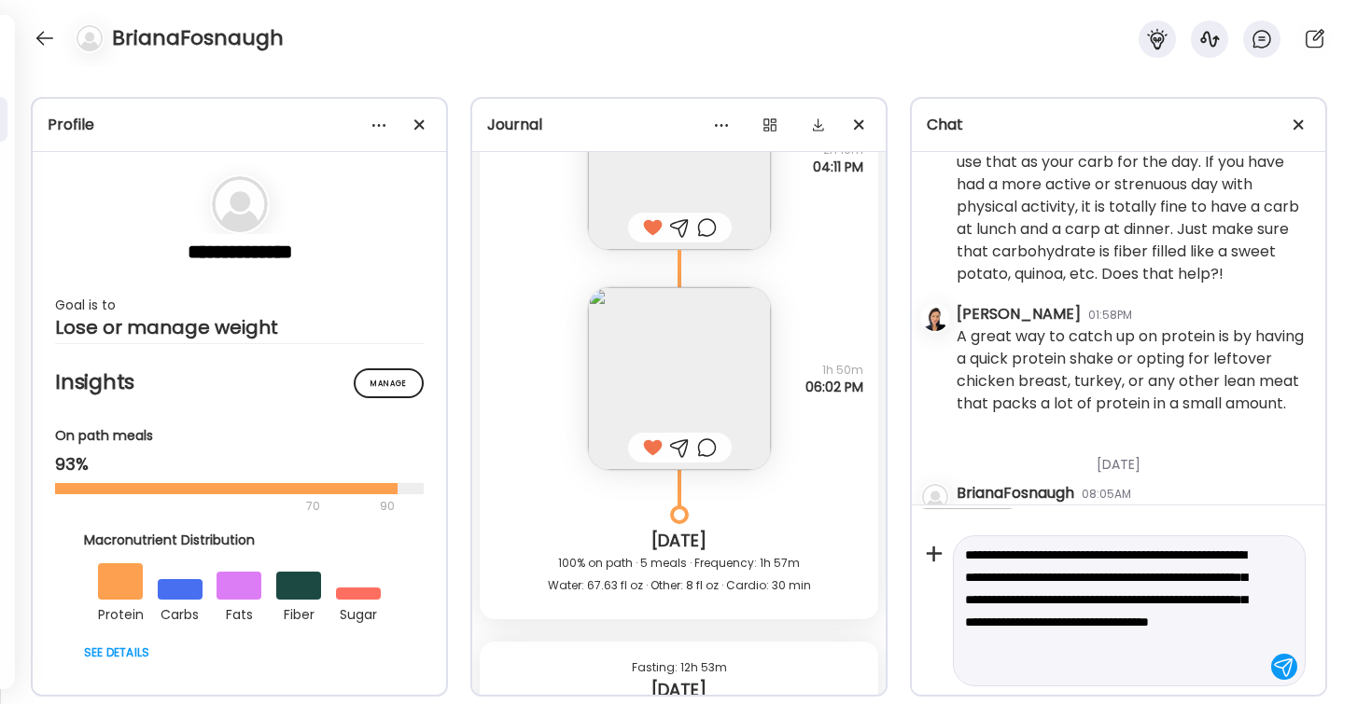
click at [1093, 670] on textarea "**********" at bounding box center [1112, 611] width 295 height 134
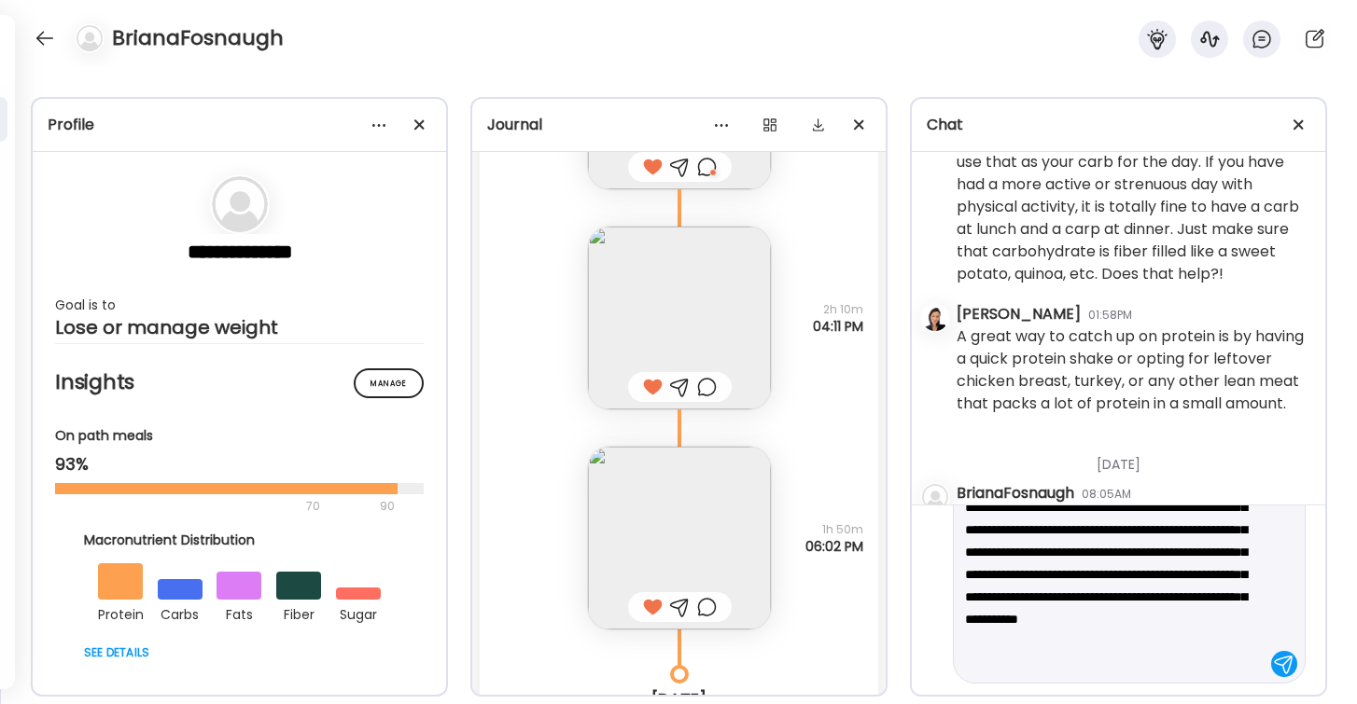
drag, startPoint x: 1080, startPoint y: 617, endPoint x: 1066, endPoint y: 643, distance: 29.6
click at [1066, 643] on textarea "**********" at bounding box center [1112, 575] width 295 height 202
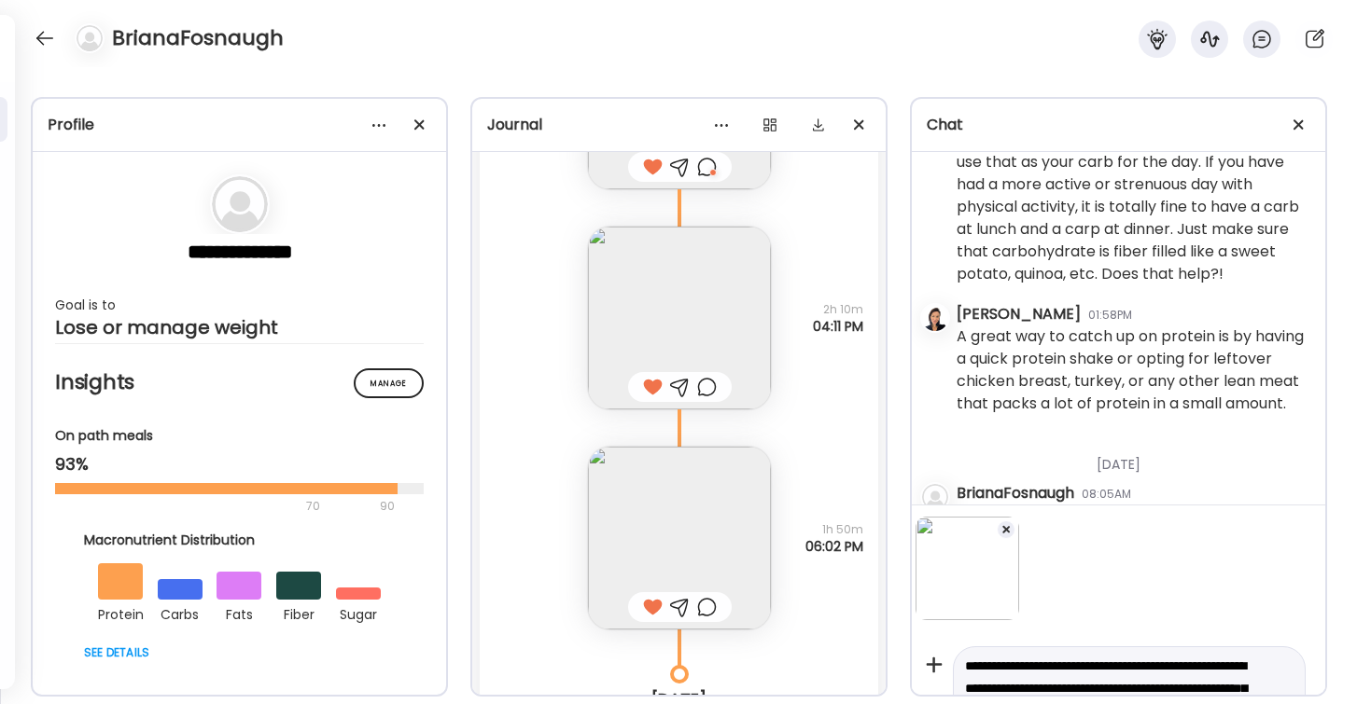
click at [1006, 526] on div at bounding box center [1005, 530] width 19 height 19
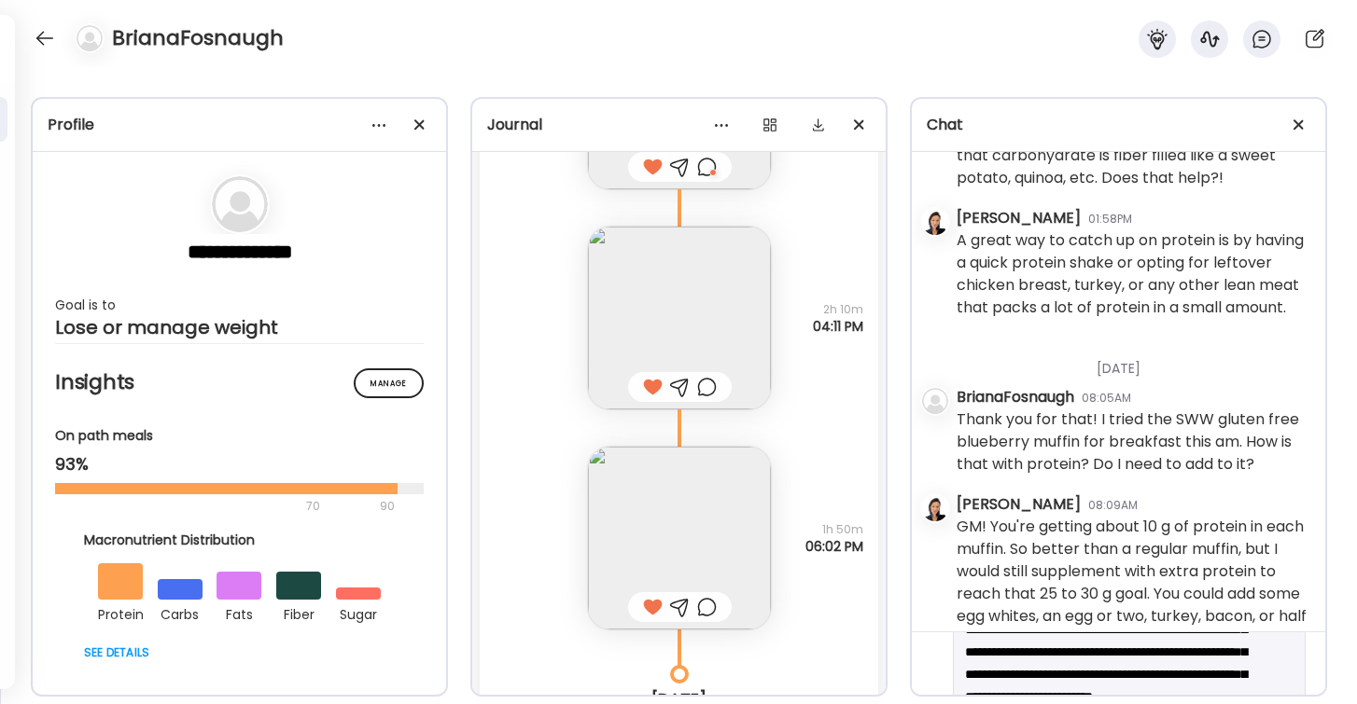
click at [1160, 652] on textarea "**********" at bounding box center [1112, 663] width 295 height 179
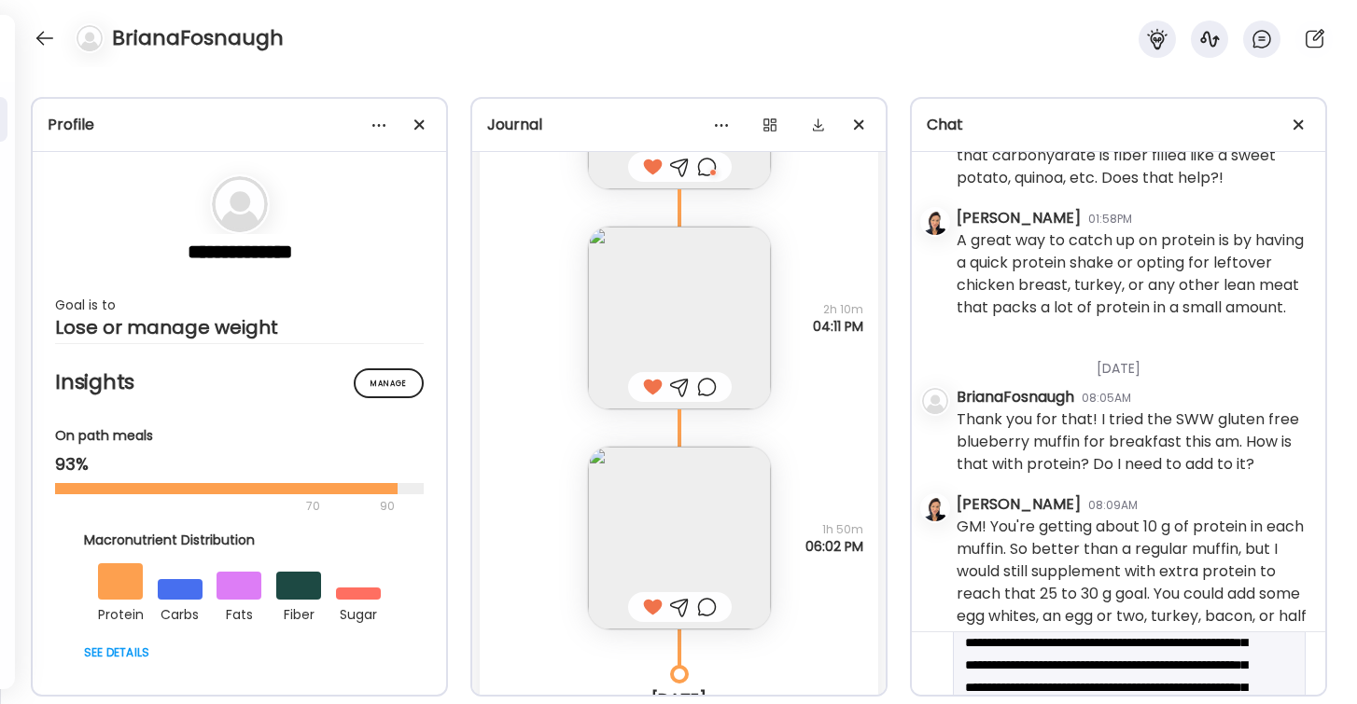
click at [1242, 666] on textarea "**********" at bounding box center [1112, 676] width 295 height 179
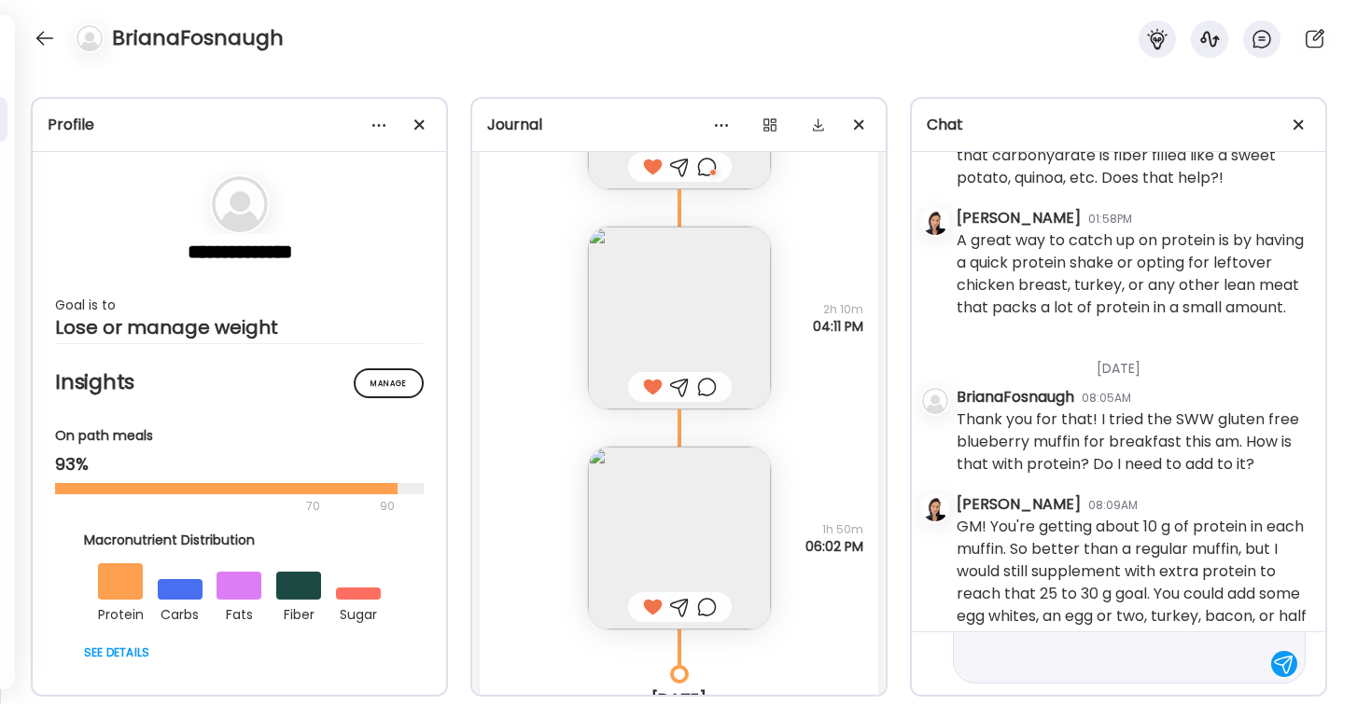
scroll to position [190, 0]
type textarea "**********"
click at [1285, 676] on div at bounding box center [1284, 675] width 26 height 26
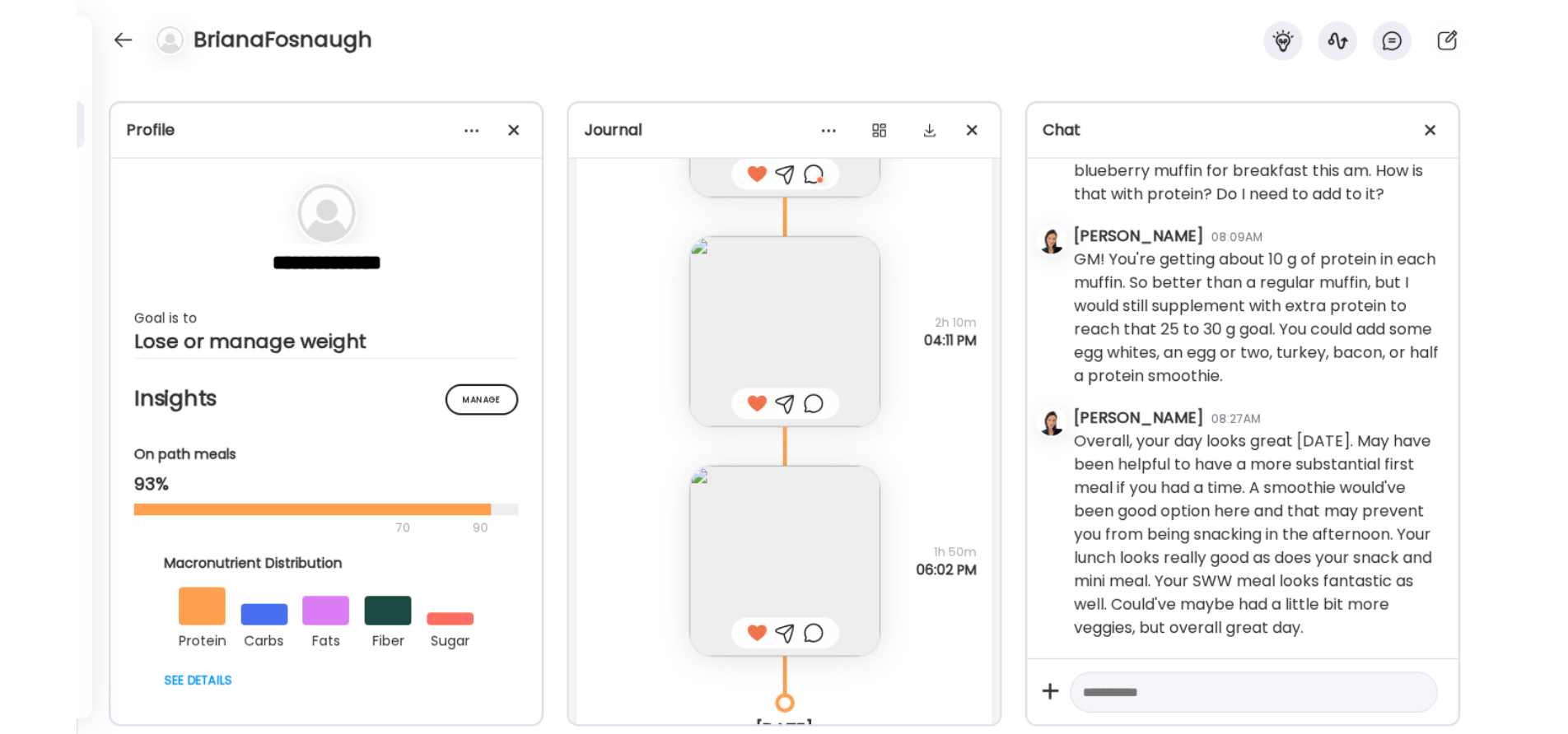
scroll to position [2554, 0]
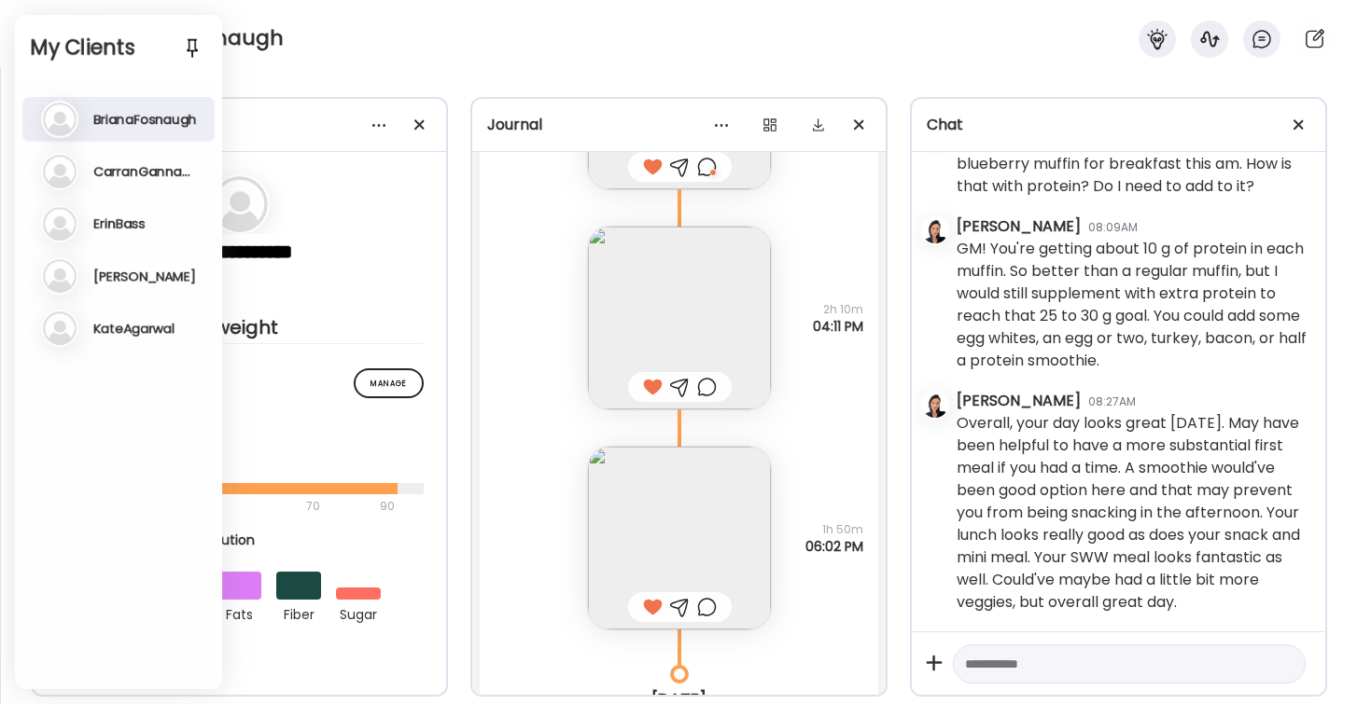
click at [342, 64] on div "BrianaFosnaugh" at bounding box center [678, 33] width 1357 height 67
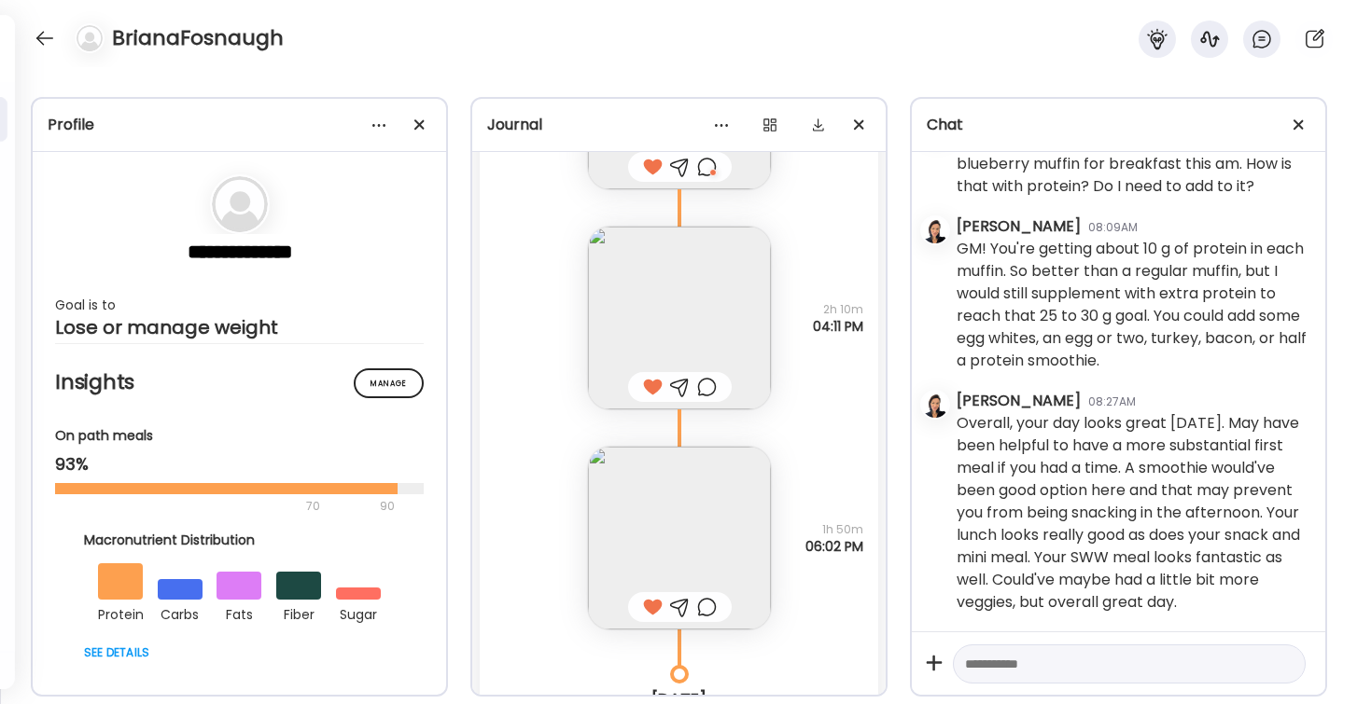
scroll to position [2096, 0]
